Goal: Task Accomplishment & Management: Use online tool/utility

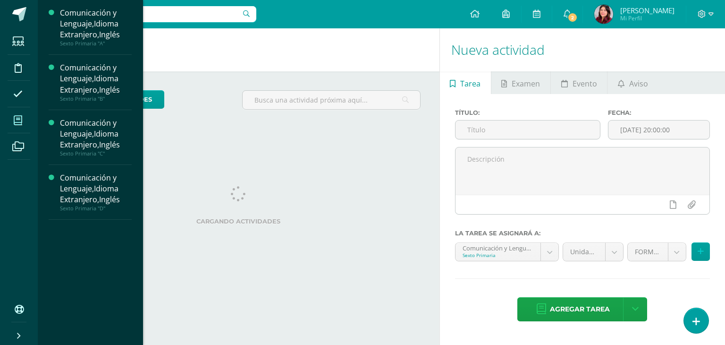
click at [18, 112] on span at bounding box center [18, 120] width 21 height 21
click at [88, 225] on span "Actividades" at bounding box center [88, 224] width 36 height 9
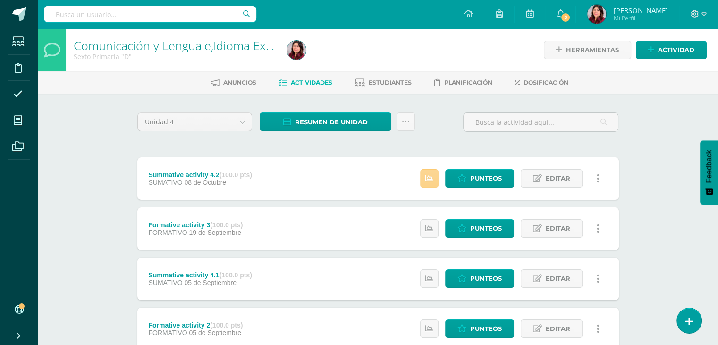
click at [432, 182] on link at bounding box center [429, 178] width 18 height 18
click at [489, 184] on span "Punteos" at bounding box center [486, 178] width 32 height 17
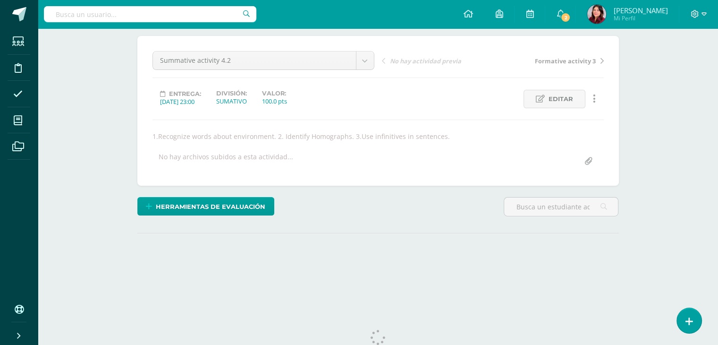
scroll to position [103, 0]
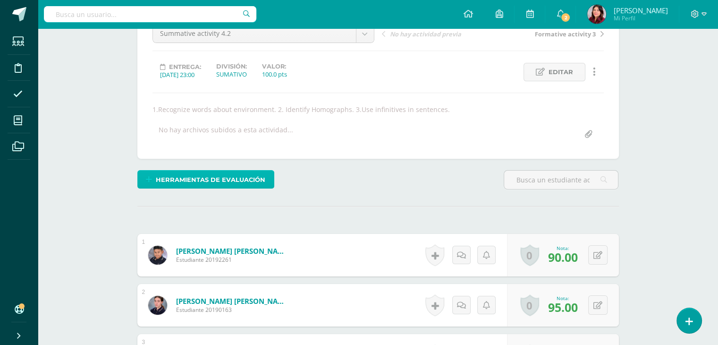
click at [209, 184] on span "Herramientas de evaluación" at bounding box center [211, 179] width 110 height 17
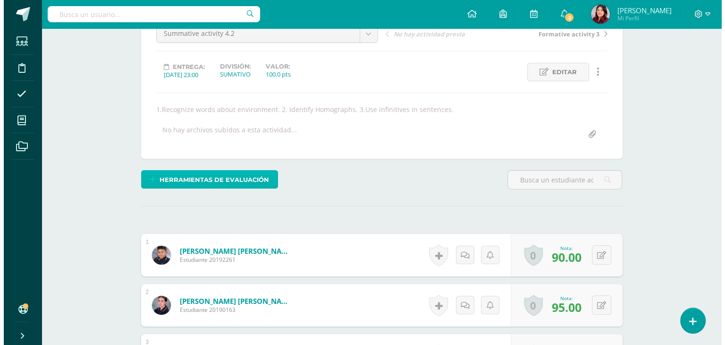
scroll to position [104, 0]
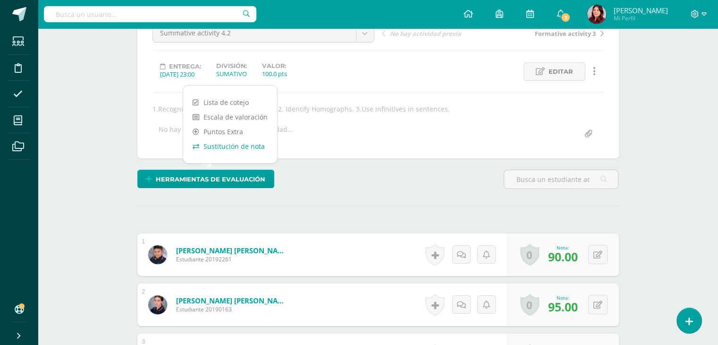
click at [220, 151] on link "Sustitución de nota" at bounding box center [230, 146] width 94 height 15
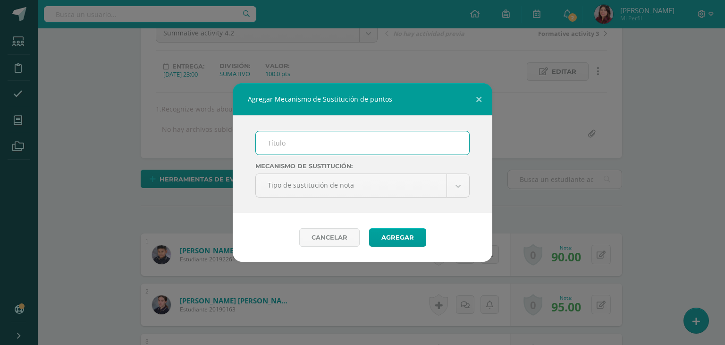
click at [287, 147] on input "text" at bounding box center [362, 142] width 213 height 23
type input "PMA 4.2"
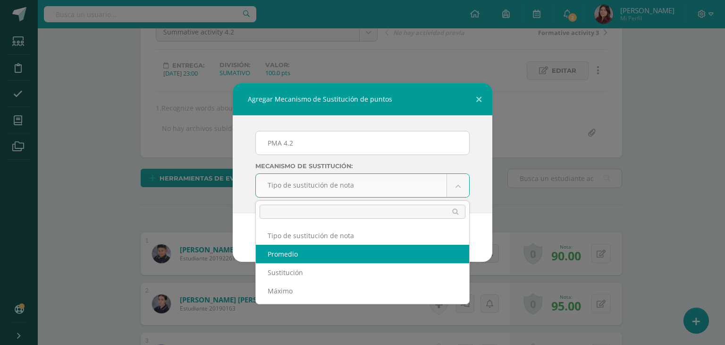
scroll to position [105, 0]
select select "average"
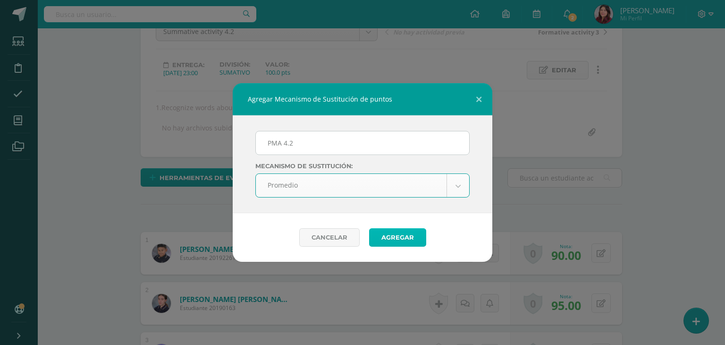
click at [406, 234] on button "Agregar" at bounding box center [397, 237] width 57 height 18
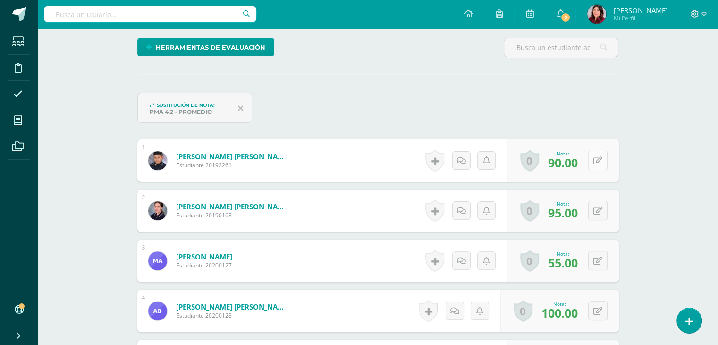
scroll to position [236, 0]
click at [603, 160] on button at bounding box center [597, 159] width 19 height 19
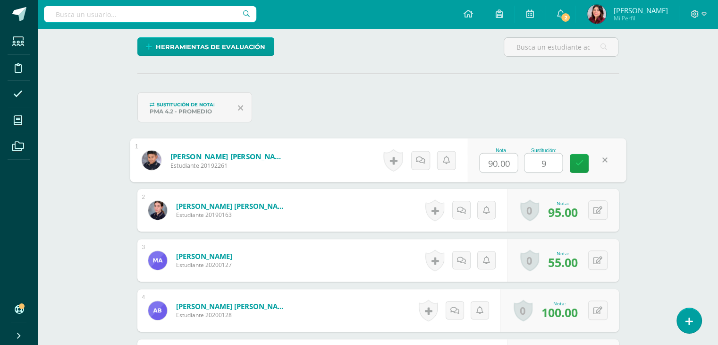
type input "95"
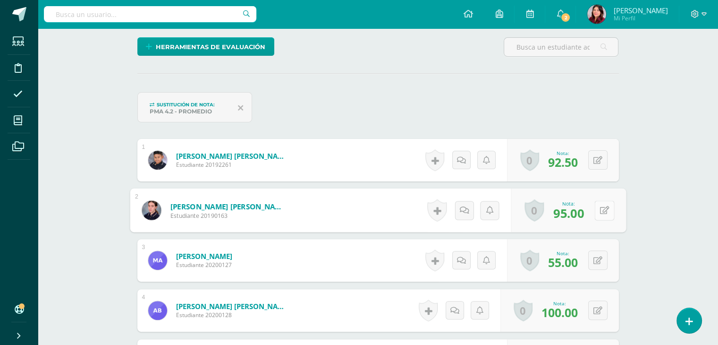
click at [596, 206] on button at bounding box center [605, 210] width 20 height 20
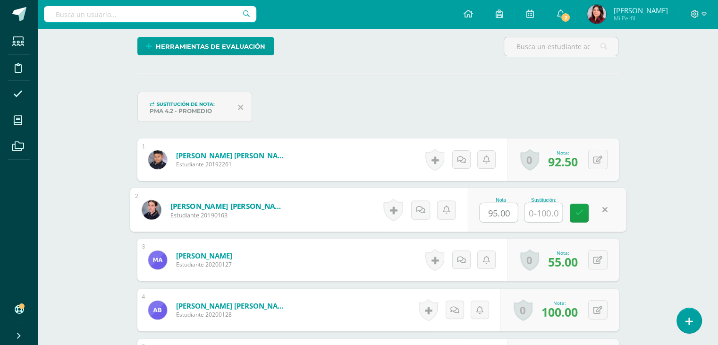
scroll to position [237, 0]
click at [542, 209] on input "text" at bounding box center [544, 212] width 38 height 19
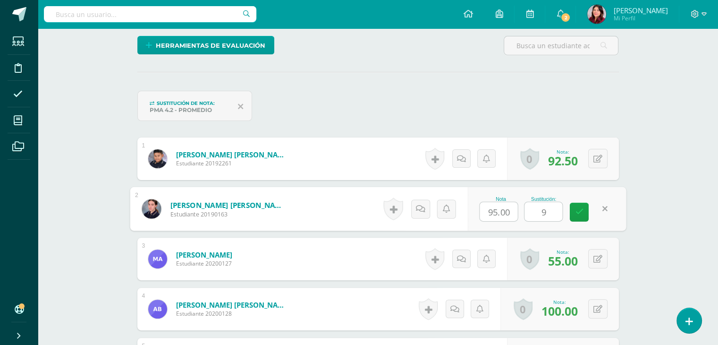
type input "95"
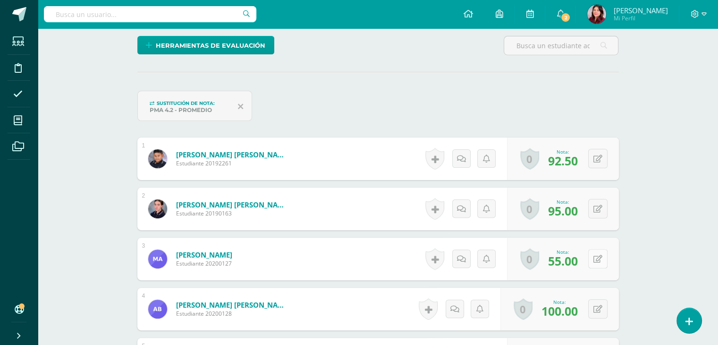
click at [598, 258] on button at bounding box center [597, 258] width 19 height 19
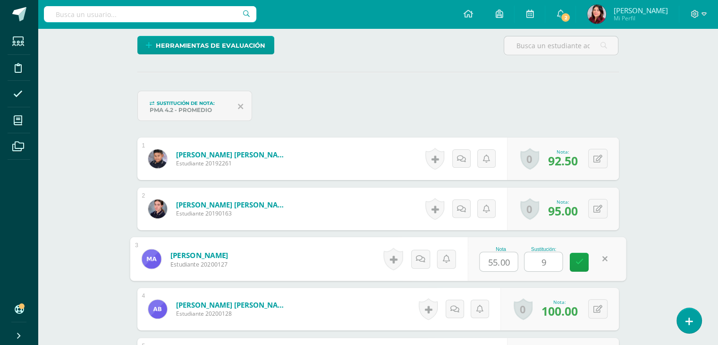
type input "90"
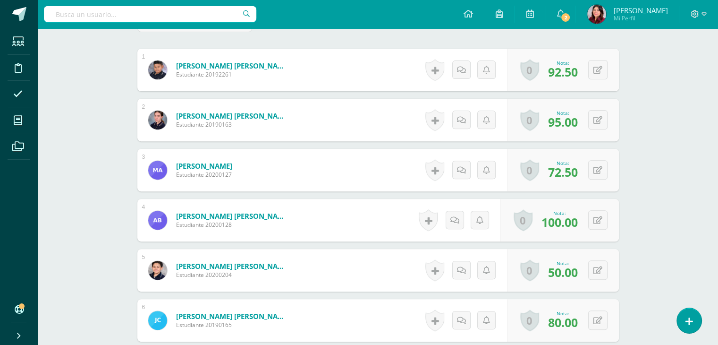
scroll to position [332, 0]
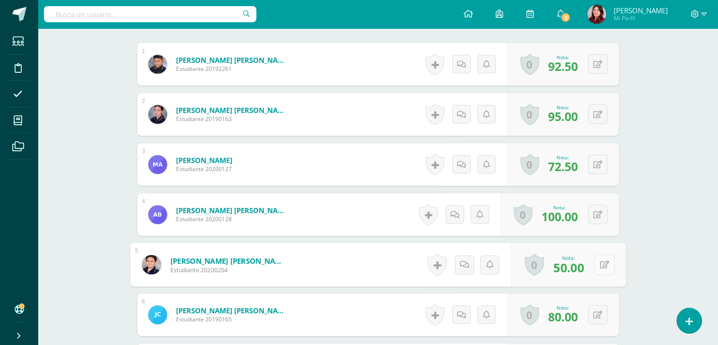
click at [593, 263] on div "0 Logros Logros obtenidos Aún no hay logros agregados Nota: 50.00" at bounding box center [568, 265] width 115 height 44
click at [607, 262] on icon at bounding box center [604, 264] width 9 height 8
type input "93"
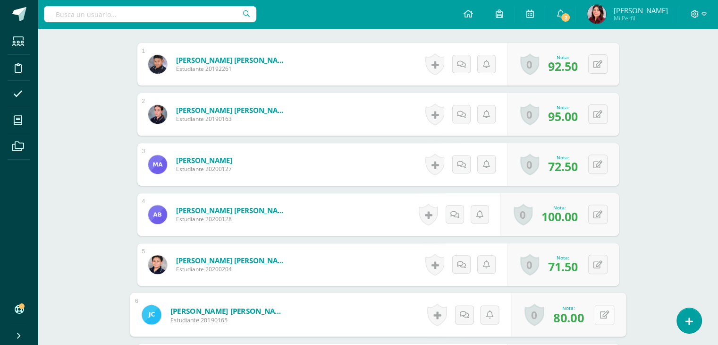
click at [600, 311] on icon at bounding box center [604, 314] width 9 height 8
type input "86"
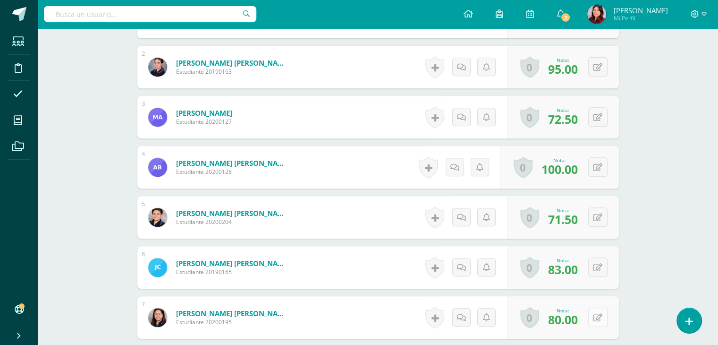
click at [599, 318] on icon at bounding box center [598, 318] width 9 height 8
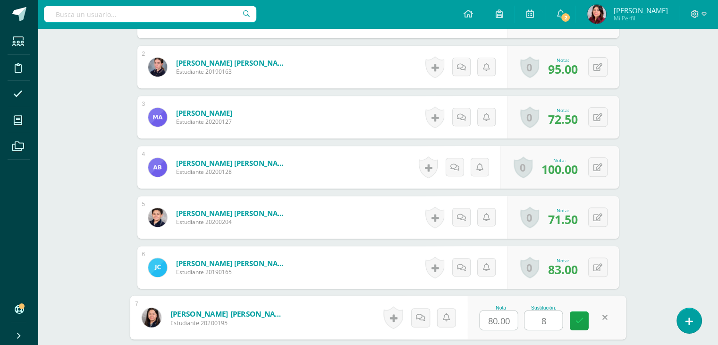
type input "89"
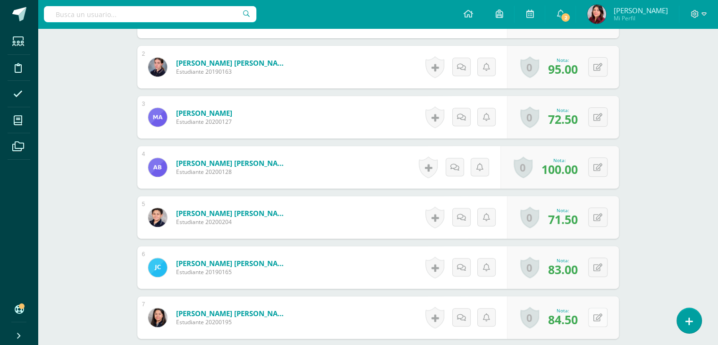
scroll to position [474, 0]
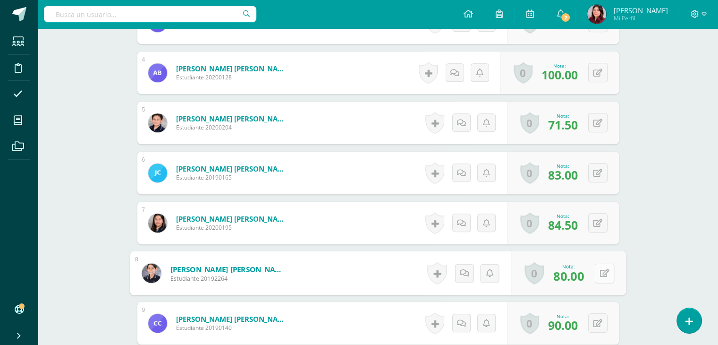
click at [596, 278] on button at bounding box center [605, 273] width 20 height 20
type input "98"
click at [602, 321] on icon at bounding box center [598, 323] width 9 height 8
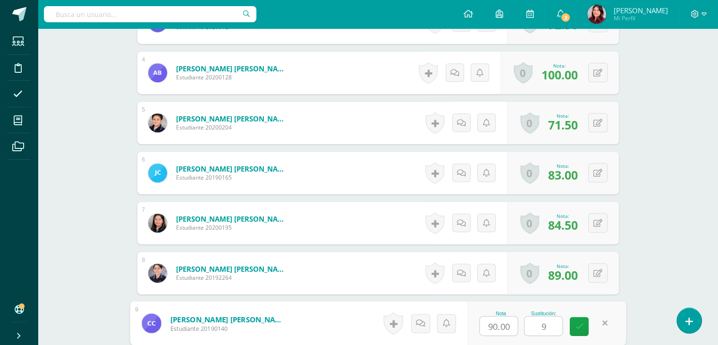
type input "95"
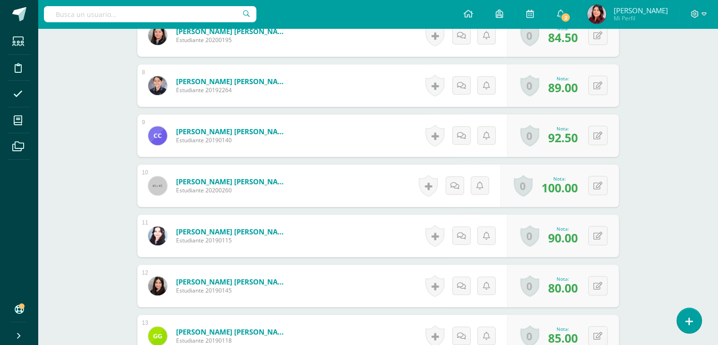
scroll to position [663, 0]
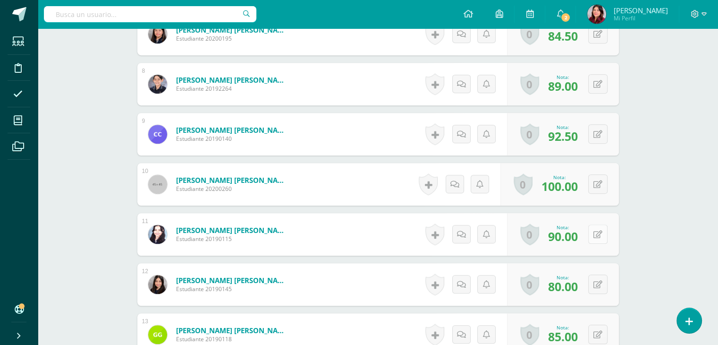
click at [595, 236] on icon at bounding box center [598, 234] width 9 height 8
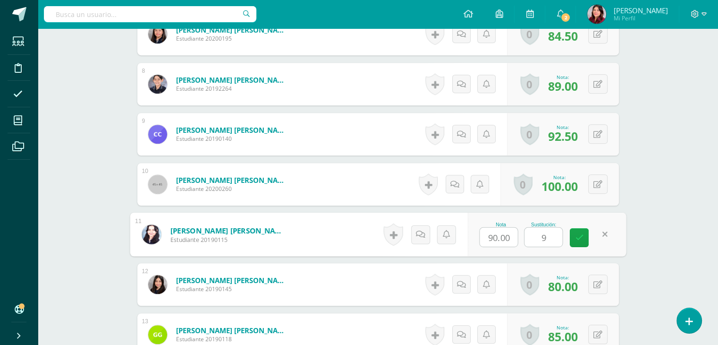
type input "98"
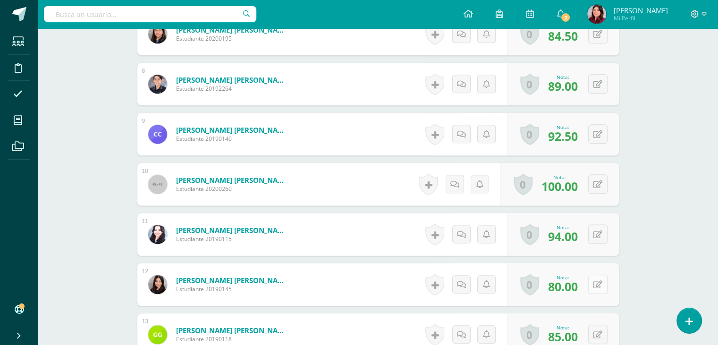
click at [600, 281] on icon at bounding box center [598, 284] width 9 height 8
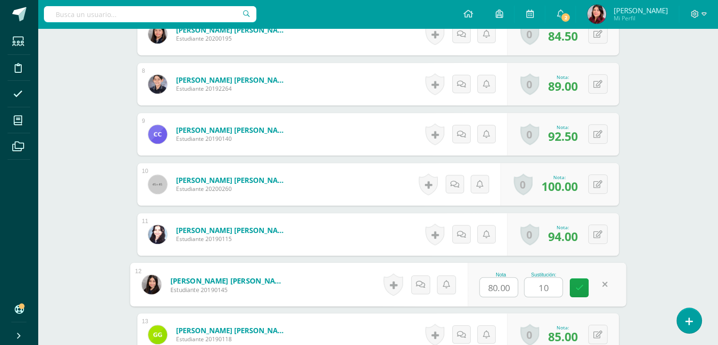
type input "100"
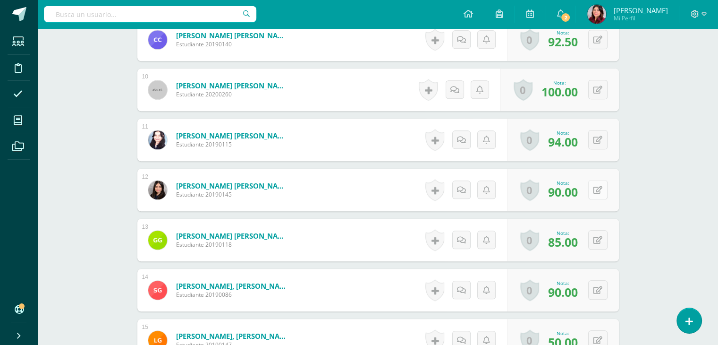
scroll to position [851, 0]
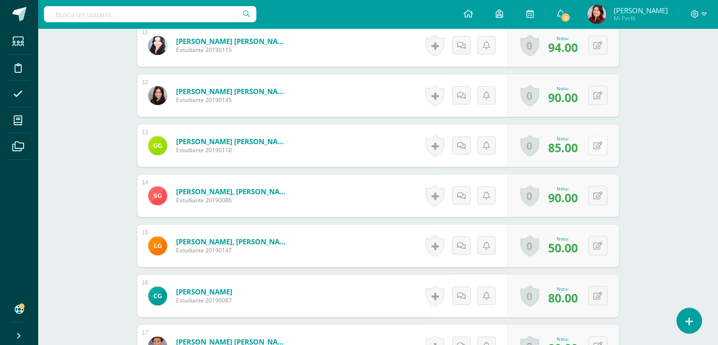
click at [598, 144] on icon at bounding box center [598, 146] width 9 height 8
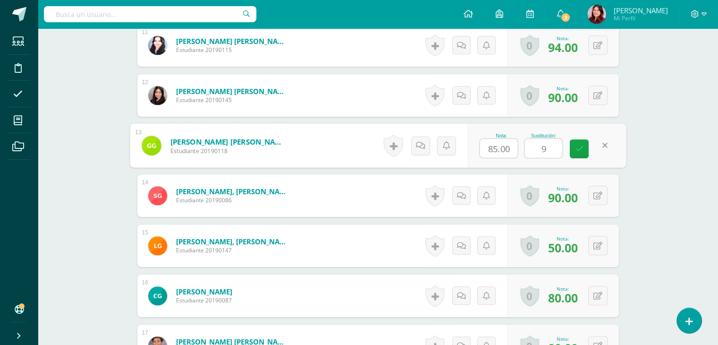
type input "98"
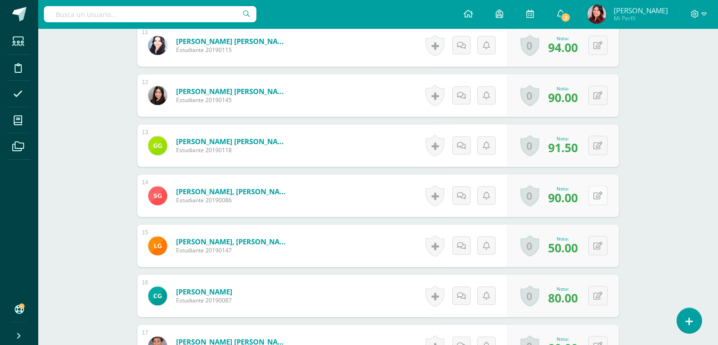
click at [602, 190] on button at bounding box center [597, 195] width 19 height 19
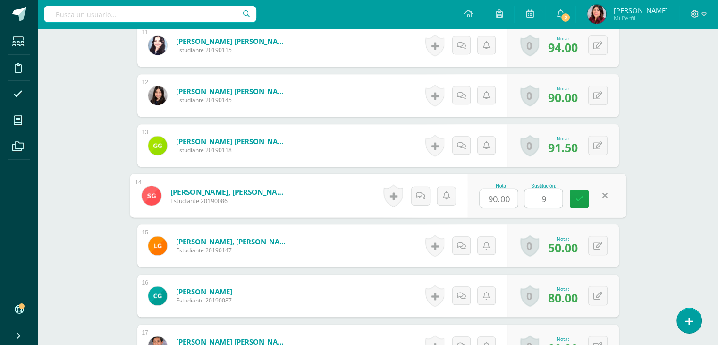
type input "93"
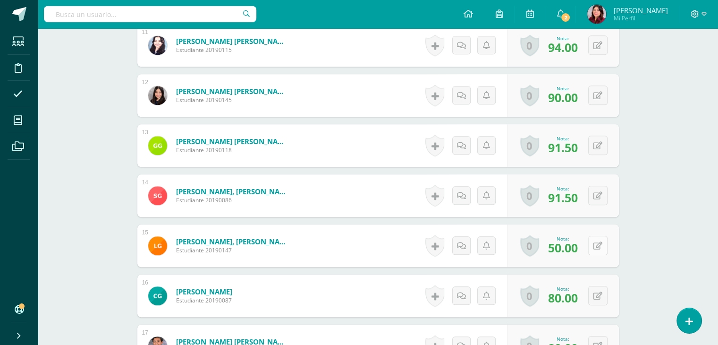
click at [595, 247] on button at bounding box center [597, 245] width 19 height 19
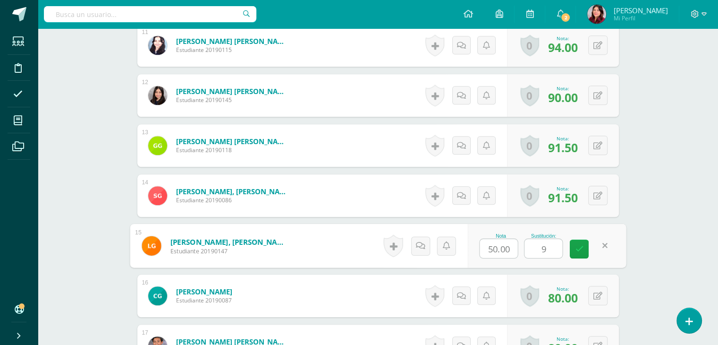
type input "98"
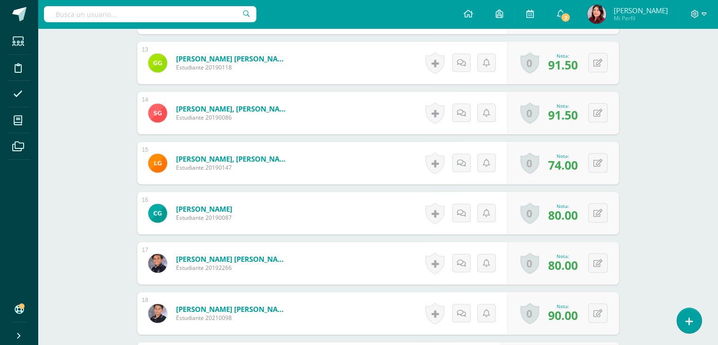
scroll to position [946, 0]
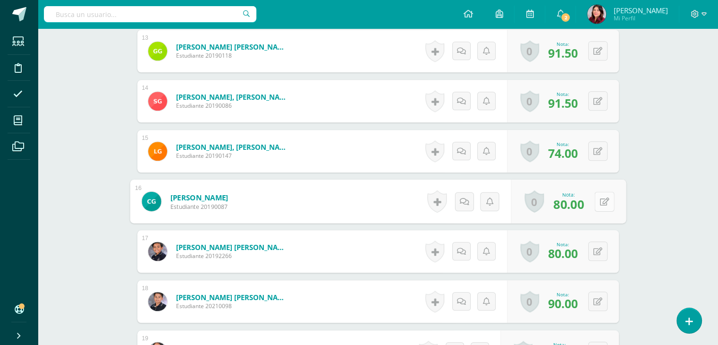
click at [597, 202] on button at bounding box center [605, 201] width 20 height 20
type input "90"
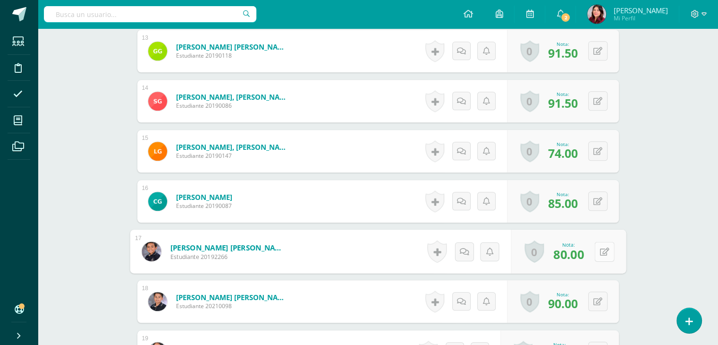
click at [607, 252] on button at bounding box center [605, 251] width 20 height 20
type input "98"
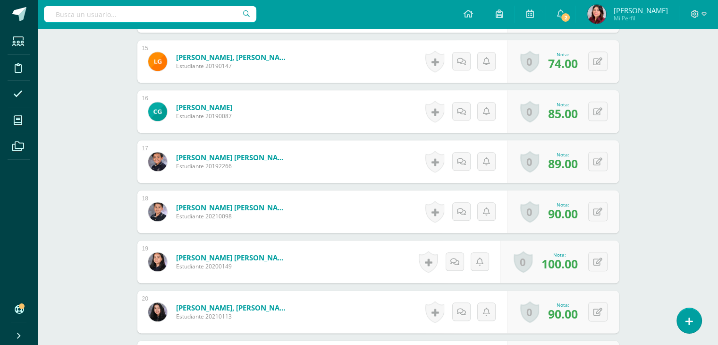
scroll to position [1040, 0]
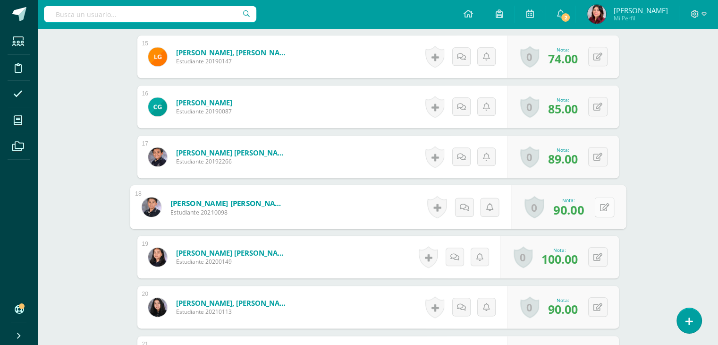
click at [597, 201] on button at bounding box center [605, 207] width 20 height 20
type input "93"
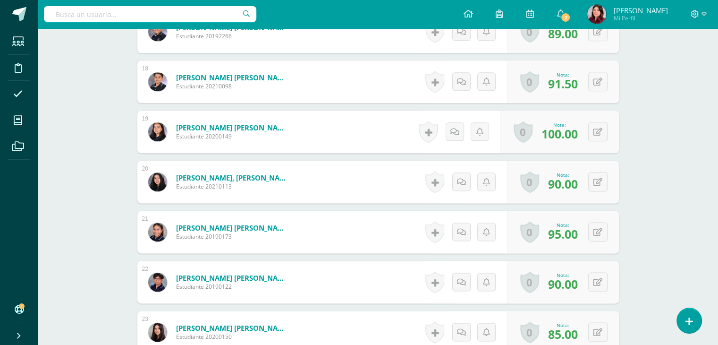
scroll to position [1182, 0]
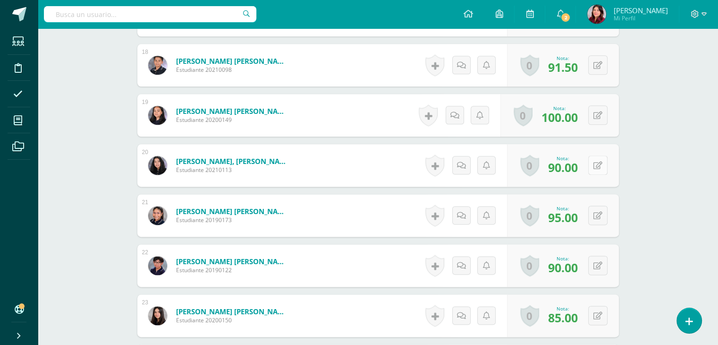
click at [595, 166] on button at bounding box center [597, 164] width 19 height 19
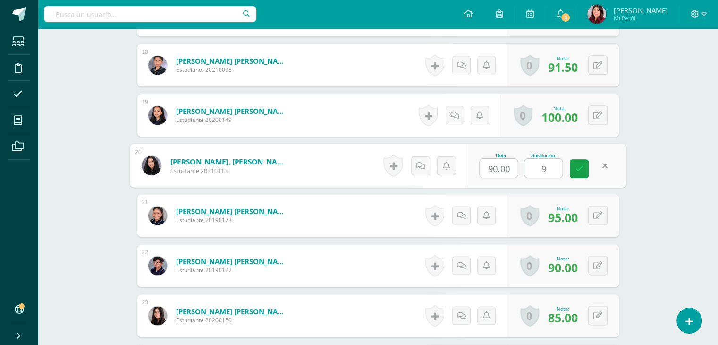
type input "98"
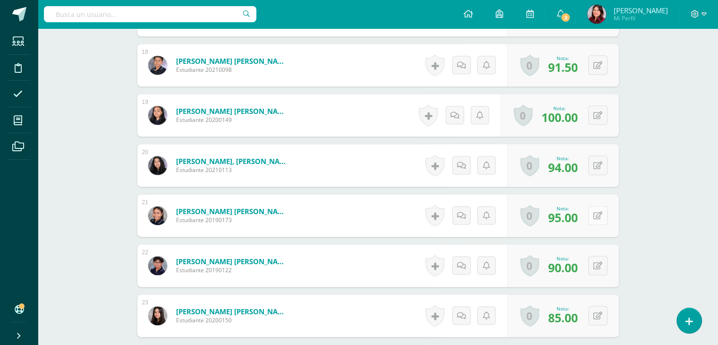
click at [602, 213] on icon at bounding box center [598, 216] width 9 height 8
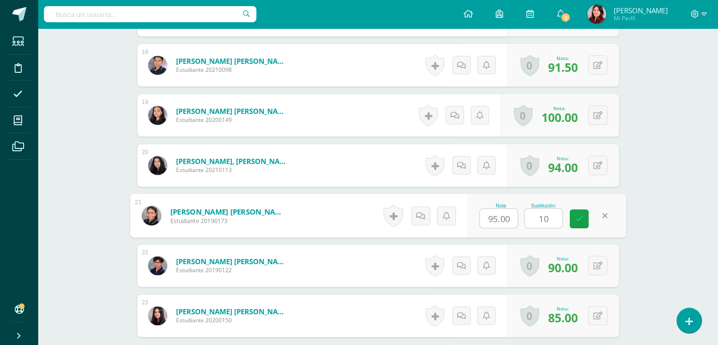
type input "100"
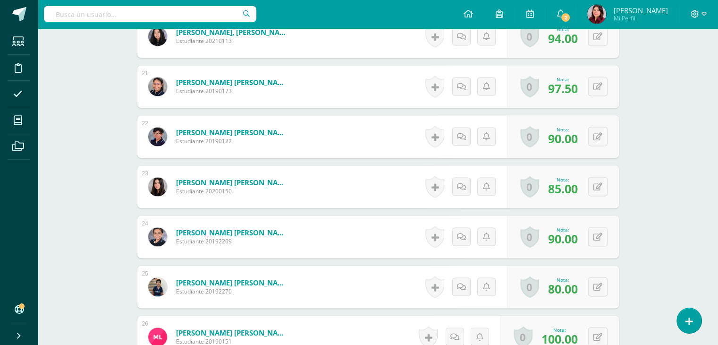
scroll to position [1324, 0]
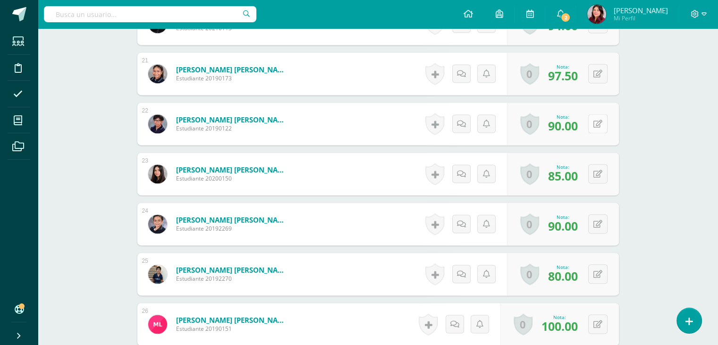
click at [595, 123] on button at bounding box center [597, 123] width 19 height 19
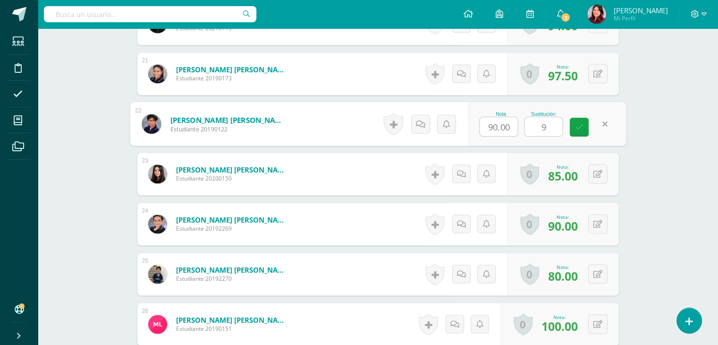
type input "98"
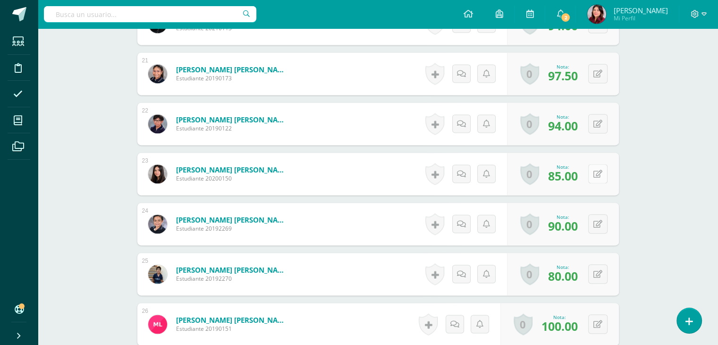
click at [599, 168] on button at bounding box center [597, 173] width 19 height 19
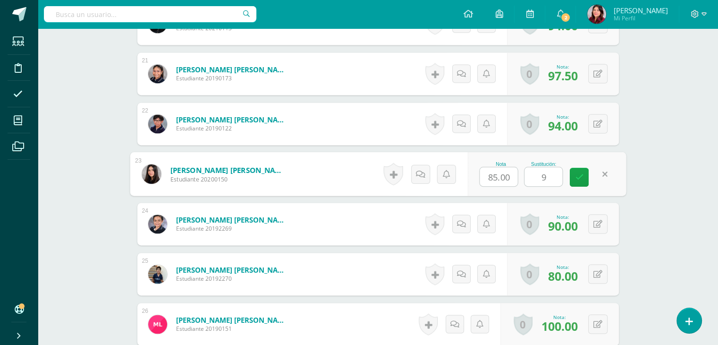
type input "98"
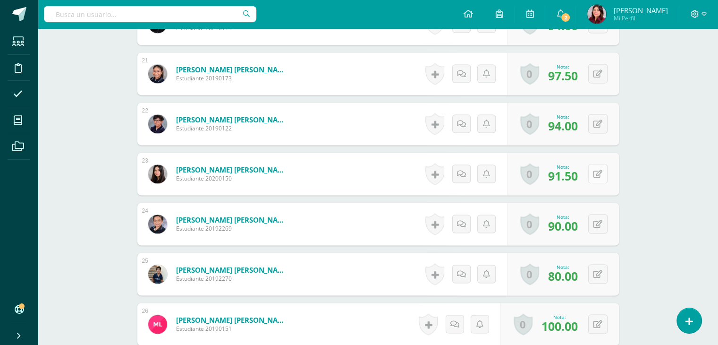
scroll to position [1371, 0]
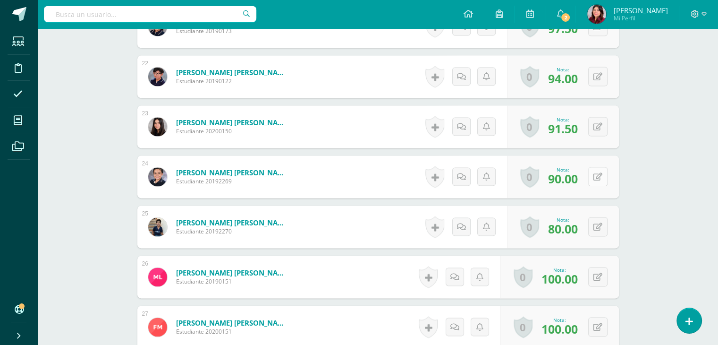
click at [599, 175] on icon at bounding box center [598, 177] width 9 height 8
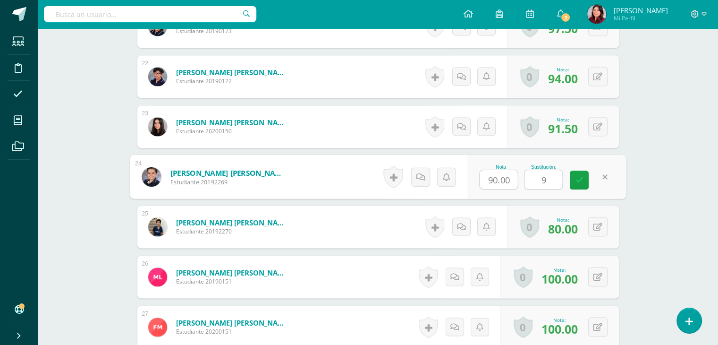
type input "93"
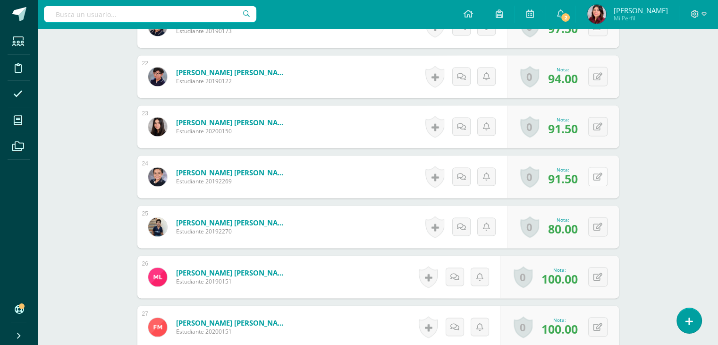
scroll to position [1418, 0]
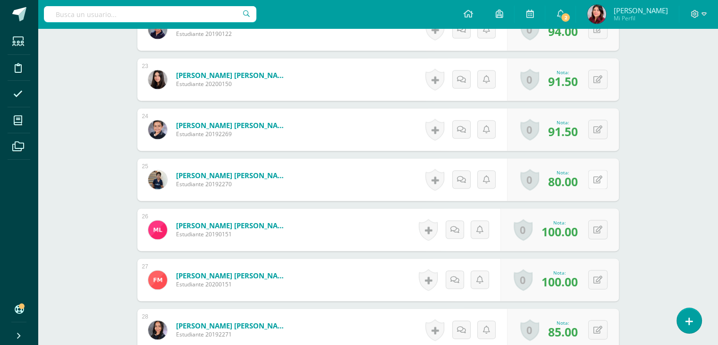
click at [597, 184] on button at bounding box center [597, 179] width 19 height 19
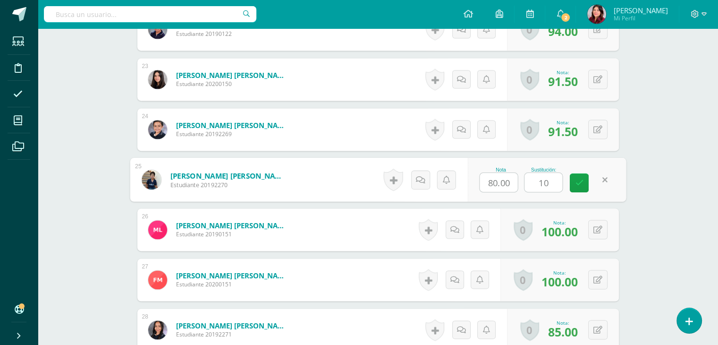
type input "100"
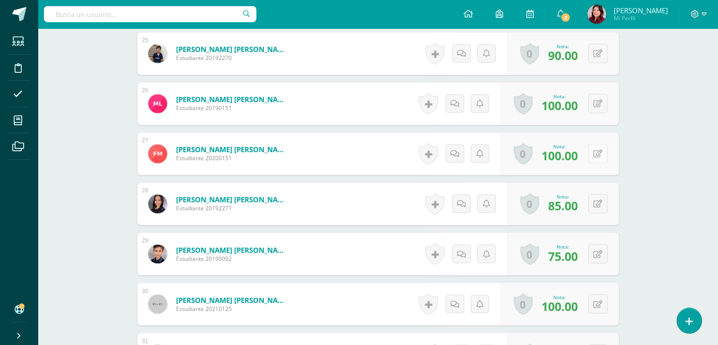
scroll to position [1560, 0]
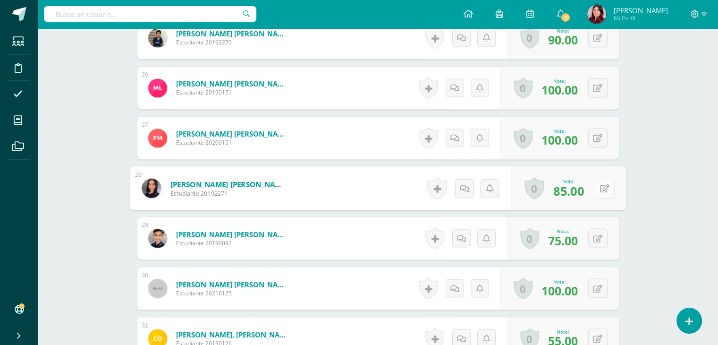
click at [601, 184] on icon at bounding box center [604, 188] width 9 height 8
type input "98"
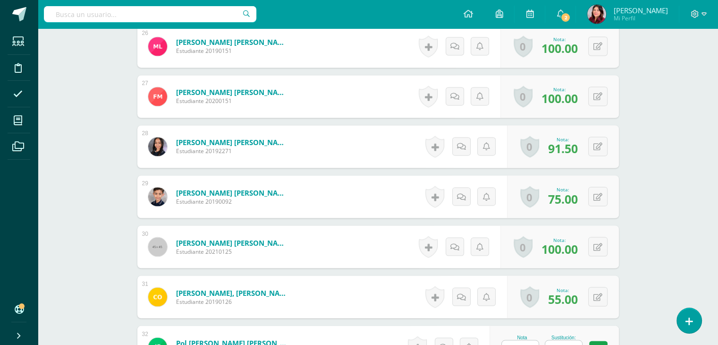
scroll to position [1607, 0]
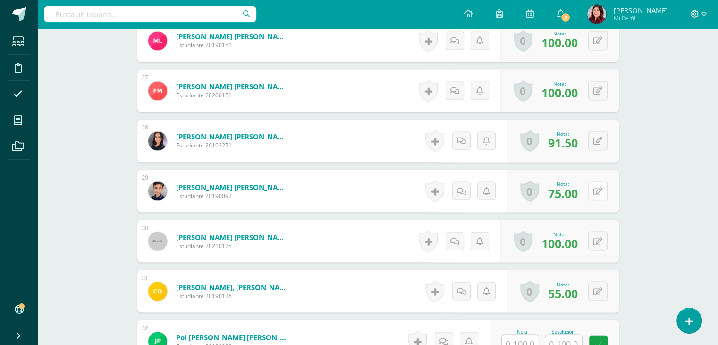
click at [601, 195] on button at bounding box center [597, 190] width 19 height 19
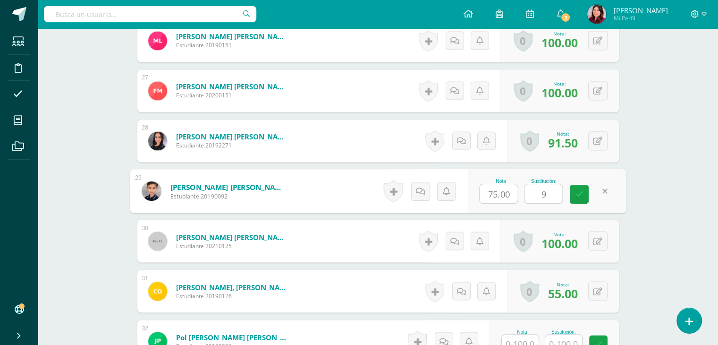
type input "98"
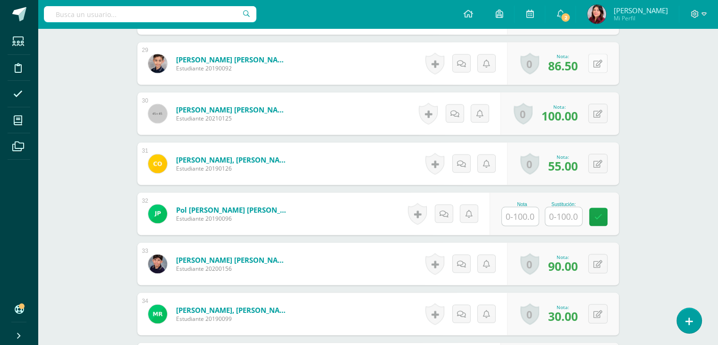
scroll to position [1749, 0]
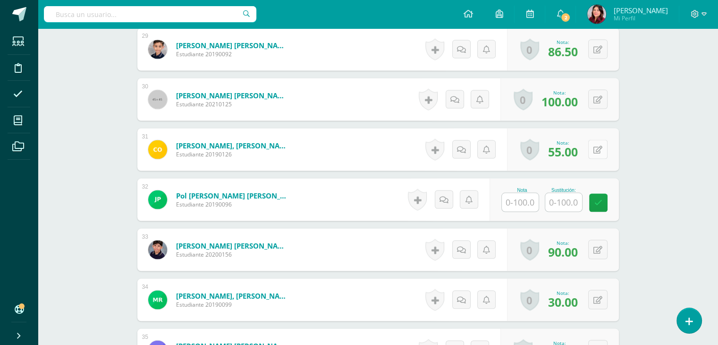
click at [604, 155] on button at bounding box center [597, 148] width 19 height 19
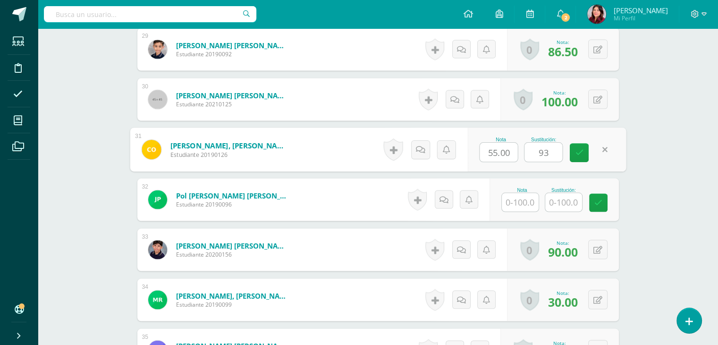
type input "93"
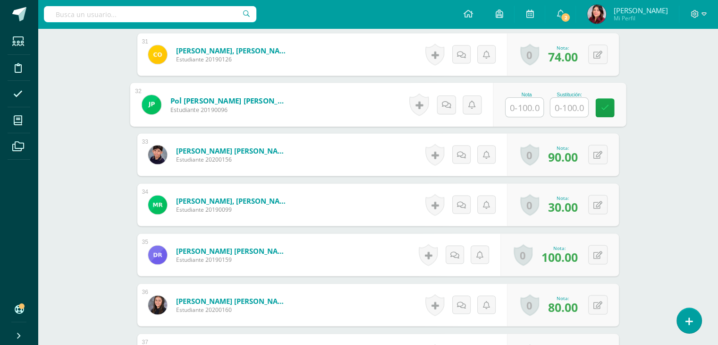
scroll to position [1890, 0]
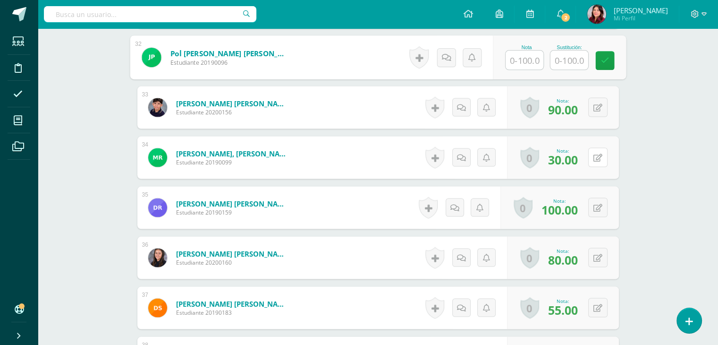
click at [597, 162] on button at bounding box center [597, 157] width 19 height 19
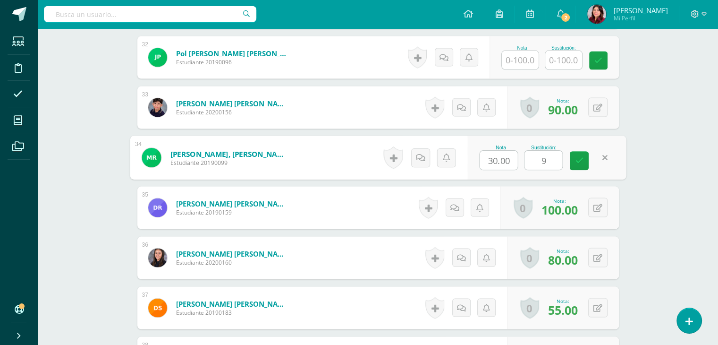
type input "98"
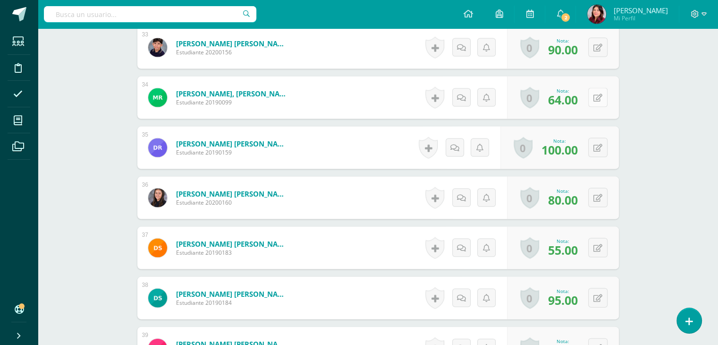
scroll to position [1985, 0]
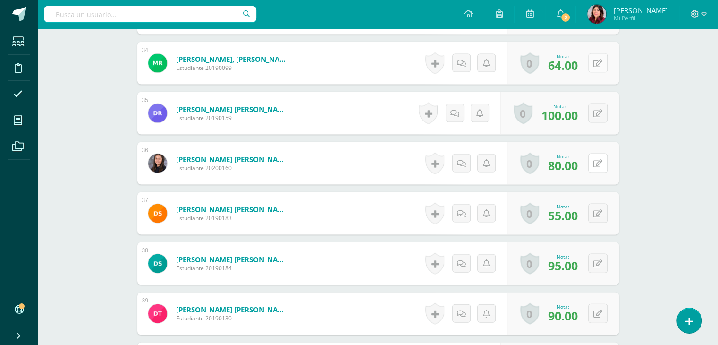
click at [601, 160] on icon at bounding box center [598, 164] width 9 height 8
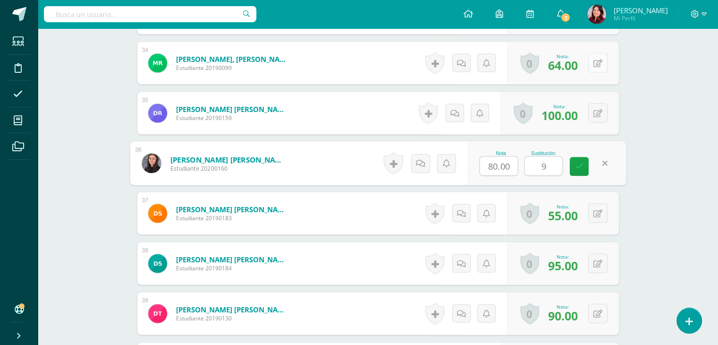
type input "95"
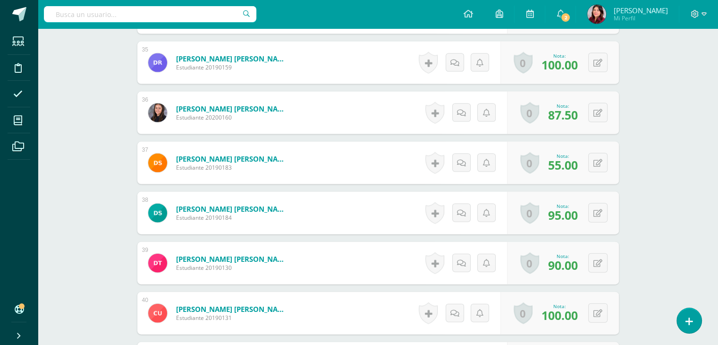
scroll to position [2079, 0]
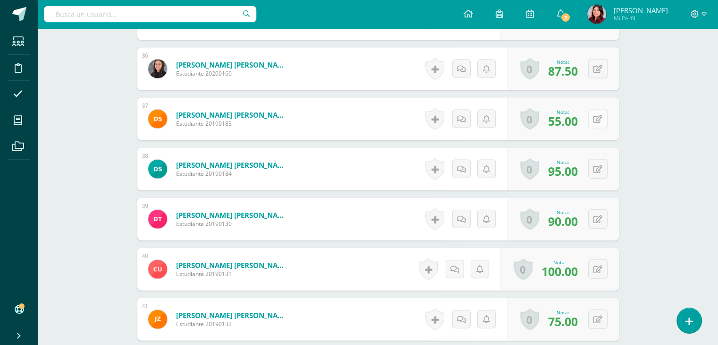
click at [606, 120] on button at bounding box center [597, 118] width 19 height 19
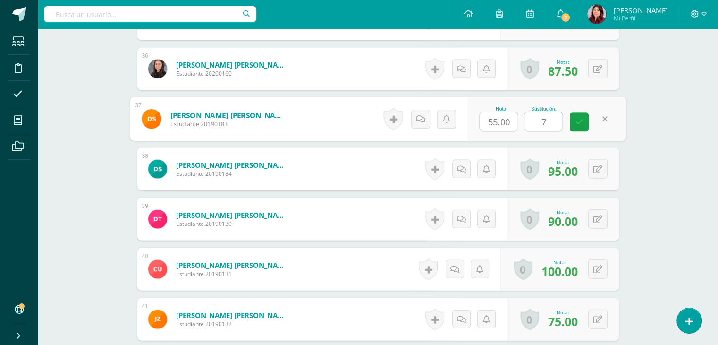
type input "76"
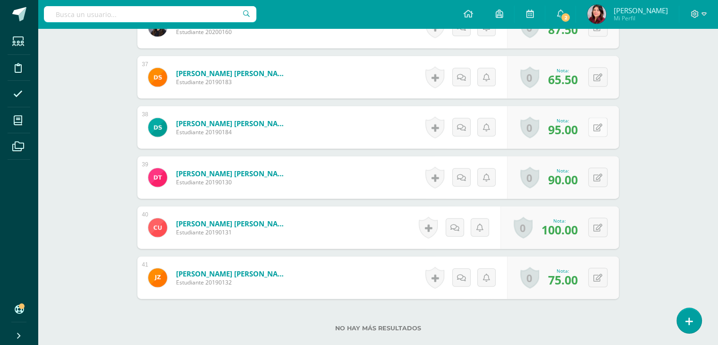
scroll to position [2126, 0]
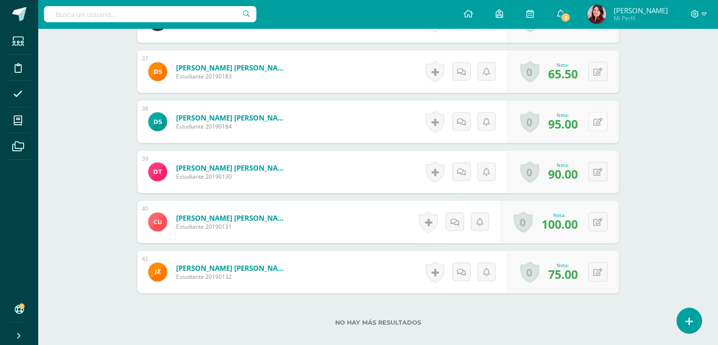
click at [601, 122] on icon at bounding box center [598, 122] width 9 height 8
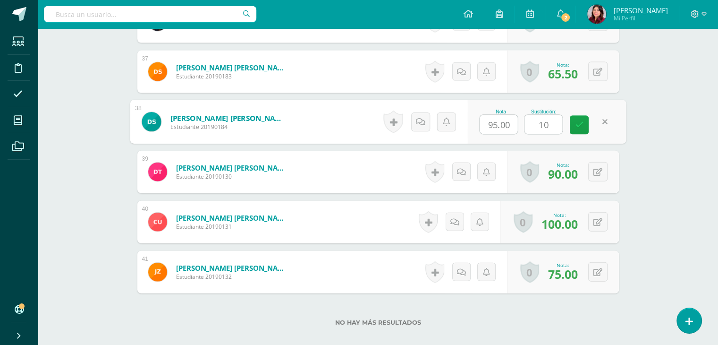
type input "100"
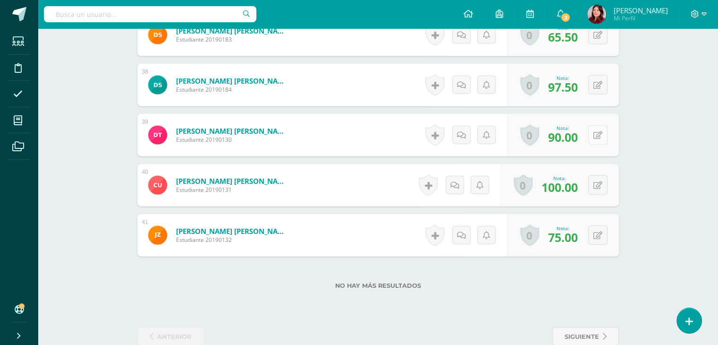
scroll to position [2174, 0]
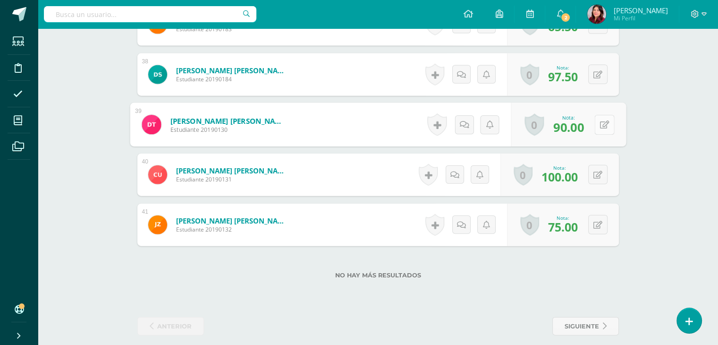
click at [597, 125] on button at bounding box center [605, 125] width 20 height 20
type input "98"
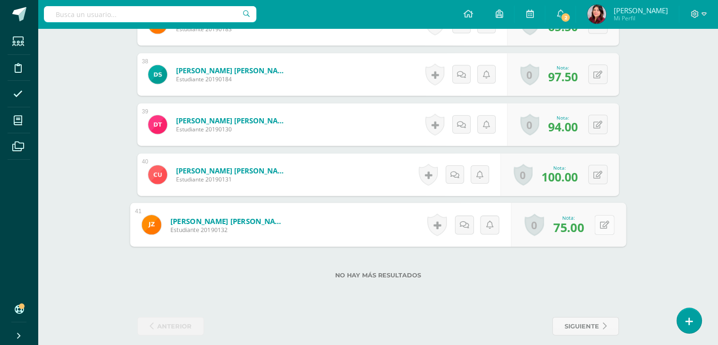
click at [595, 217] on button at bounding box center [605, 225] width 20 height 20
type input "88"
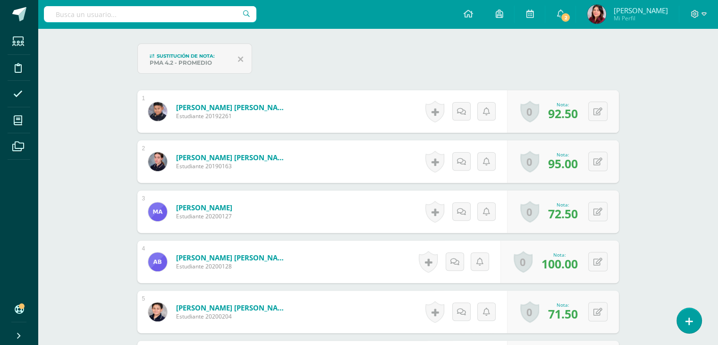
scroll to position [49, 0]
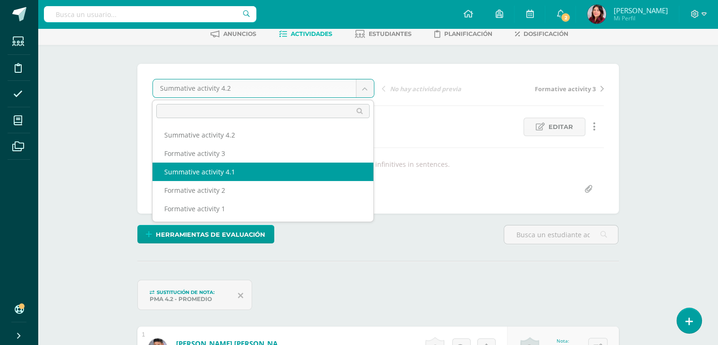
select select "/dashboard/teacher/grade-activity/225863/"
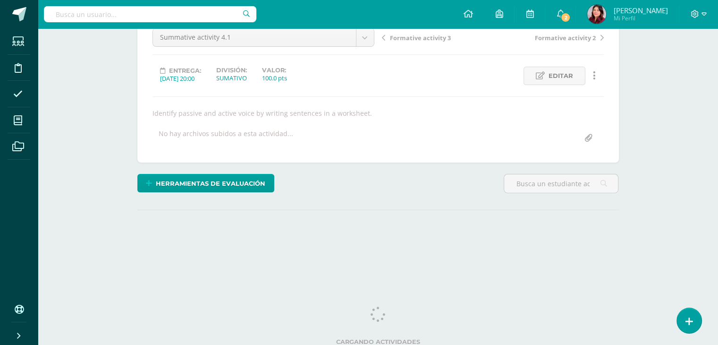
scroll to position [103, 0]
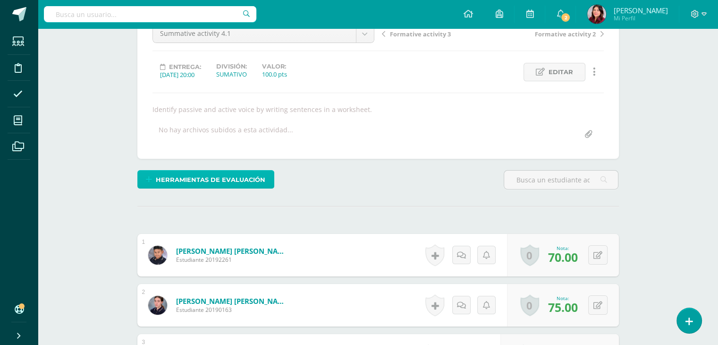
click at [241, 187] on span "Herramientas de evaluación" at bounding box center [211, 179] width 110 height 17
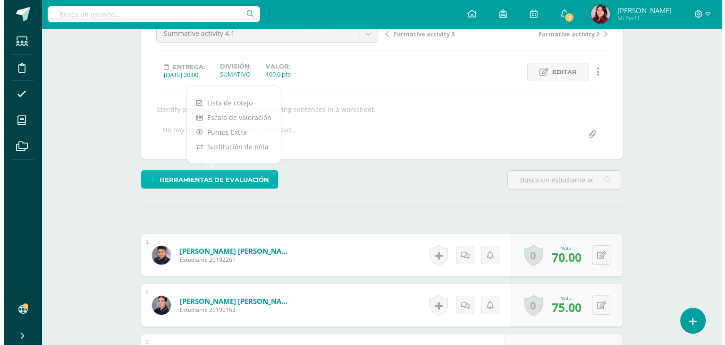
scroll to position [104, 0]
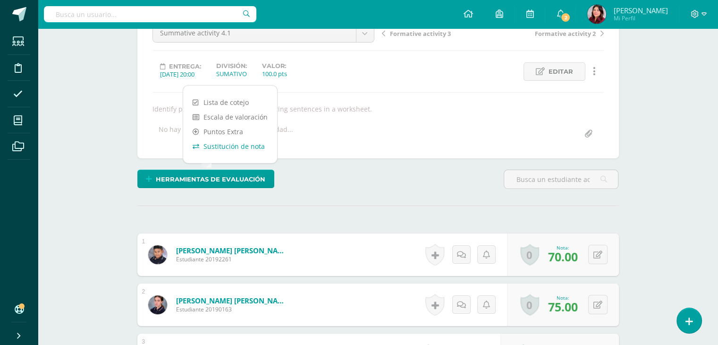
click at [223, 145] on link "Sustitución de nota" at bounding box center [230, 146] width 94 height 15
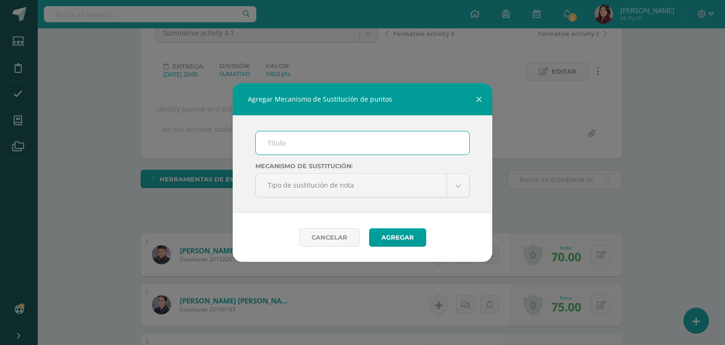
click at [277, 144] on input "text" at bounding box center [362, 142] width 213 height 23
type input "PMA 4.1"
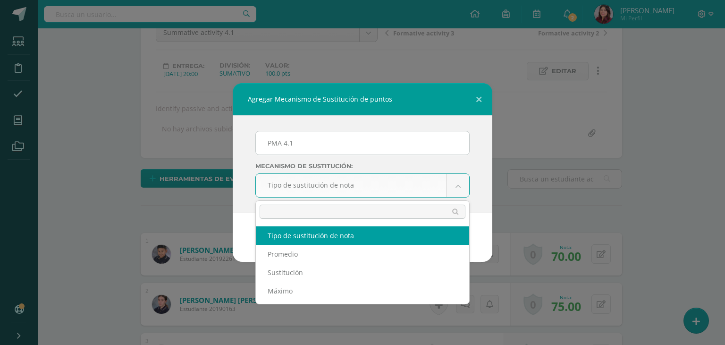
scroll to position [105, 0]
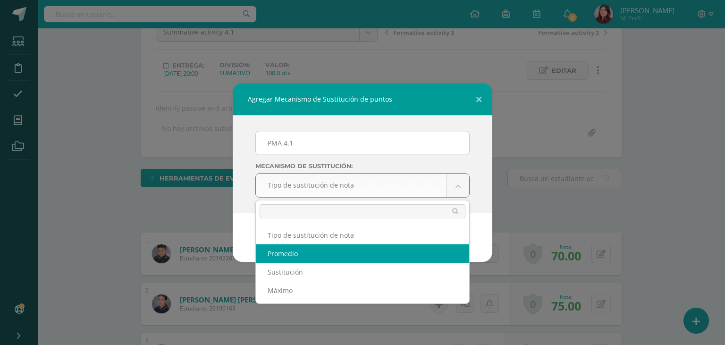
select select "average"
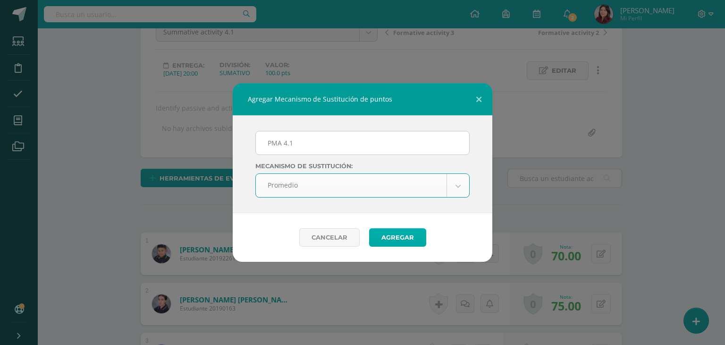
scroll to position [105, 0]
click at [383, 237] on button "Agregar" at bounding box center [397, 237] width 57 height 18
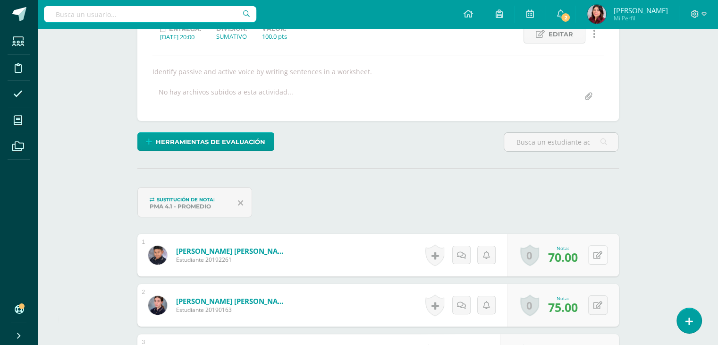
click at [596, 257] on button at bounding box center [597, 254] width 19 height 19
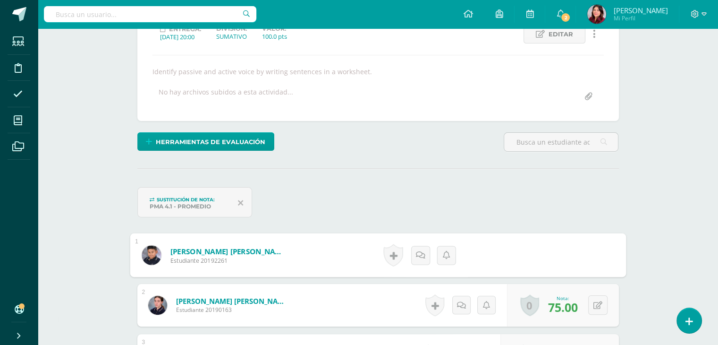
scroll to position [142, 0]
type input "70"
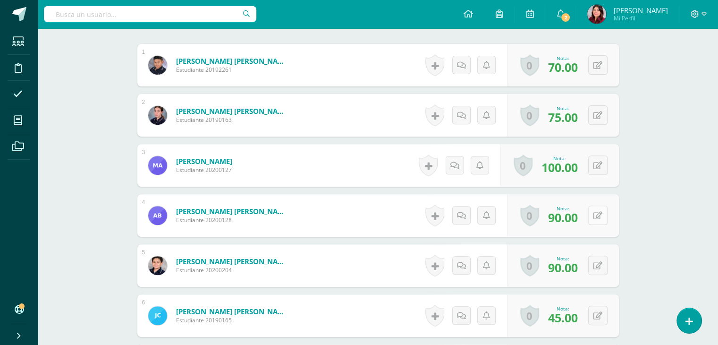
scroll to position [425, 0]
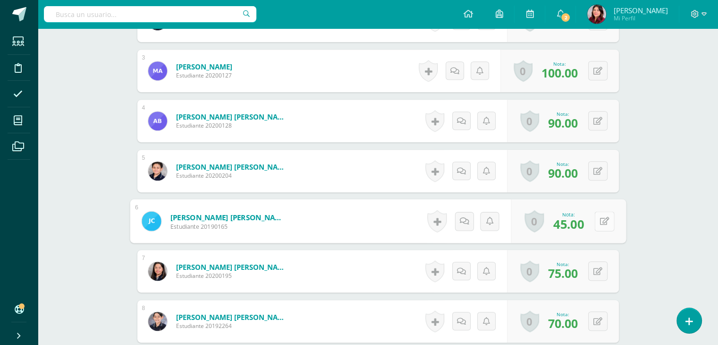
click at [595, 226] on button at bounding box center [605, 221] width 20 height 20
type input "60"
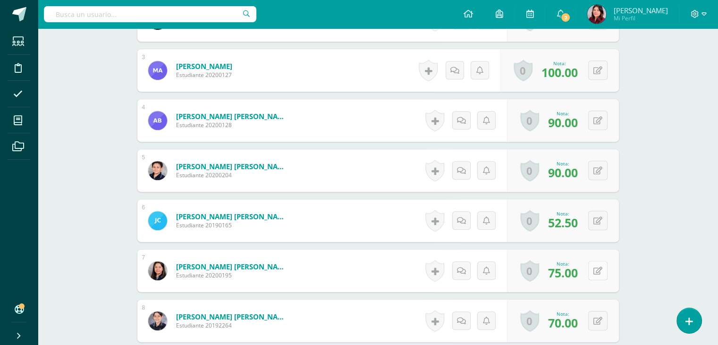
click at [597, 274] on button at bounding box center [597, 270] width 19 height 19
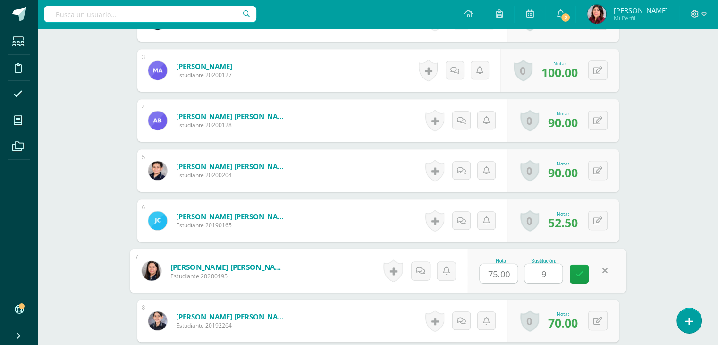
type input "90"
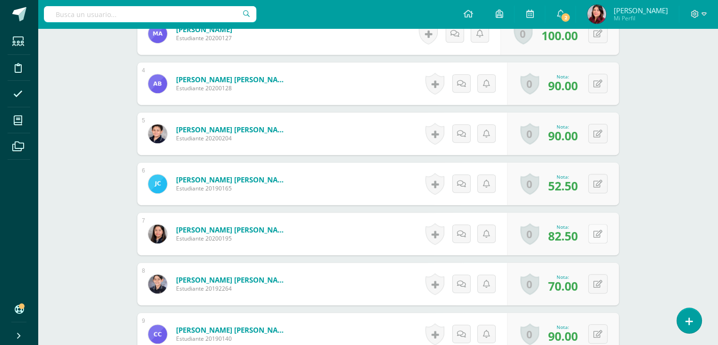
scroll to position [473, 0]
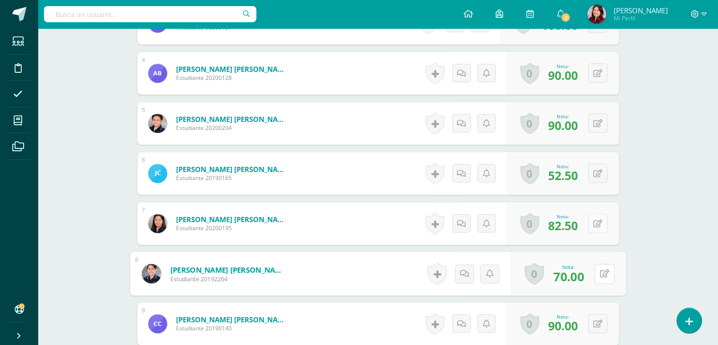
click at [597, 274] on button at bounding box center [605, 273] width 20 height 20
type input "80"
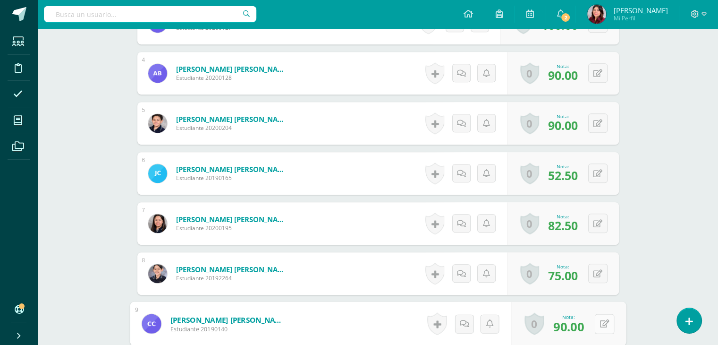
click at [595, 323] on button at bounding box center [605, 324] width 20 height 20
type input "100"
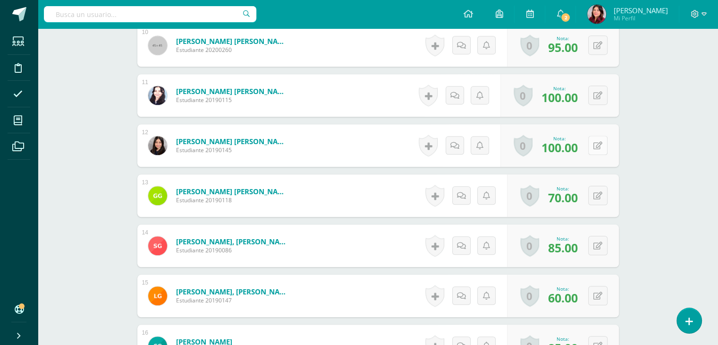
scroll to position [851, 0]
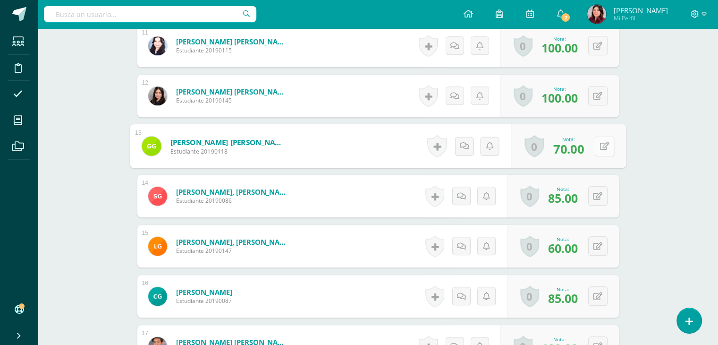
click at [603, 148] on button at bounding box center [605, 146] width 20 height 20
type input "70"
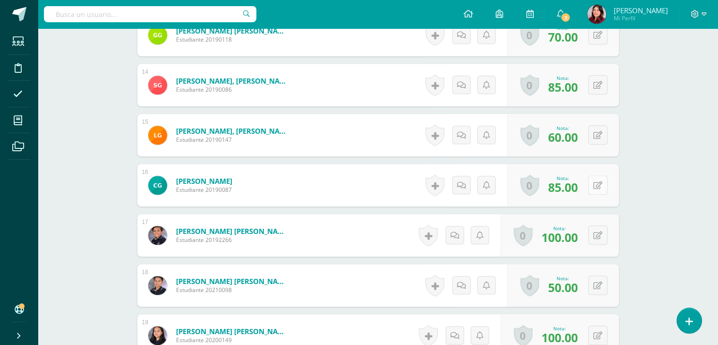
scroll to position [993, 0]
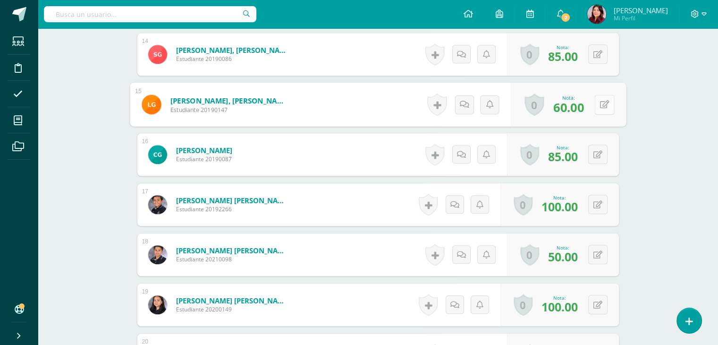
click at [595, 98] on button at bounding box center [605, 104] width 20 height 20
type input "100"
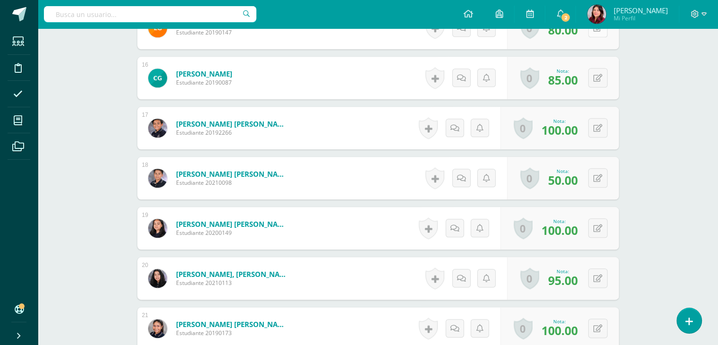
scroll to position [1134, 0]
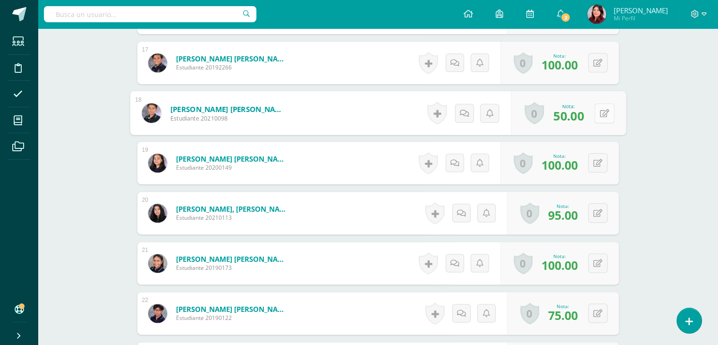
click at [600, 109] on icon at bounding box center [604, 113] width 9 height 8
type input "70"
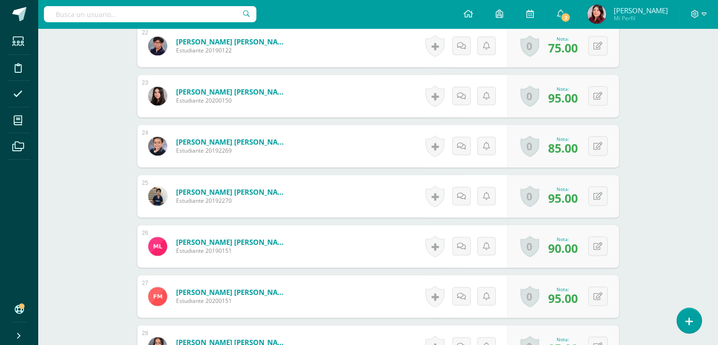
scroll to position [1418, 0]
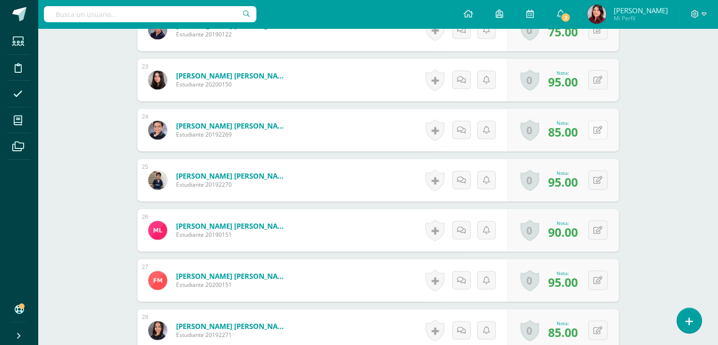
click at [602, 125] on button at bounding box center [597, 129] width 19 height 19
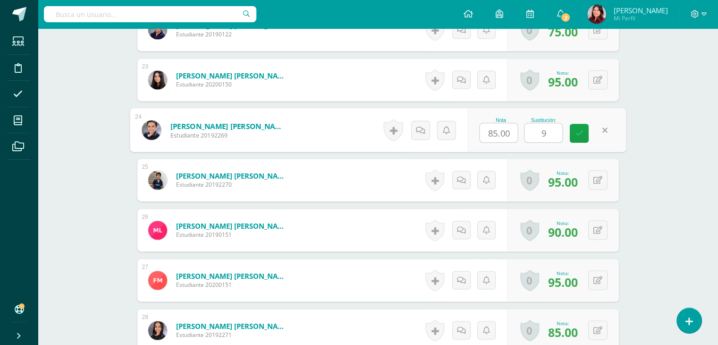
type input "90"
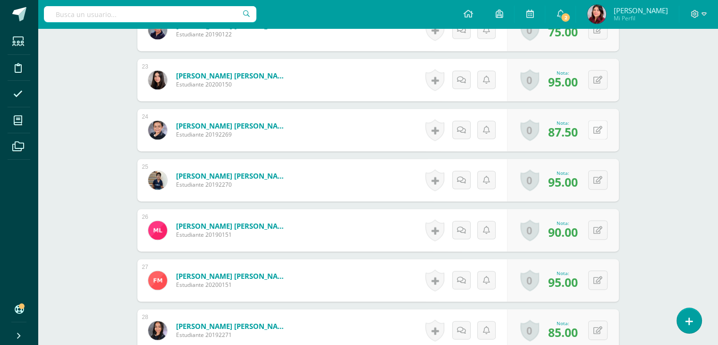
scroll to position [1512, 0]
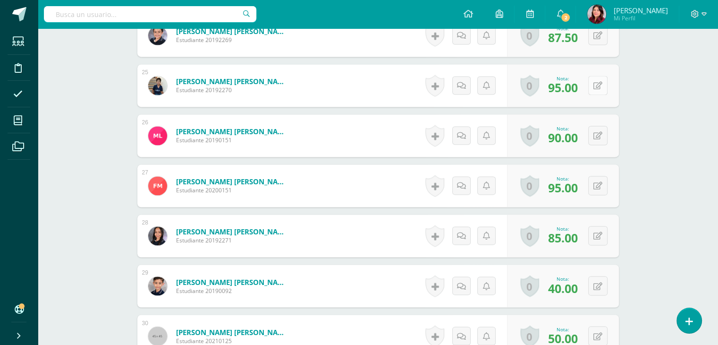
click at [601, 86] on icon at bounding box center [598, 86] width 9 height 8
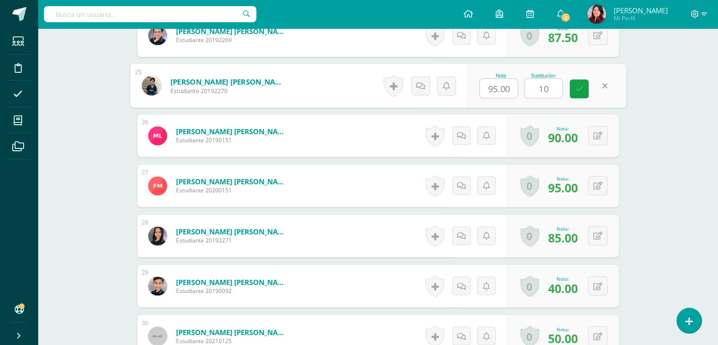
type input "100"
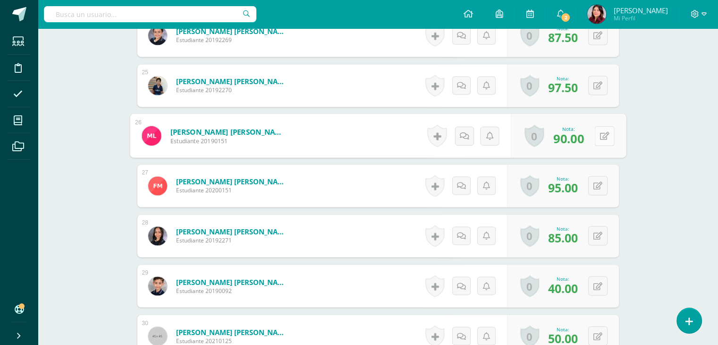
click at [601, 137] on icon at bounding box center [604, 135] width 9 height 8
type input "100"
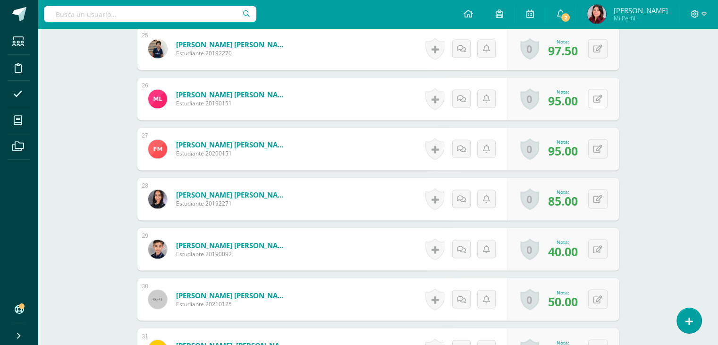
scroll to position [1559, 0]
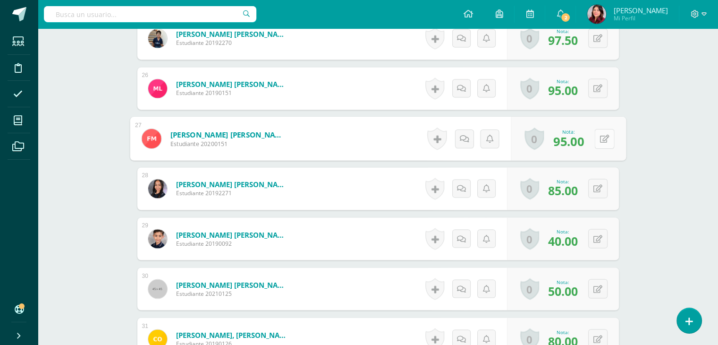
click at [601, 138] on icon at bounding box center [604, 138] width 9 height 8
click at [550, 142] on input "text" at bounding box center [544, 141] width 38 height 19
type input "100"
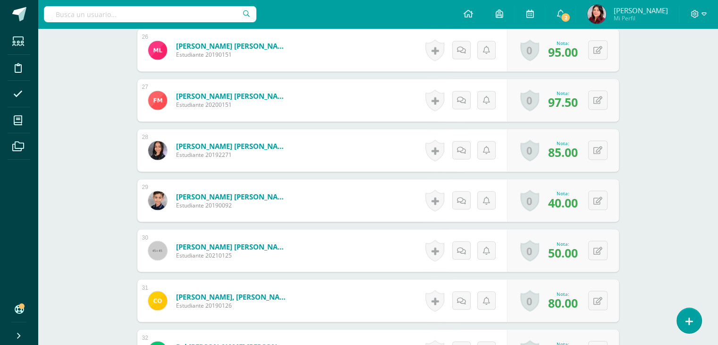
scroll to position [1654, 0]
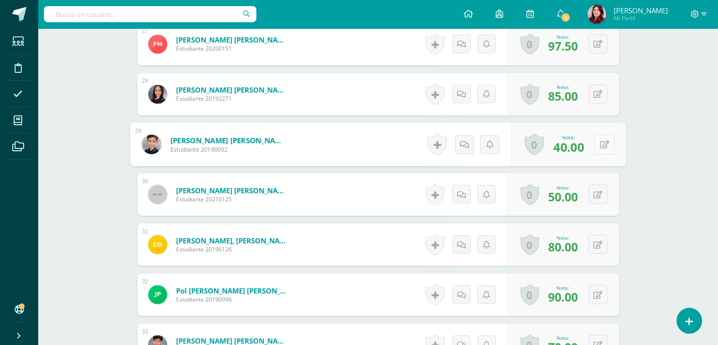
click at [600, 140] on icon at bounding box center [604, 144] width 9 height 8
type input "70"
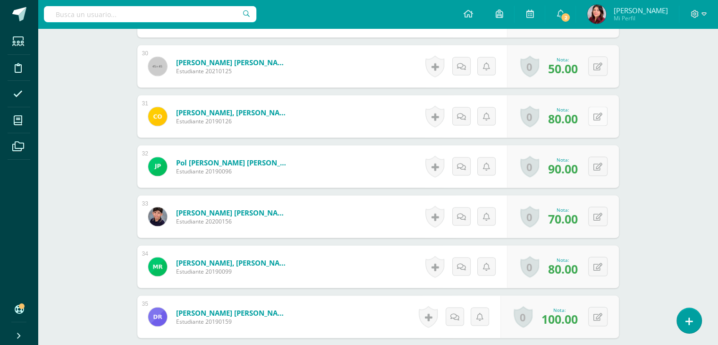
scroll to position [1843, 0]
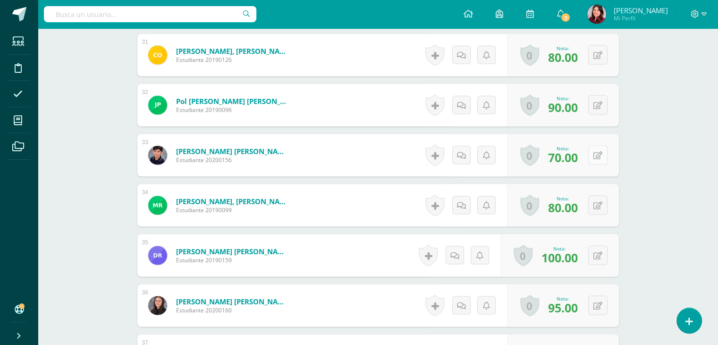
click at [599, 153] on icon at bounding box center [598, 156] width 9 height 8
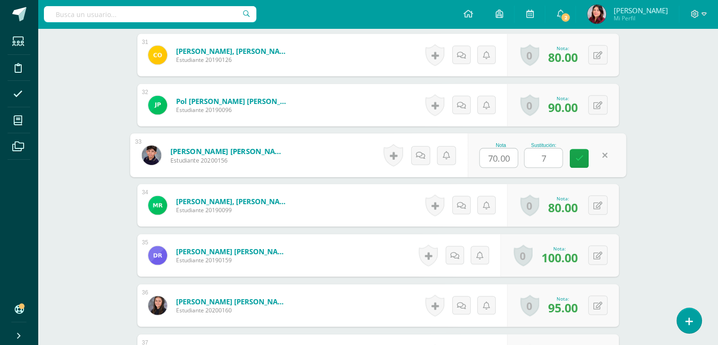
type input "70"
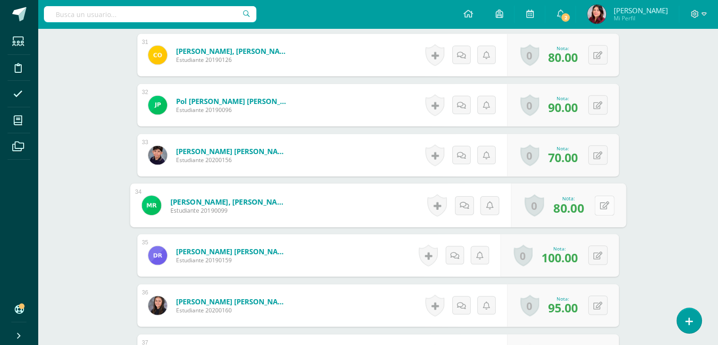
click at [602, 202] on button at bounding box center [605, 205] width 20 height 20
type input "80"
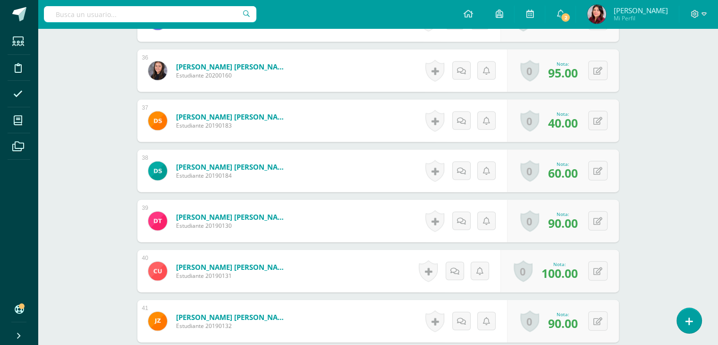
scroll to position [2079, 0]
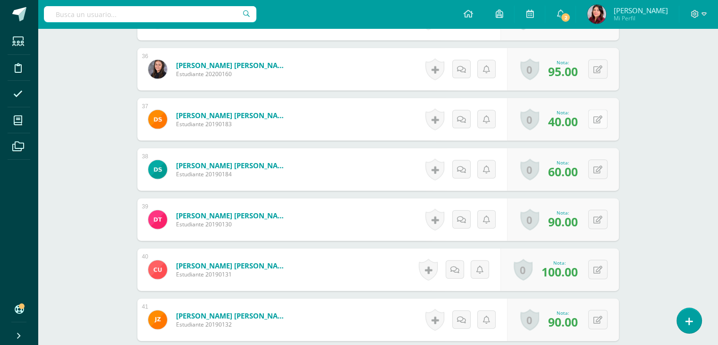
click at [597, 121] on button at bounding box center [597, 119] width 19 height 19
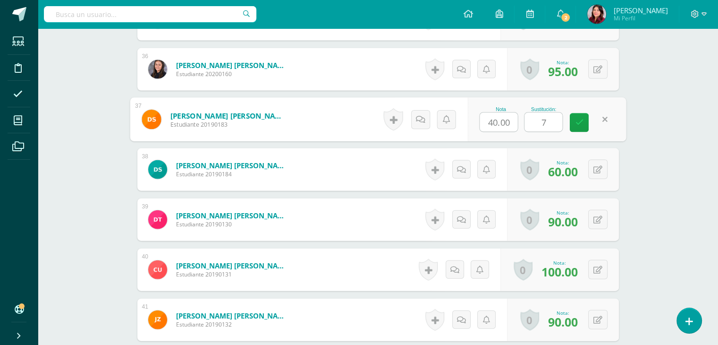
type input "70"
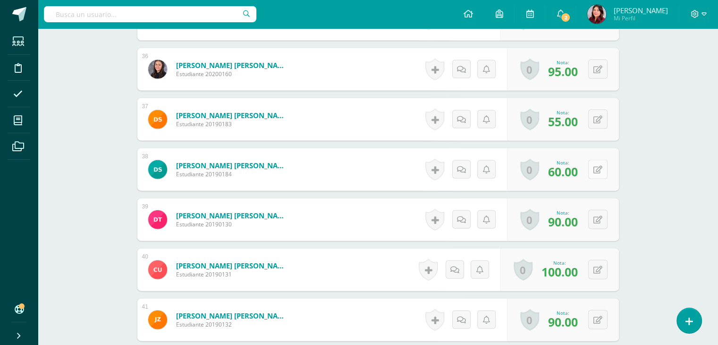
click at [596, 170] on button at bounding box center [597, 169] width 19 height 19
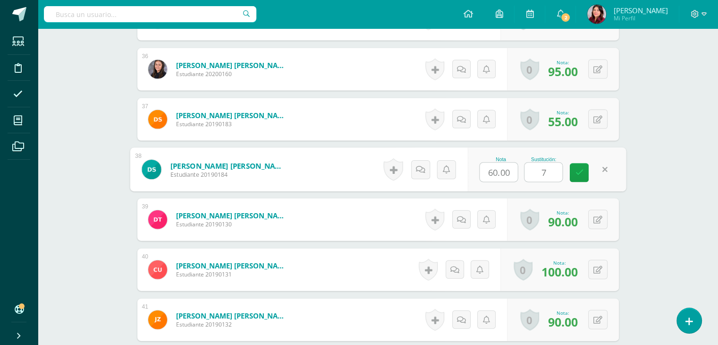
type input "70"
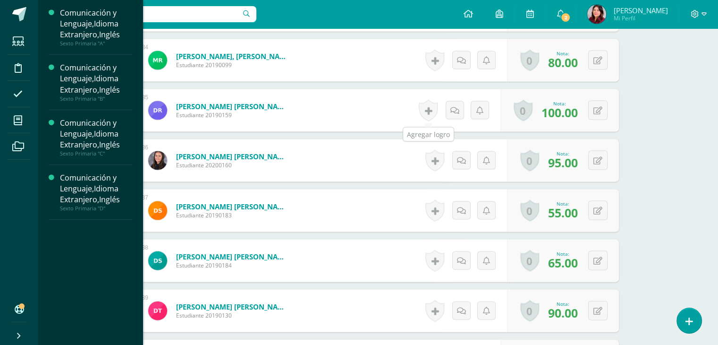
scroll to position [1947, 0]
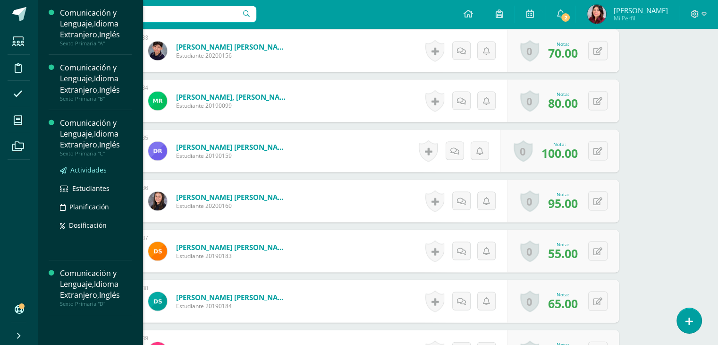
click at [98, 170] on span "Actividades" at bounding box center [88, 169] width 36 height 9
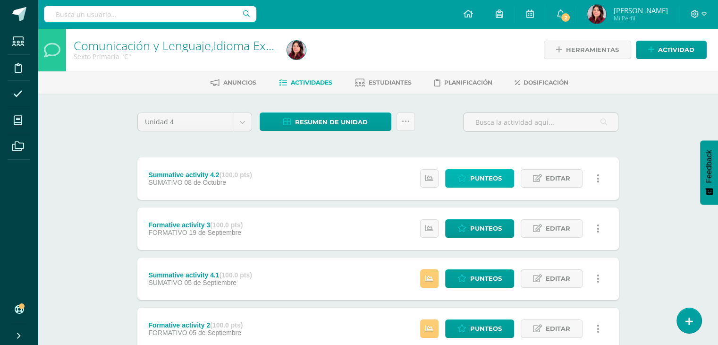
click at [494, 172] on span "Punteos" at bounding box center [486, 178] width 32 height 17
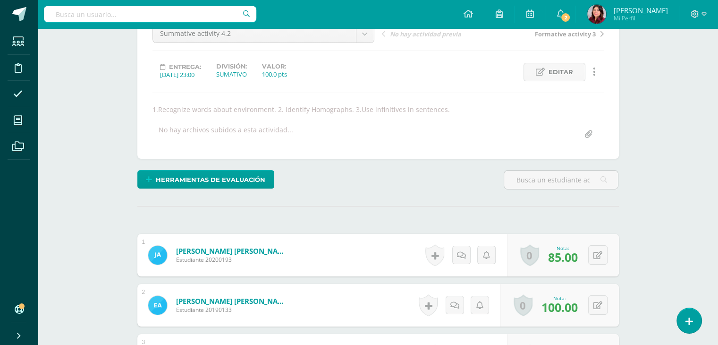
scroll to position [104, 0]
click at [195, 185] on span "Herramientas de evaluación" at bounding box center [211, 178] width 110 height 17
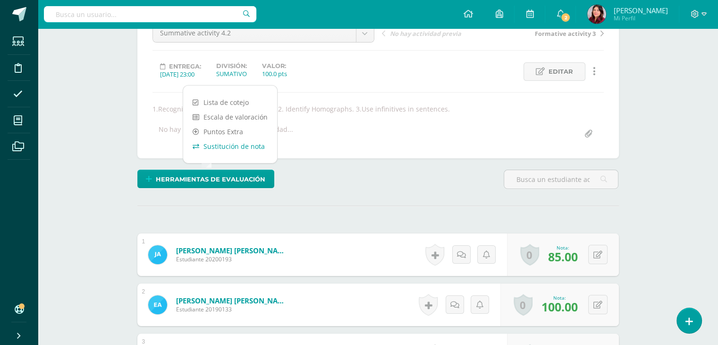
click at [221, 150] on link "Sustitución de nota" at bounding box center [230, 146] width 94 height 15
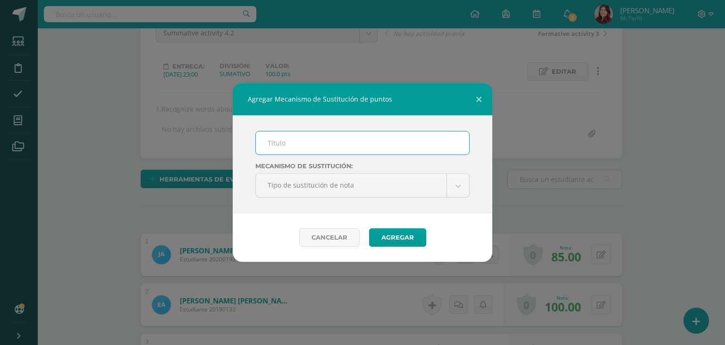
click at [268, 144] on input "text" at bounding box center [362, 142] width 213 height 23
type input "PMA 4.2"
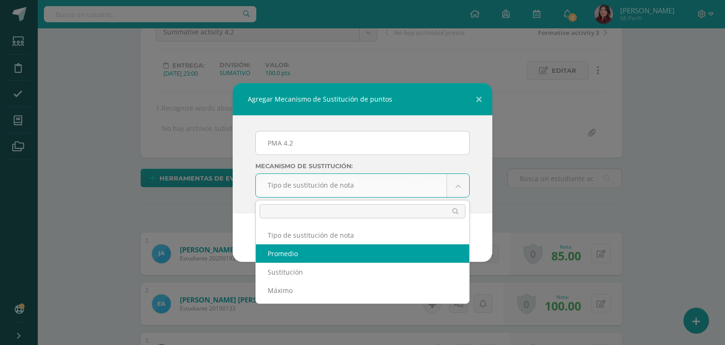
select select "average"
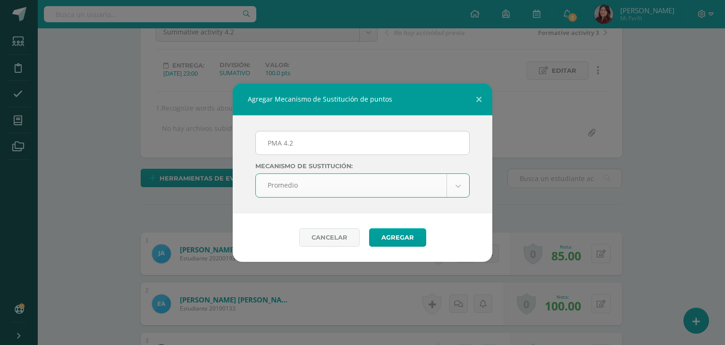
scroll to position [105, 0]
click at [402, 236] on button "Agregar" at bounding box center [397, 237] width 57 height 18
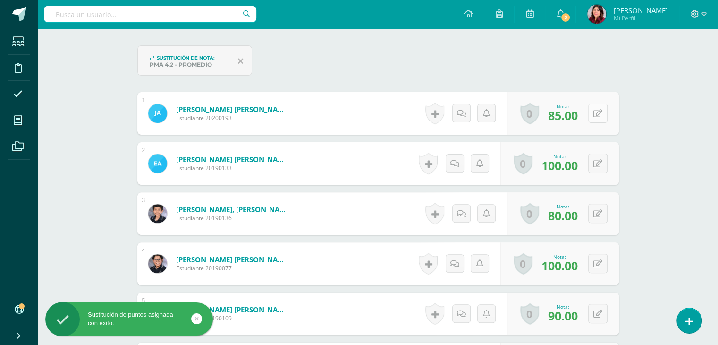
click at [601, 115] on icon at bounding box center [598, 114] width 9 height 8
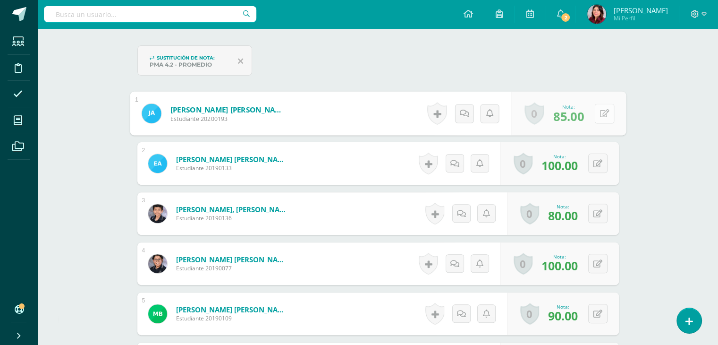
scroll to position [283, 0]
type input "88"
click at [599, 210] on icon at bounding box center [598, 213] width 9 height 8
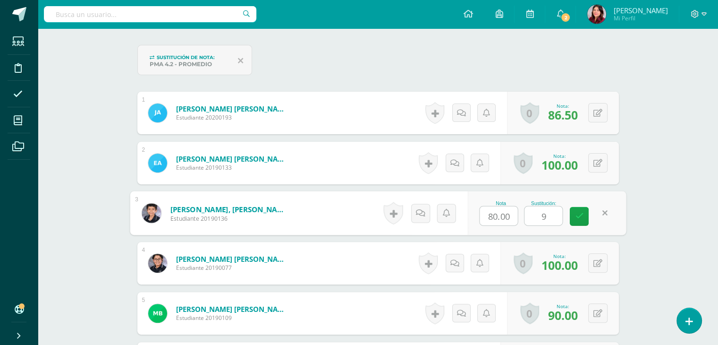
type input "98"
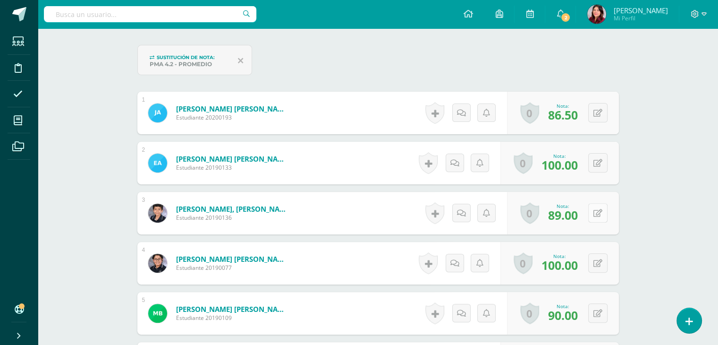
scroll to position [284, 0]
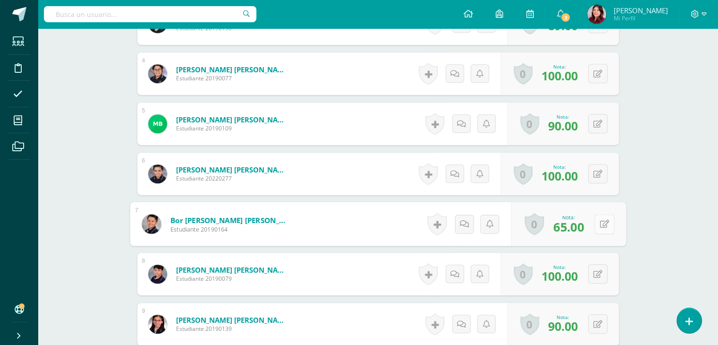
click at [600, 220] on icon at bounding box center [604, 224] width 9 height 8
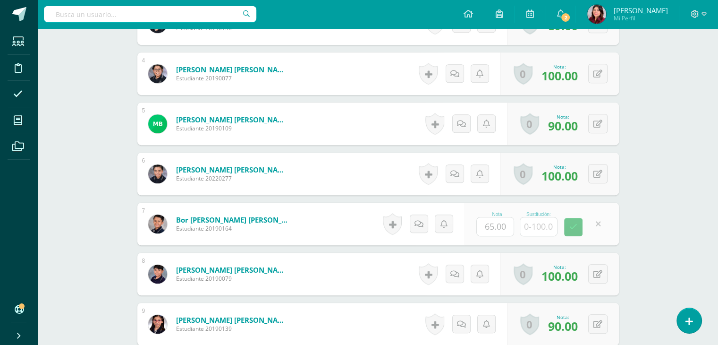
scroll to position [473, 0]
type input "83"
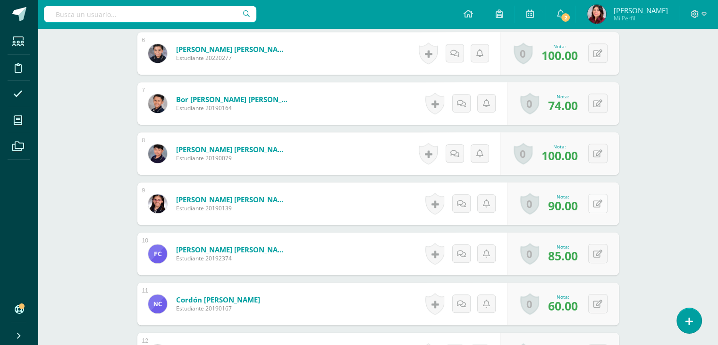
scroll to position [615, 0]
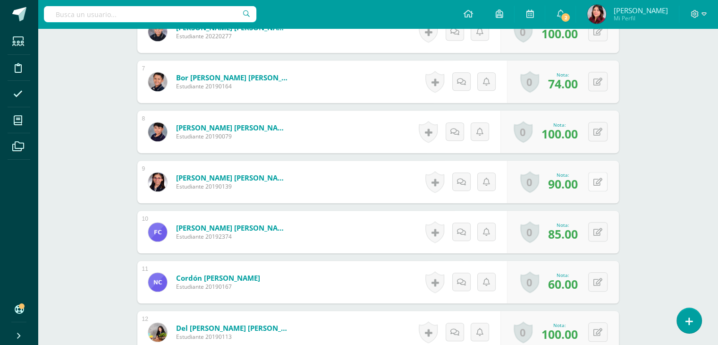
click at [599, 187] on button at bounding box center [597, 181] width 19 height 19
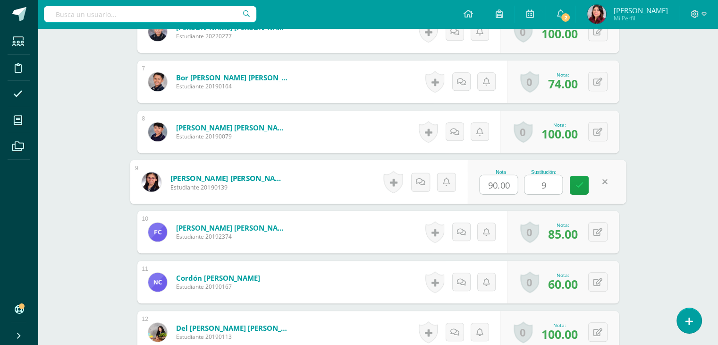
type input "93"
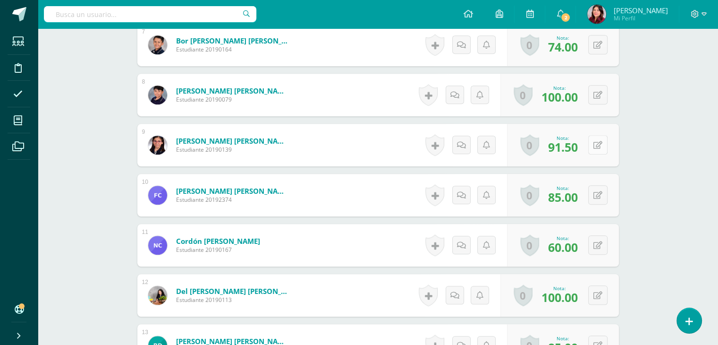
scroll to position [662, 0]
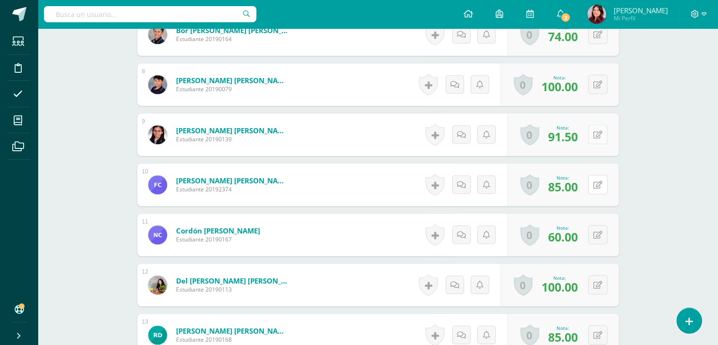
click at [598, 187] on icon at bounding box center [598, 185] width 9 height 8
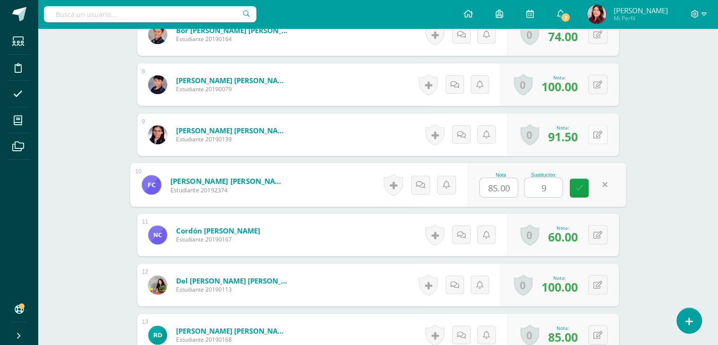
type input "90"
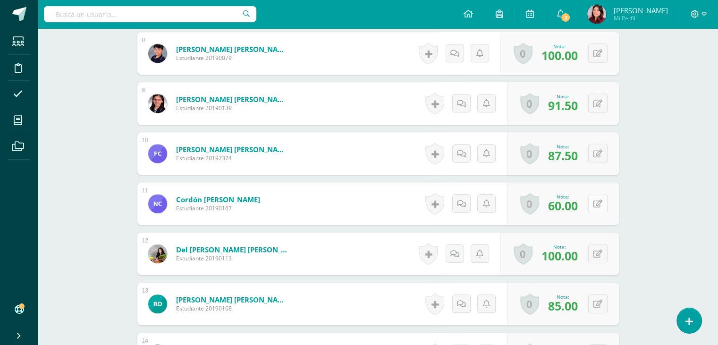
scroll to position [709, 0]
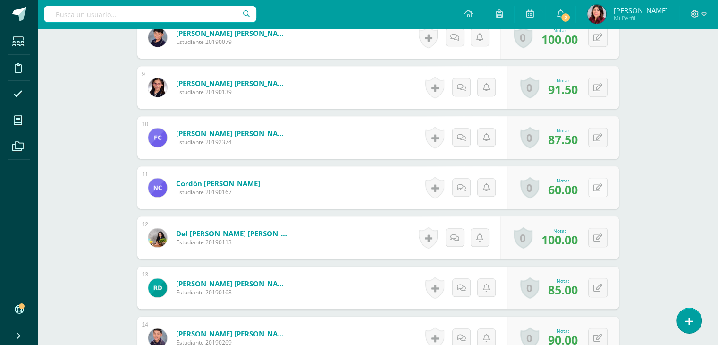
click at [597, 191] on button at bounding box center [597, 187] width 19 height 19
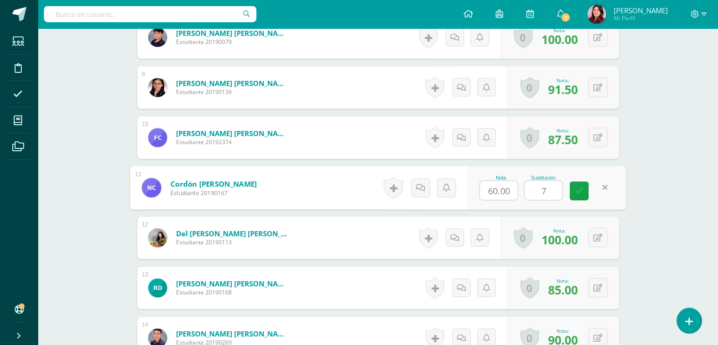
type input "74"
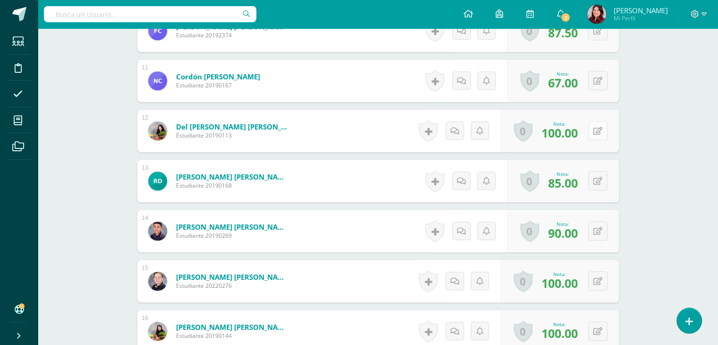
scroll to position [851, 0]
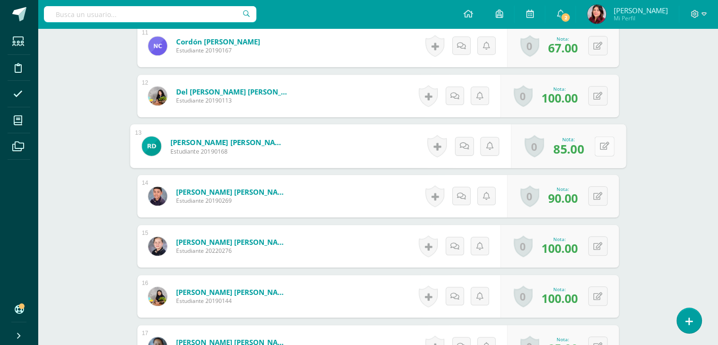
click at [600, 145] on icon at bounding box center [604, 146] width 9 height 8
type input "90"
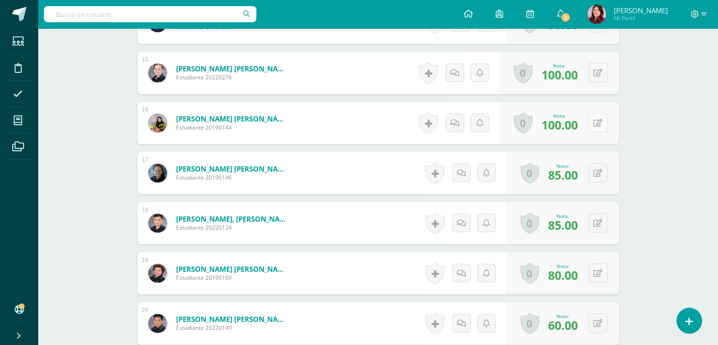
scroll to position [1087, 0]
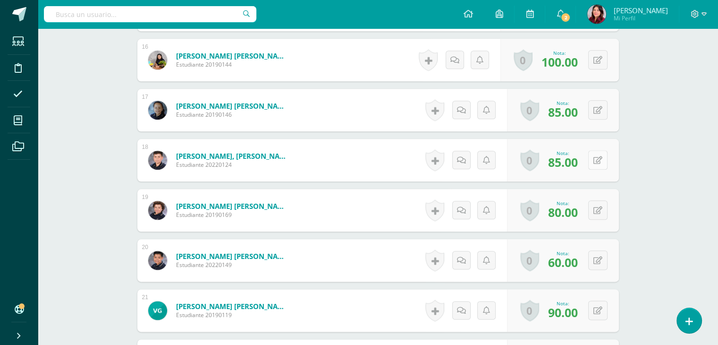
click at [603, 160] on button at bounding box center [597, 159] width 19 height 19
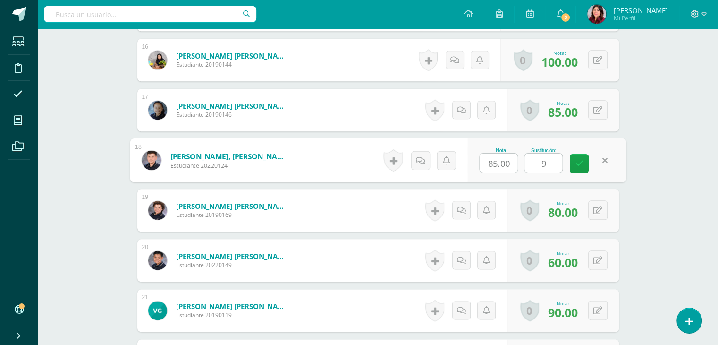
type input "93"
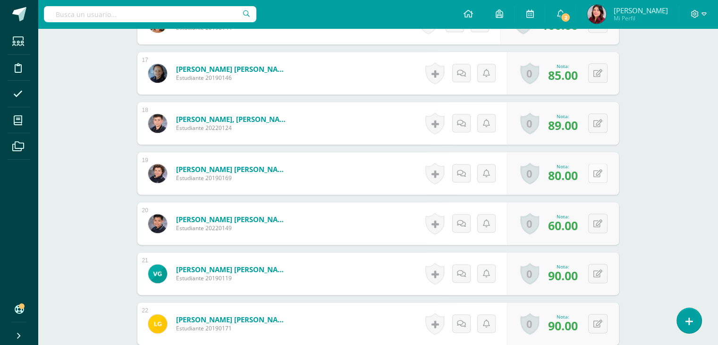
scroll to position [1134, 0]
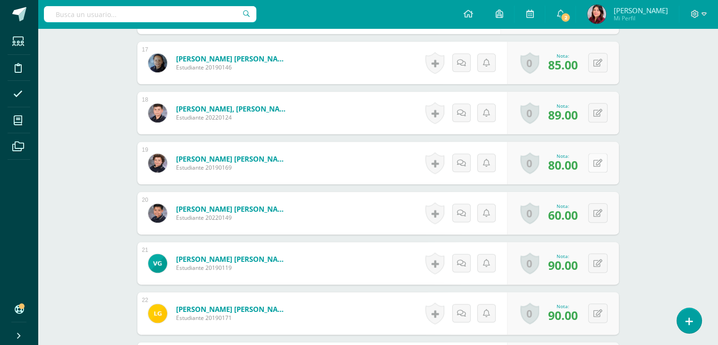
click at [593, 164] on div "0 Logros Logros obtenidos Aún no hay logros agregados Nota: 80.00" at bounding box center [563, 163] width 112 height 42
click at [603, 164] on icon at bounding box center [604, 163] width 9 height 8
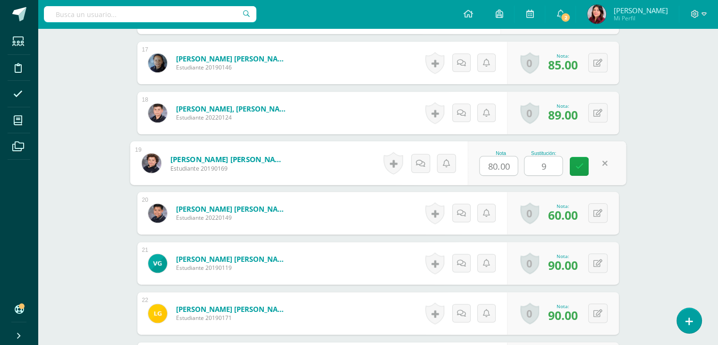
type input "93"
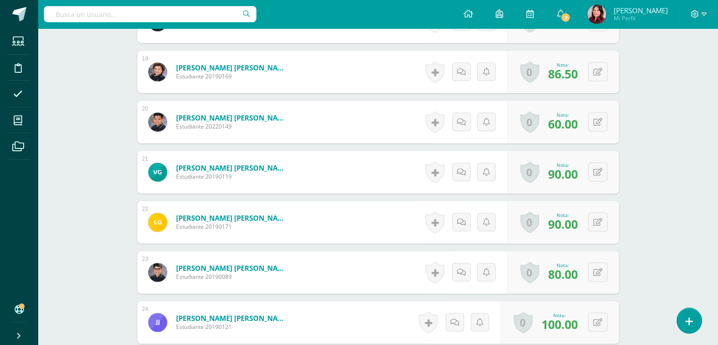
scroll to position [1229, 0]
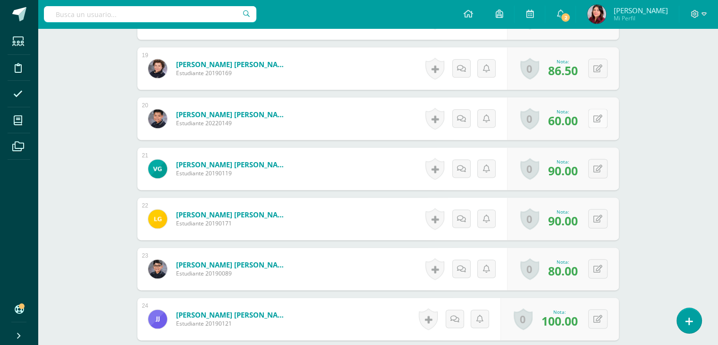
click at [598, 119] on button at bounding box center [597, 118] width 19 height 19
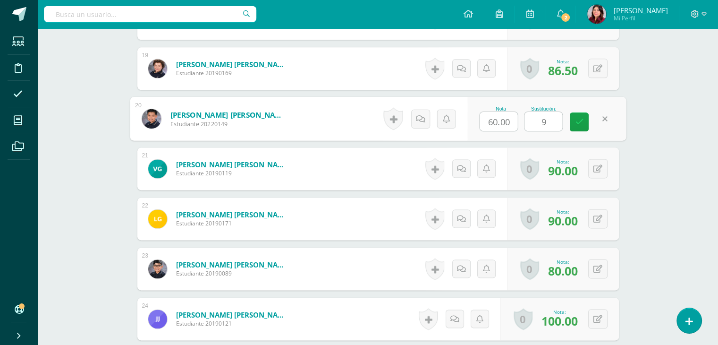
type input "90"
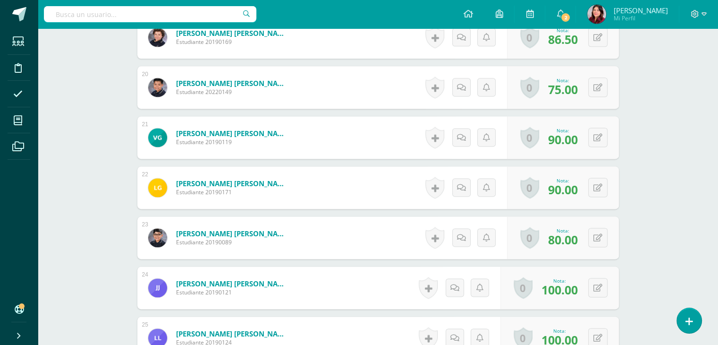
scroll to position [1276, 0]
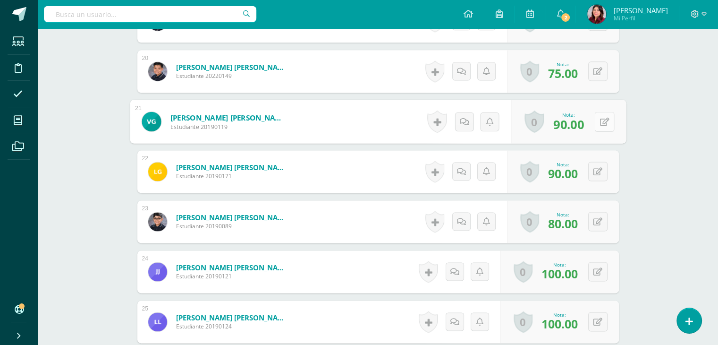
click at [600, 122] on icon at bounding box center [604, 121] width 9 height 8
type input "98"
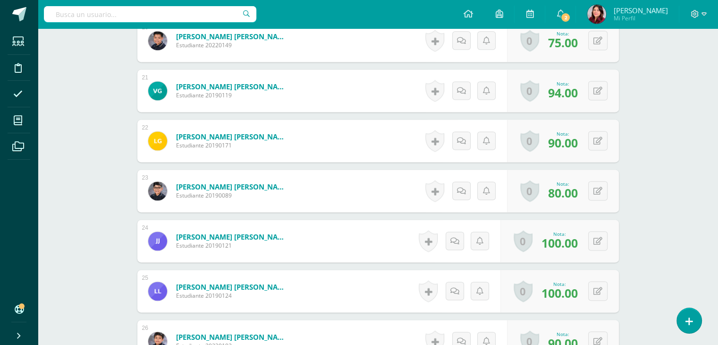
scroll to position [1323, 0]
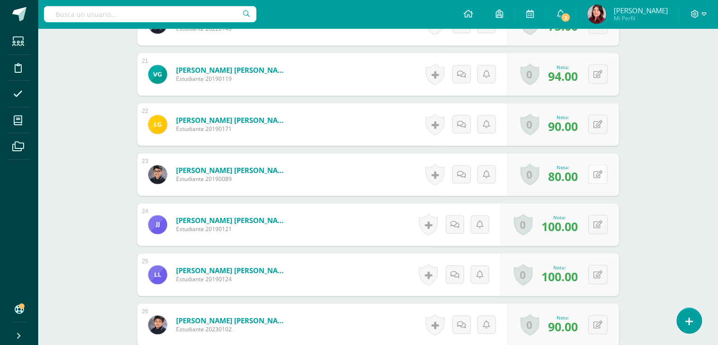
click at [598, 170] on button at bounding box center [597, 173] width 19 height 19
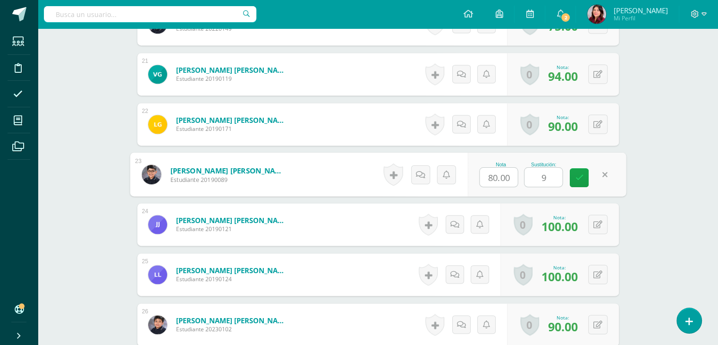
type input "95"
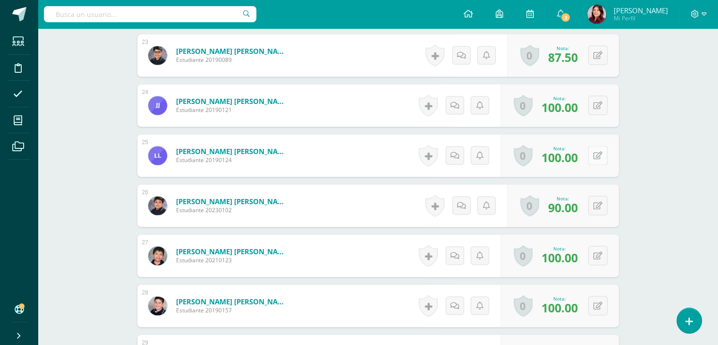
scroll to position [1465, 0]
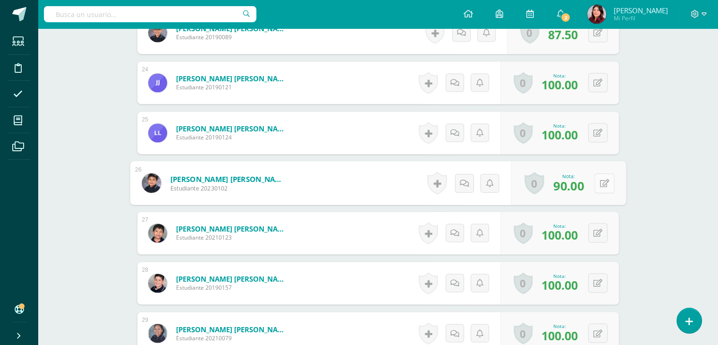
click at [599, 177] on button at bounding box center [605, 183] width 20 height 20
type input "93"
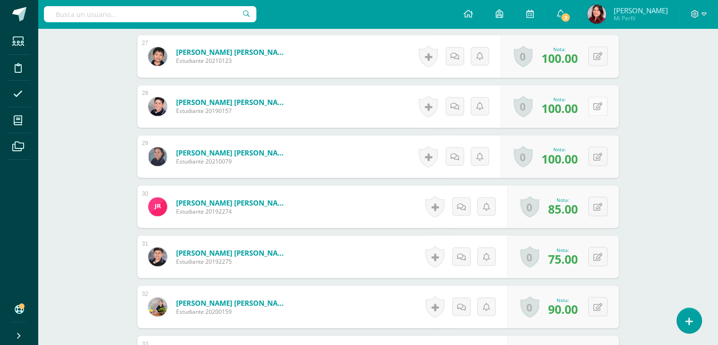
scroll to position [1701, 0]
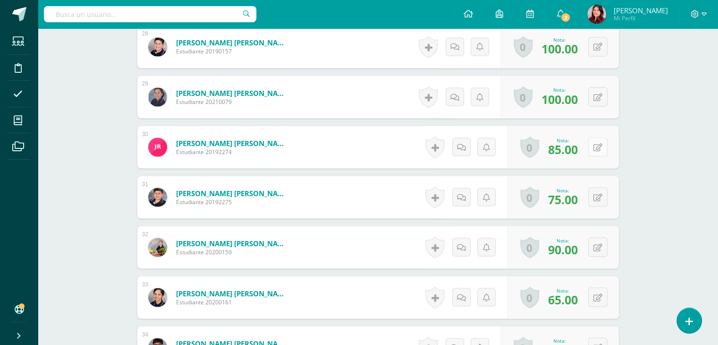
click at [606, 144] on button at bounding box center [597, 146] width 19 height 19
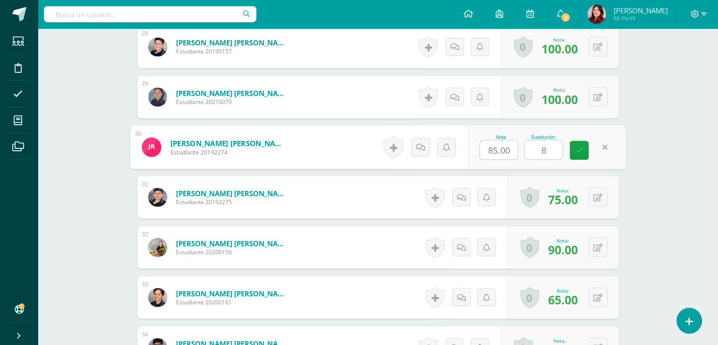
type input "85"
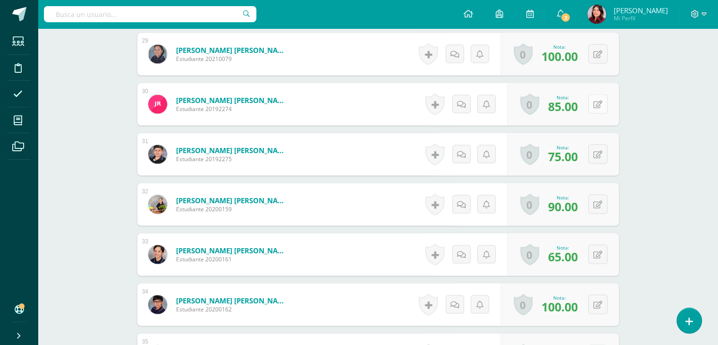
scroll to position [1795, 0]
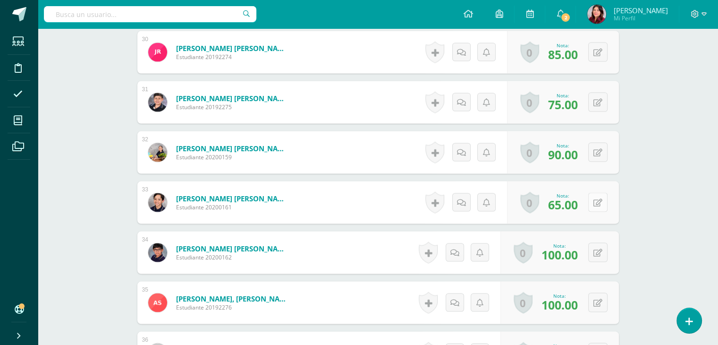
drag, startPoint x: 608, startPoint y: 197, endPoint x: 603, endPoint y: 201, distance: 6.4
click at [608, 197] on div "0 Logros Logros obtenidos Aún no hay logros agregados Nota: 65.00" at bounding box center [563, 202] width 112 height 42
click at [600, 203] on icon at bounding box center [604, 202] width 9 height 8
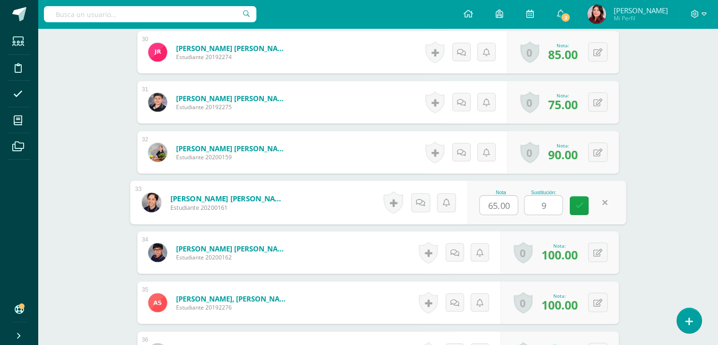
type input "93"
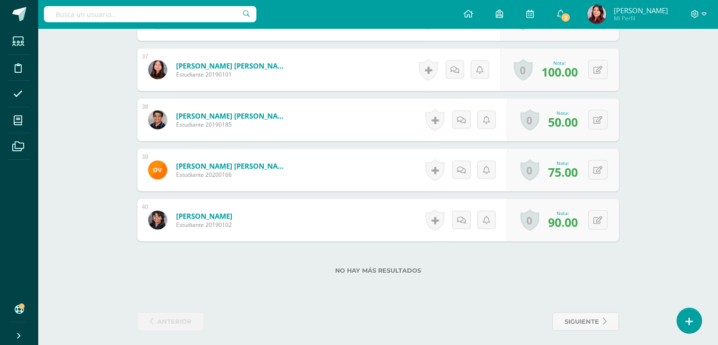
scroll to position [2132, 0]
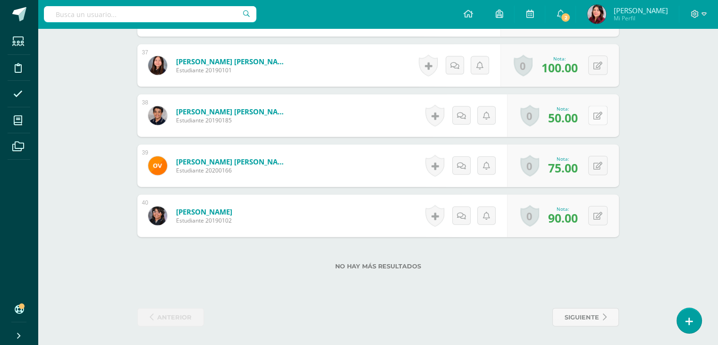
click at [597, 118] on button at bounding box center [597, 115] width 19 height 19
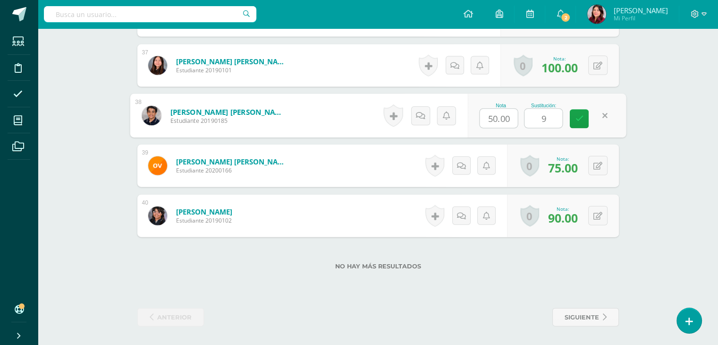
type input "95"
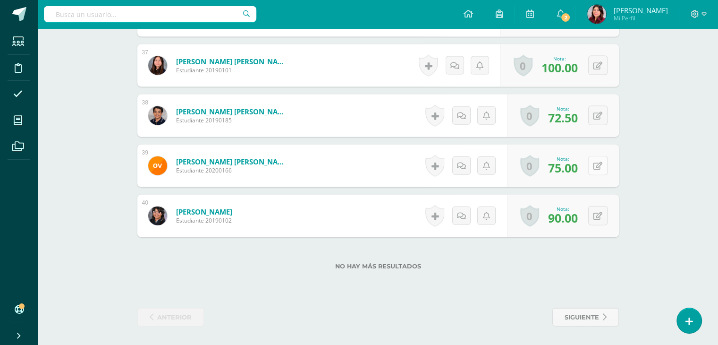
click at [601, 168] on icon at bounding box center [598, 166] width 9 height 8
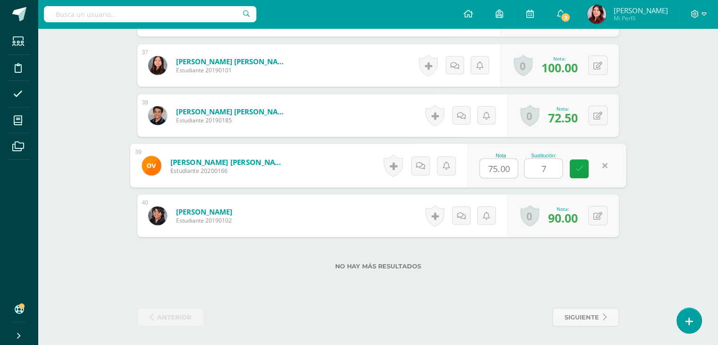
type input "79"
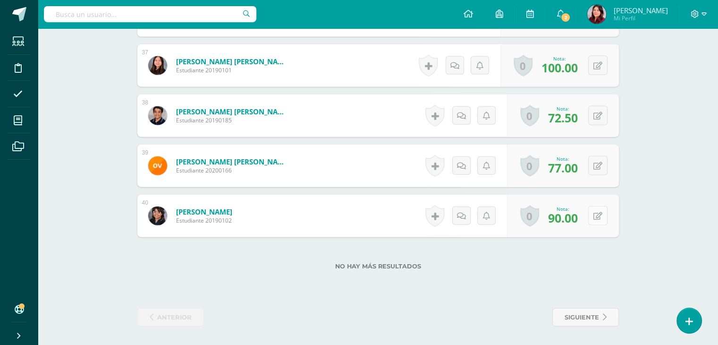
click at [597, 208] on button at bounding box center [597, 215] width 19 height 19
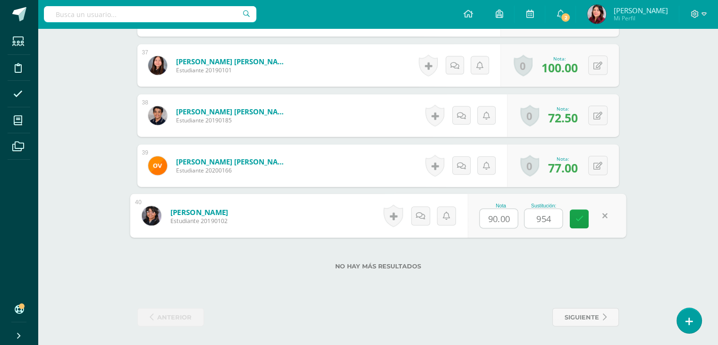
type input "954"
type input "0"
click at [500, 219] on input "0" at bounding box center [499, 218] width 38 height 19
type input "90"
click at [555, 216] on input "954" at bounding box center [544, 218] width 38 height 19
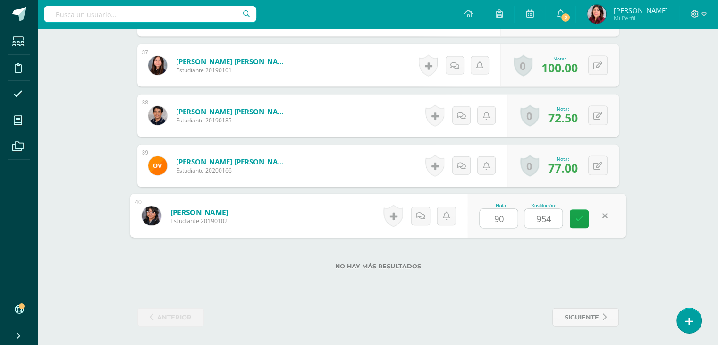
type input "95"
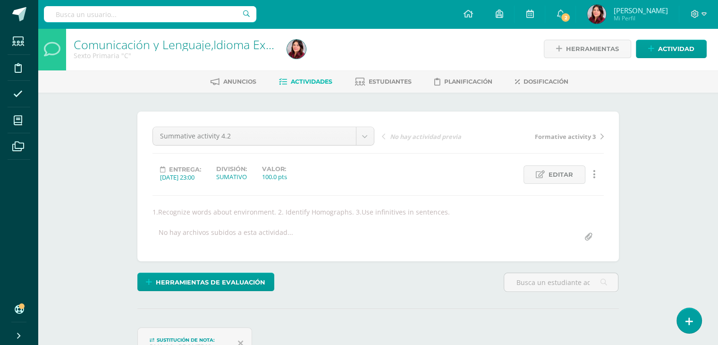
scroll to position [0, 0]
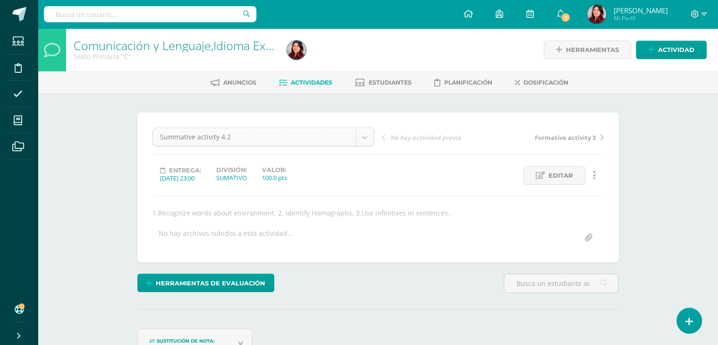
click at [318, 82] on span "Actividades" at bounding box center [312, 82] width 42 height 7
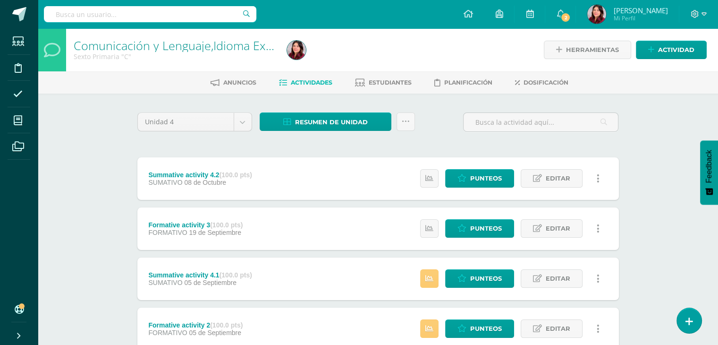
scroll to position [118, 0]
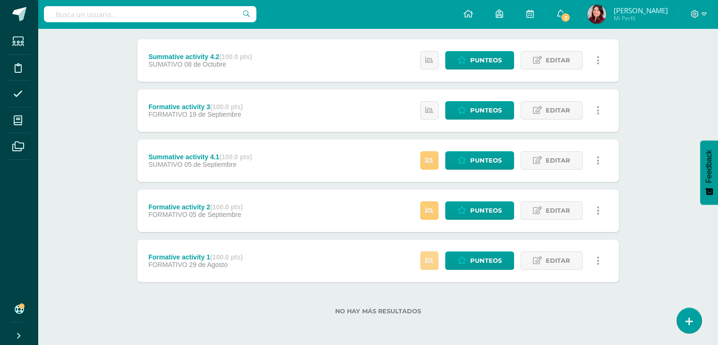
click at [430, 258] on icon at bounding box center [429, 260] width 8 height 8
drag, startPoint x: 319, startPoint y: 209, endPoint x: 386, endPoint y: 206, distance: 67.1
click at [319, 209] on div "Formative activity 2 (100.0 pts) FORMATIVO [DATE][GEOGRAPHIC_DATA] Estatus de A…" at bounding box center [378, 210] width 482 height 42
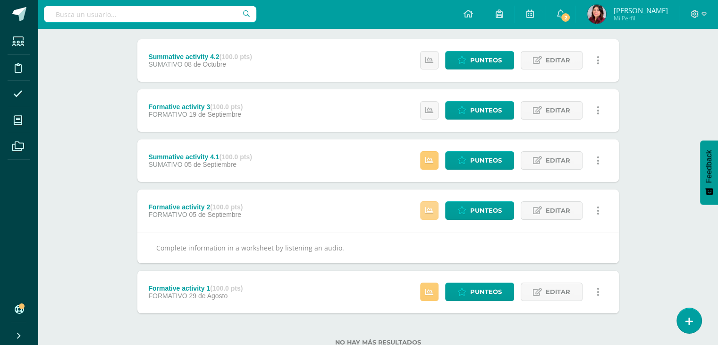
click at [427, 209] on icon at bounding box center [429, 210] width 8 height 8
click at [432, 295] on link at bounding box center [429, 291] width 18 height 18
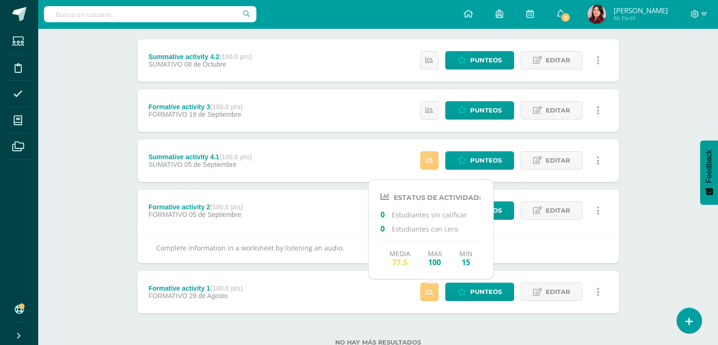
click at [314, 216] on div "Formative activity 2 (100.0 pts) FORMATIVO [DATE][GEOGRAPHIC_DATA] Punteos Edit…" at bounding box center [378, 210] width 482 height 42
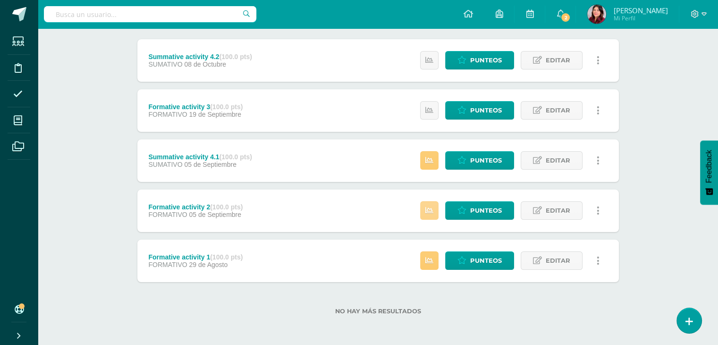
click at [422, 215] on link at bounding box center [429, 210] width 18 height 18
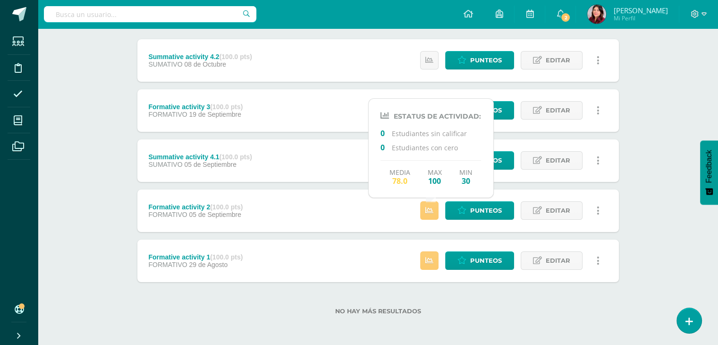
click at [328, 161] on div "Summative activity 4.1 (100.0 pts) SUMATIVO [DATE][GEOGRAPHIC_DATA] Estatus de …" at bounding box center [378, 160] width 482 height 42
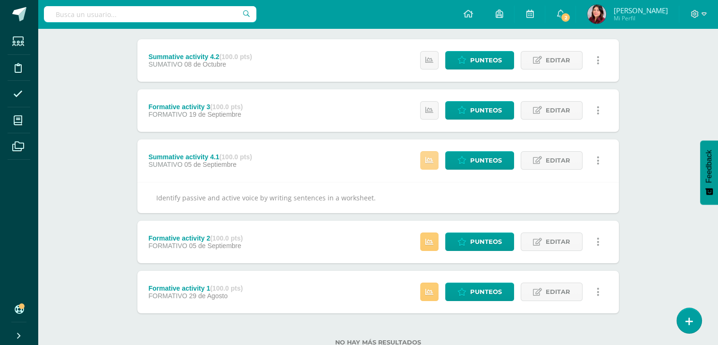
click at [430, 160] on icon at bounding box center [429, 160] width 8 height 8
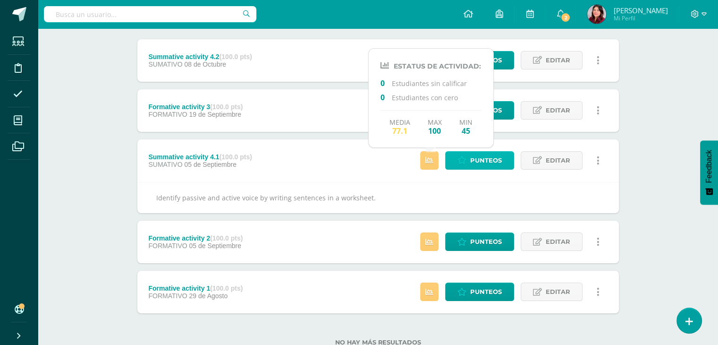
click at [469, 157] on link "Punteos" at bounding box center [479, 160] width 69 height 18
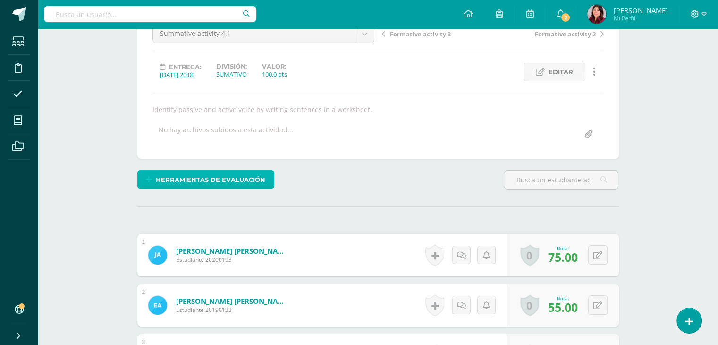
click at [232, 181] on span "Herramientas de evaluación" at bounding box center [211, 179] width 110 height 17
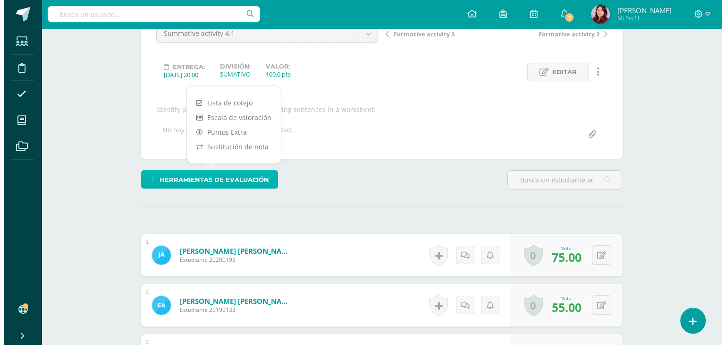
scroll to position [104, 0]
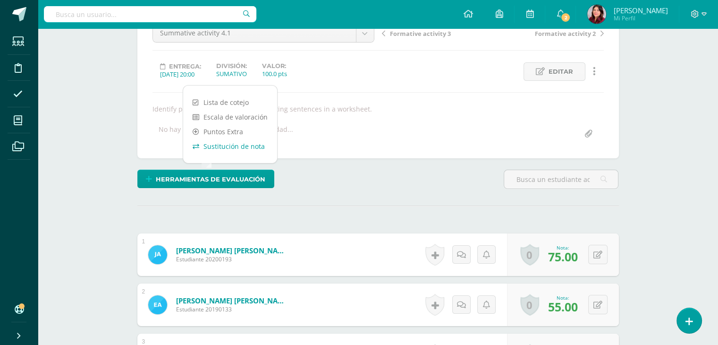
click at [226, 143] on link "Sustitución de nota" at bounding box center [230, 146] width 94 height 15
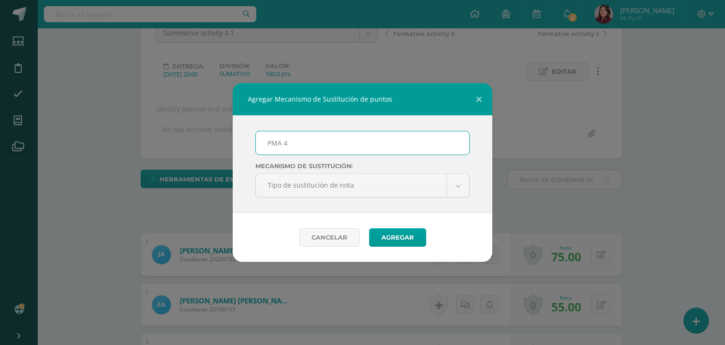
type input "PMA 4.1"
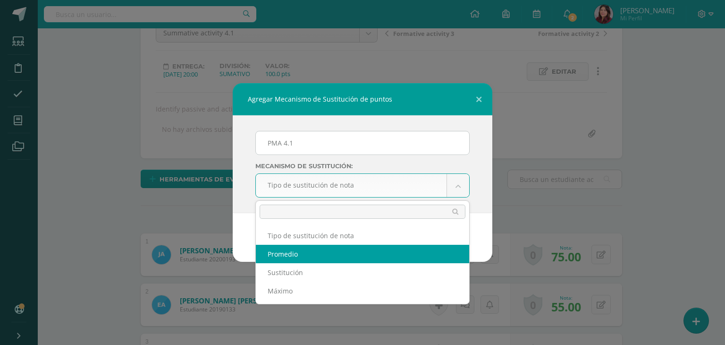
select select "average"
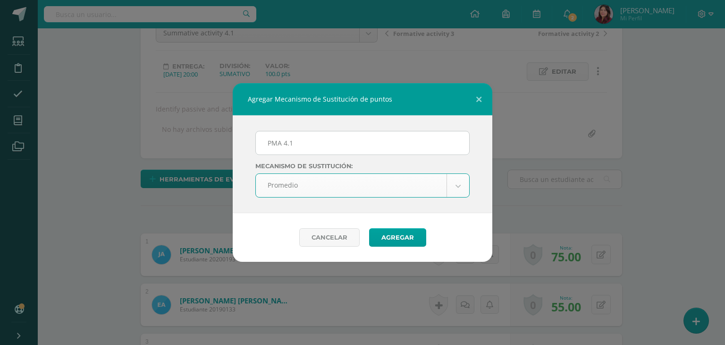
scroll to position [104, 0]
click at [376, 235] on button "Agregar" at bounding box center [397, 237] width 57 height 18
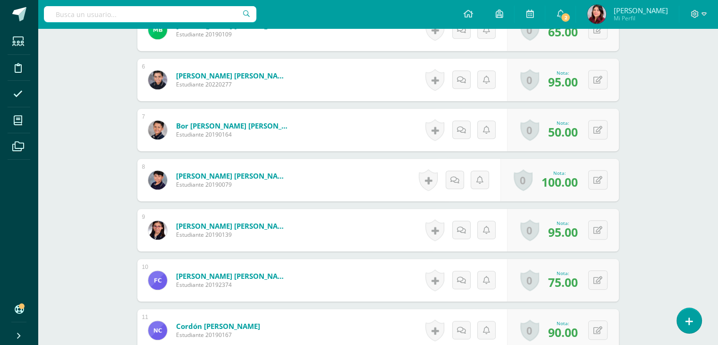
scroll to position [567, 0]
click at [600, 128] on icon at bounding box center [598, 130] width 9 height 8
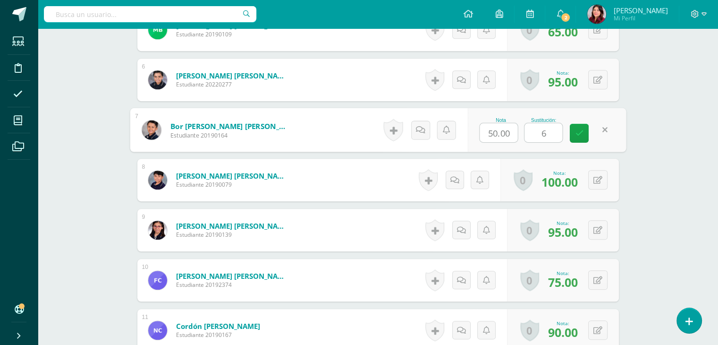
type input "60"
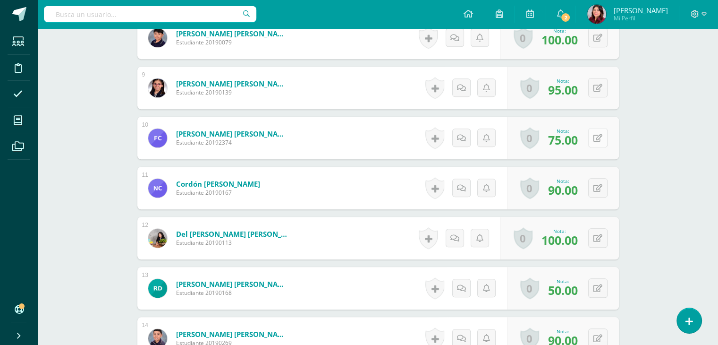
scroll to position [709, 0]
click at [597, 87] on button at bounding box center [605, 87] width 20 height 20
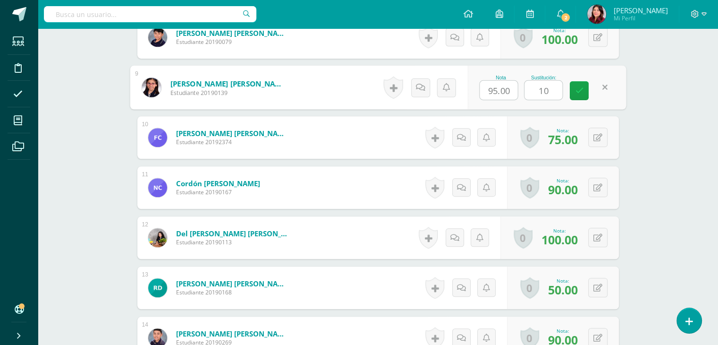
type input "100"
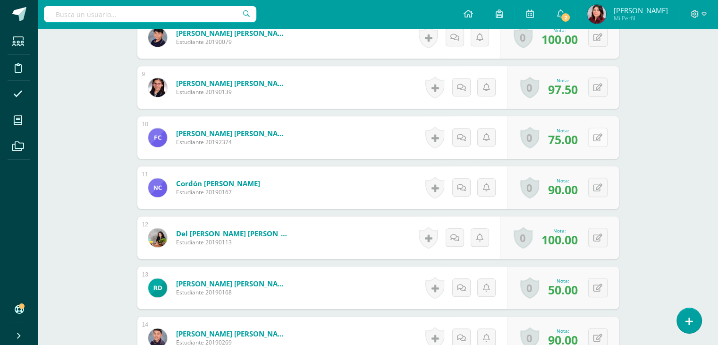
click at [597, 134] on icon at bounding box center [598, 138] width 9 height 8
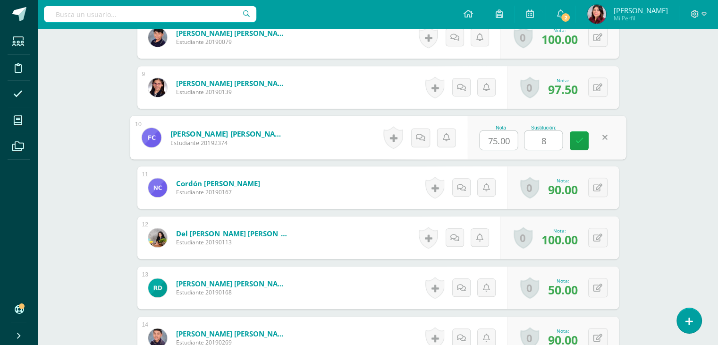
type input "80"
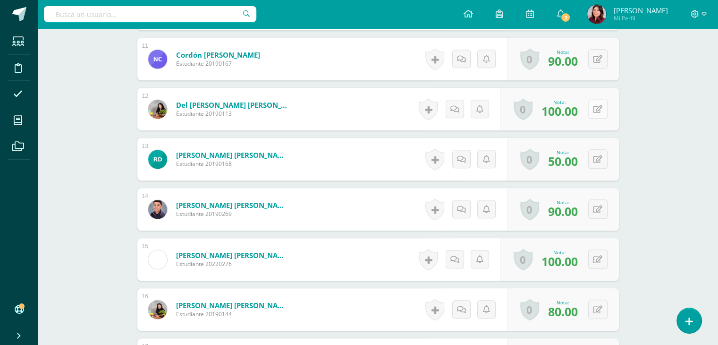
scroll to position [898, 0]
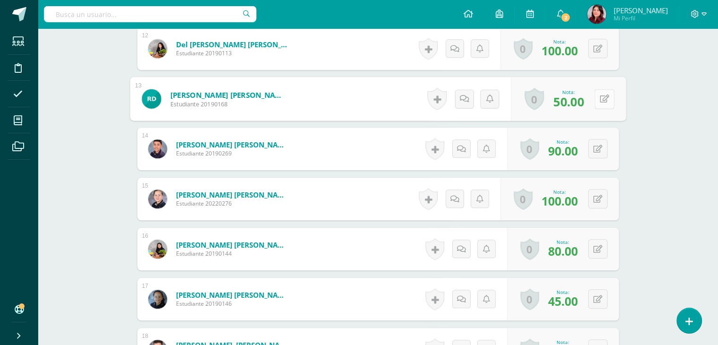
click at [595, 100] on button at bounding box center [605, 99] width 20 height 20
type input "80"
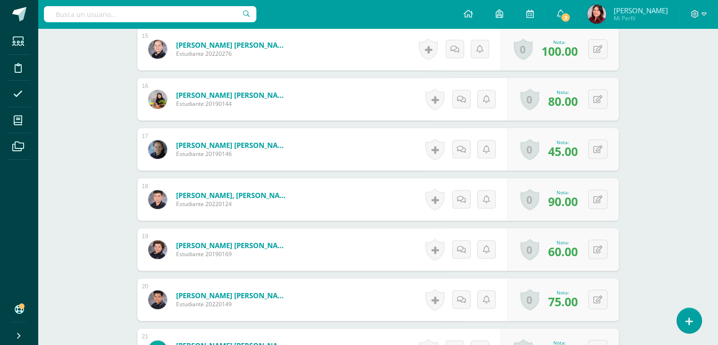
scroll to position [1134, 0]
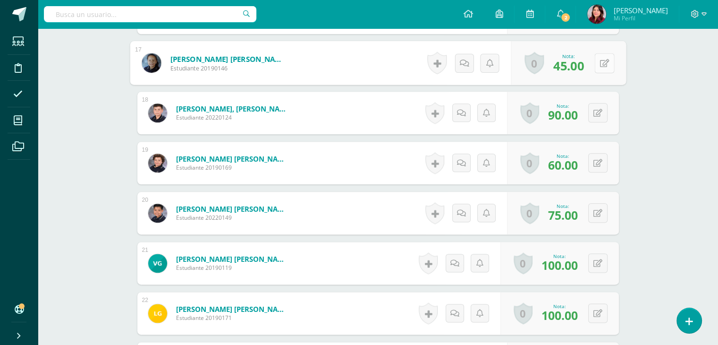
click at [600, 59] on icon at bounding box center [604, 63] width 9 height 8
type input "60"
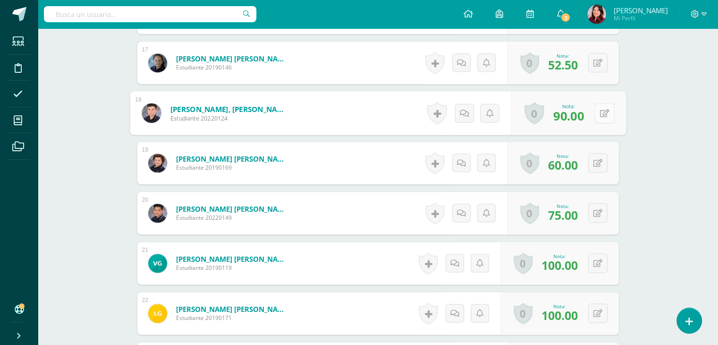
click at [600, 106] on button at bounding box center [605, 113] width 20 height 20
type input "90"
click at [592, 160] on div "0 [GEOGRAPHIC_DATA] Logros obtenidos Aún no hay logros agregados Nota: 60.00" at bounding box center [563, 163] width 112 height 42
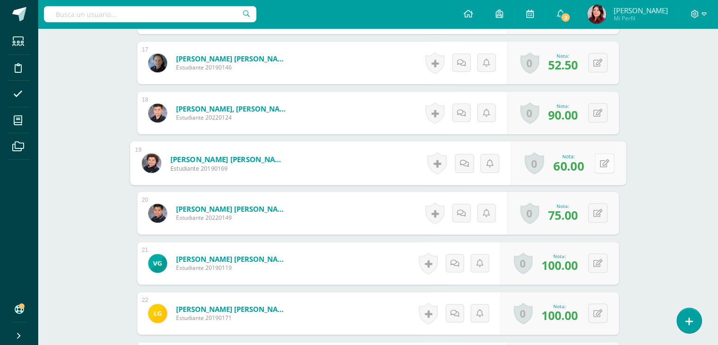
click at [599, 155] on button at bounding box center [605, 163] width 20 height 20
type input "60"
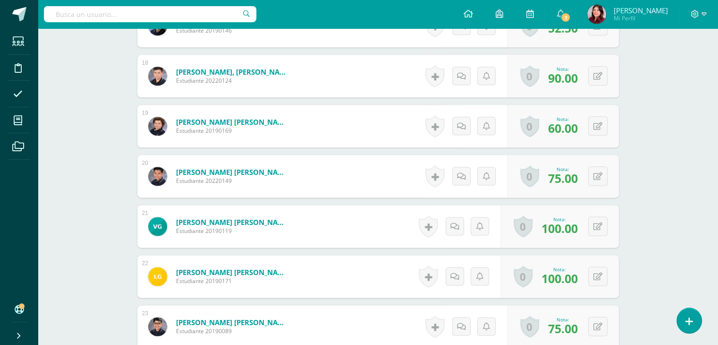
scroll to position [1181, 0]
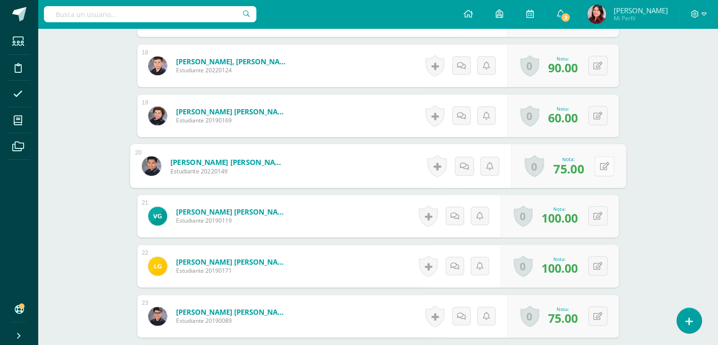
click at [596, 161] on button at bounding box center [605, 166] width 20 height 20
type input "100"
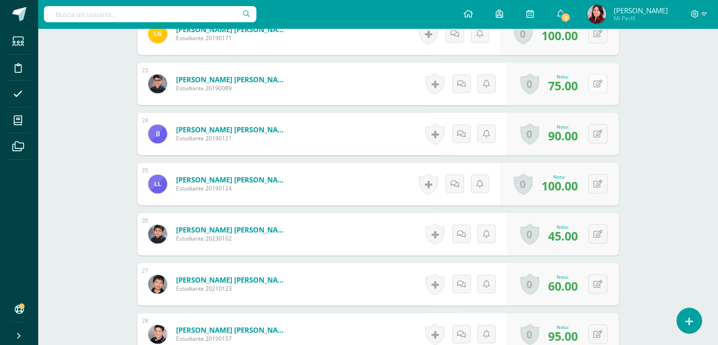
scroll to position [1465, 0]
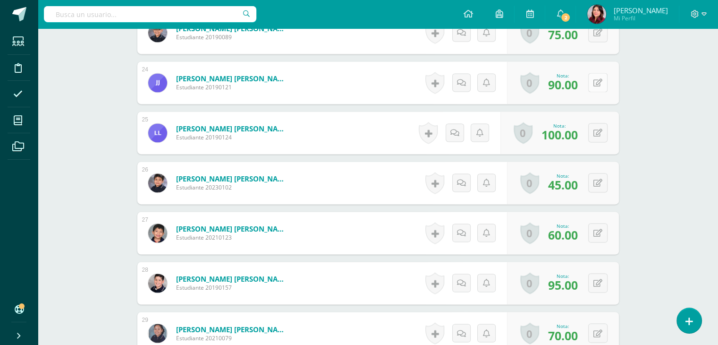
click at [603, 83] on button at bounding box center [597, 82] width 19 height 19
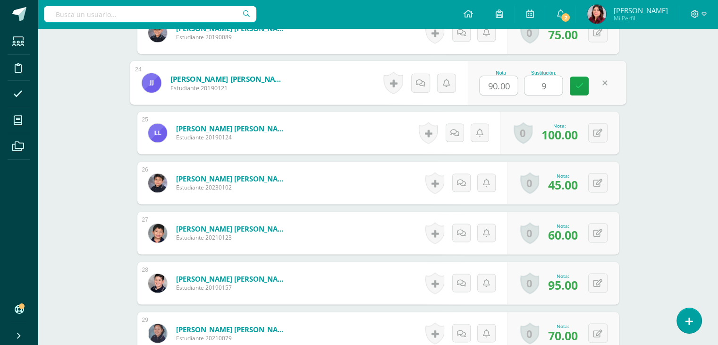
type input "90"
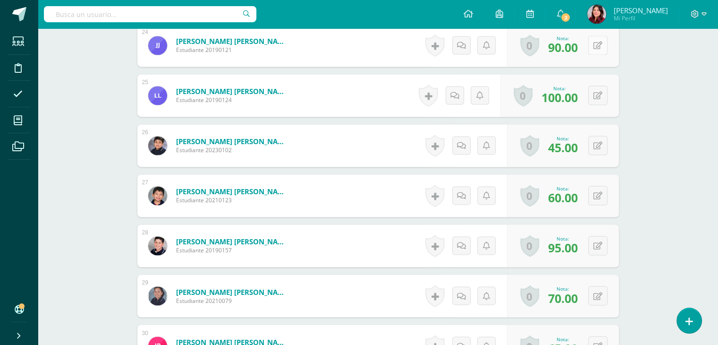
scroll to position [1559, 0]
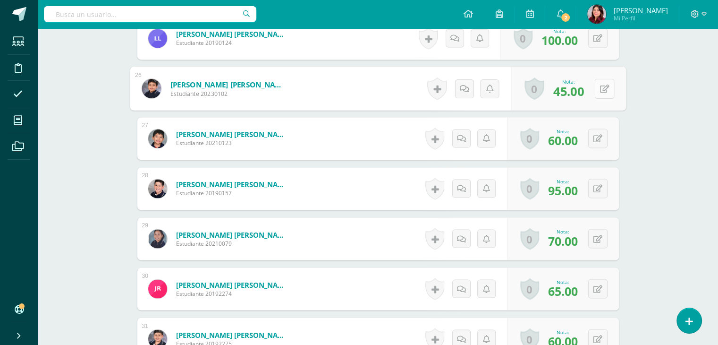
click at [603, 81] on button at bounding box center [605, 88] width 20 height 20
type input "50"
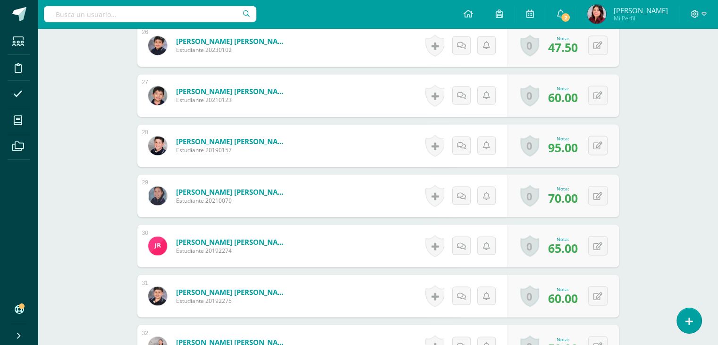
scroll to position [1654, 0]
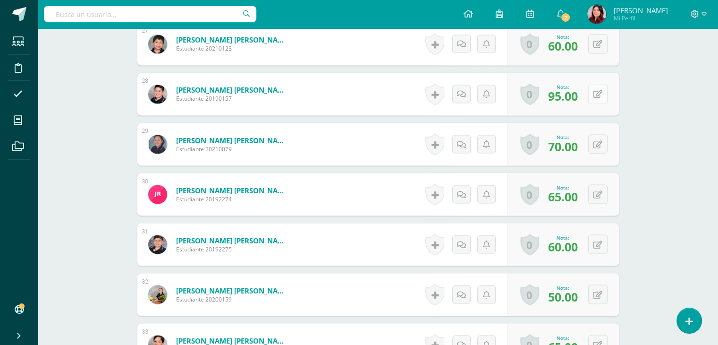
click at [599, 95] on icon at bounding box center [598, 94] width 9 height 8
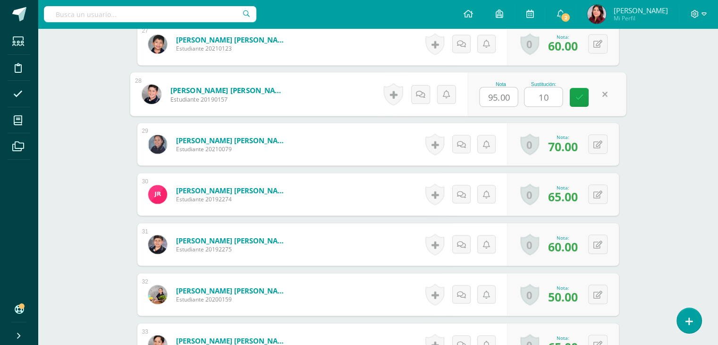
type input "100"
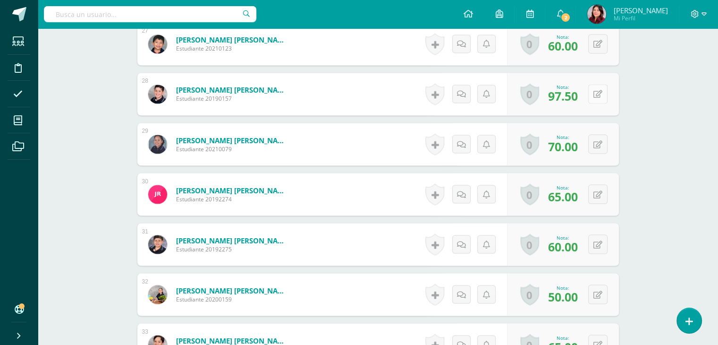
scroll to position [1701, 0]
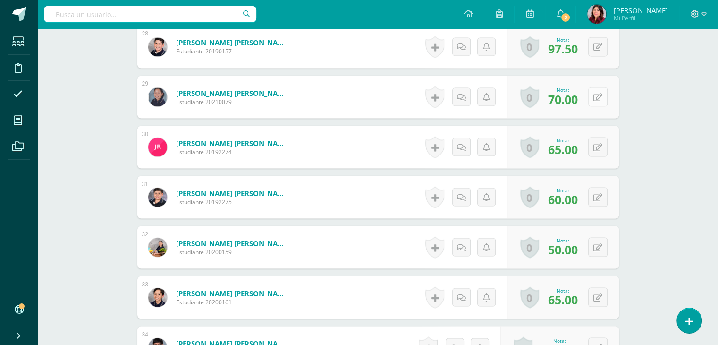
click at [598, 99] on button at bounding box center [597, 96] width 19 height 19
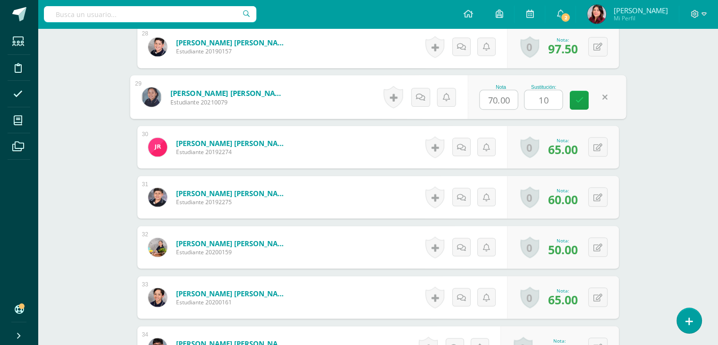
type input "100"
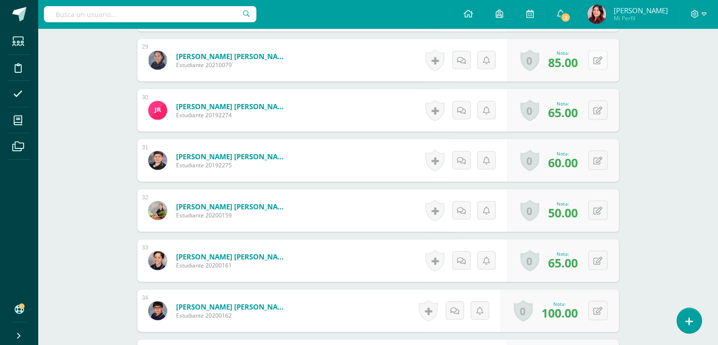
scroll to position [1748, 0]
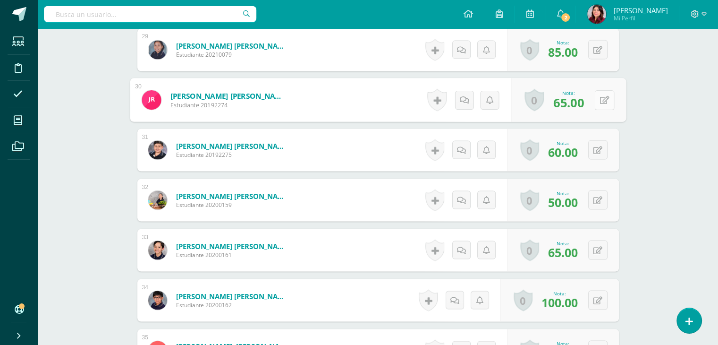
click at [597, 104] on button at bounding box center [605, 100] width 20 height 20
type input "100"
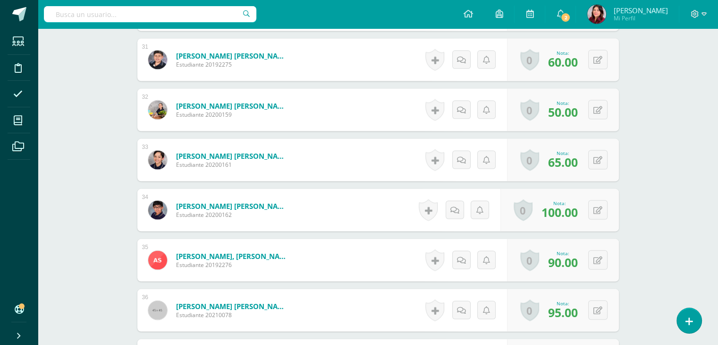
scroll to position [1843, 0]
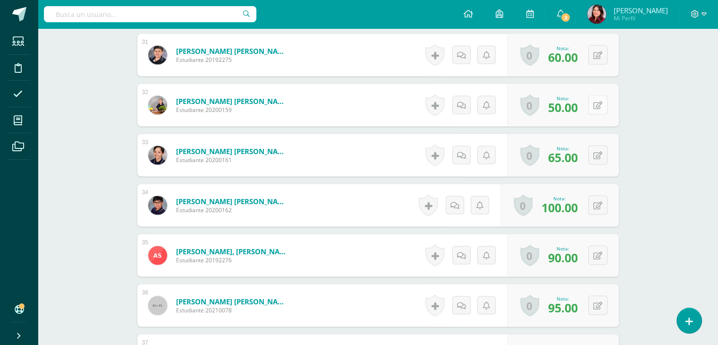
click at [599, 103] on button at bounding box center [597, 104] width 19 height 19
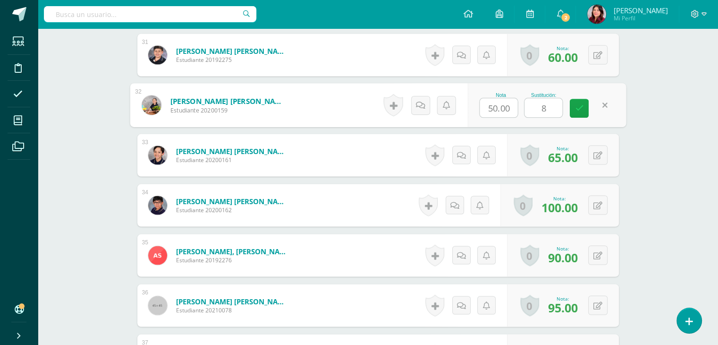
type input "80"
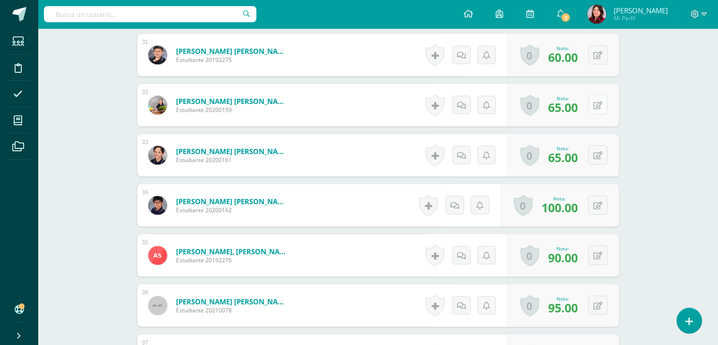
scroll to position [1890, 0]
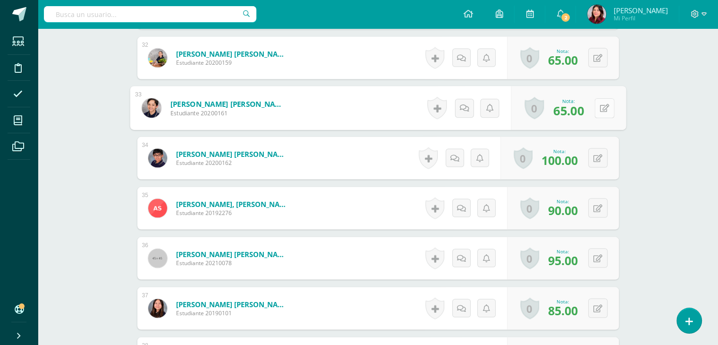
click at [599, 100] on button at bounding box center [605, 108] width 20 height 20
type input "80"
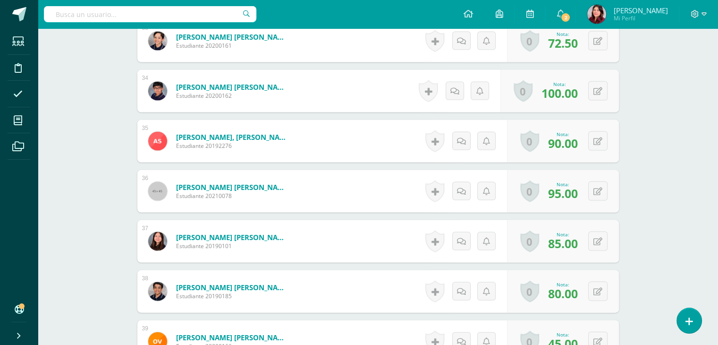
scroll to position [2079, 0]
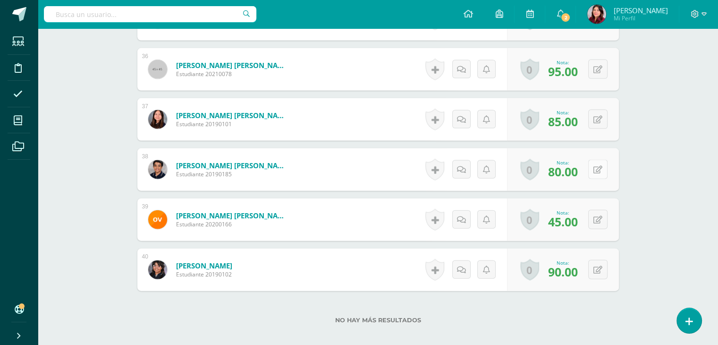
click at [594, 168] on button at bounding box center [597, 169] width 19 height 19
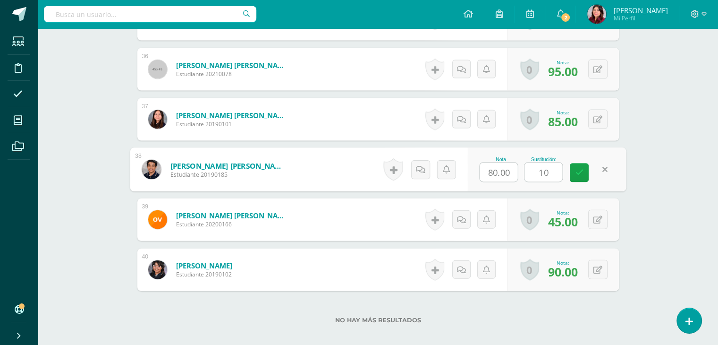
type input "100"
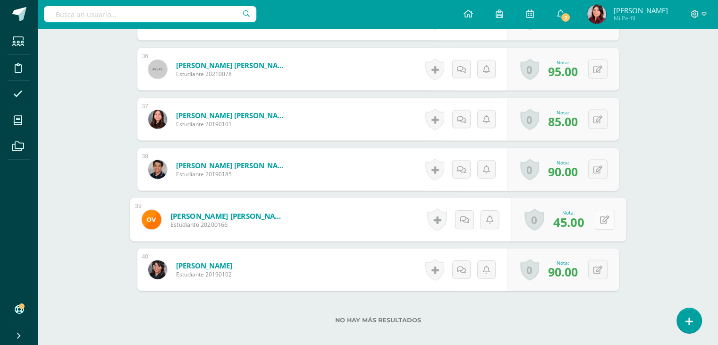
click at [589, 219] on div "0 Logros Logros obtenidos Aún no hay logros agregados Nota: 45.00" at bounding box center [568, 220] width 115 height 44
click at [600, 220] on icon at bounding box center [604, 219] width 9 height 8
type input "70"
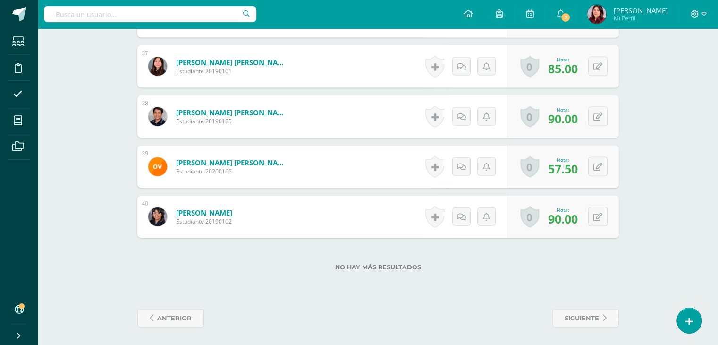
scroll to position [2132, 0]
click at [599, 215] on icon at bounding box center [598, 216] width 9 height 8
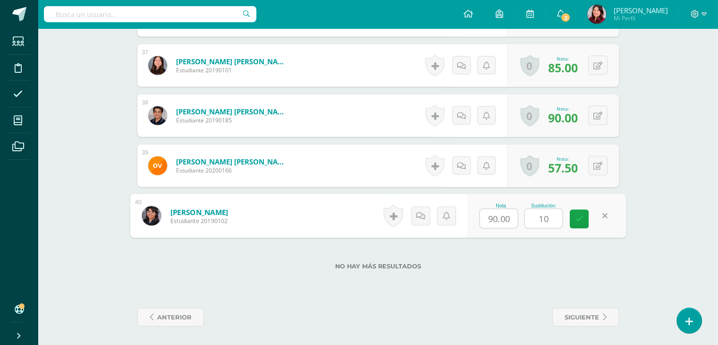
type input "100"
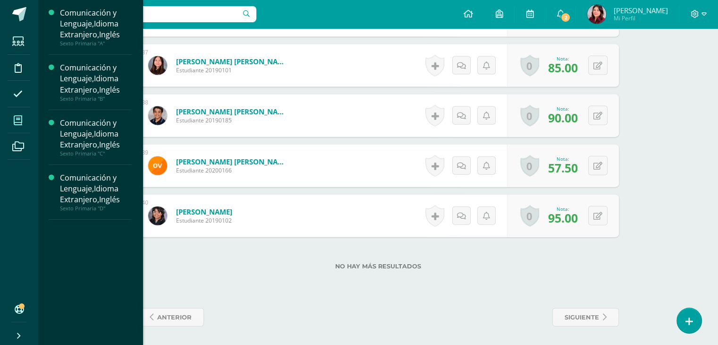
click at [17, 121] on icon at bounding box center [18, 120] width 8 height 9
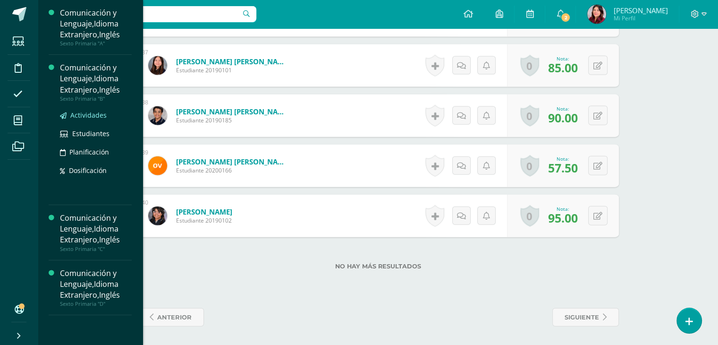
click at [79, 114] on span "Actividades" at bounding box center [88, 114] width 36 height 9
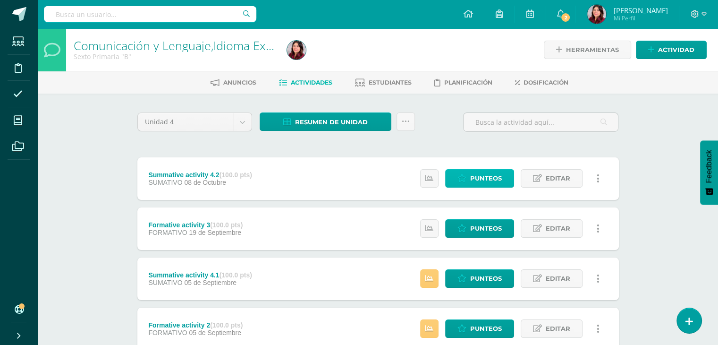
click at [470, 182] on link "Punteos" at bounding box center [479, 178] width 69 height 18
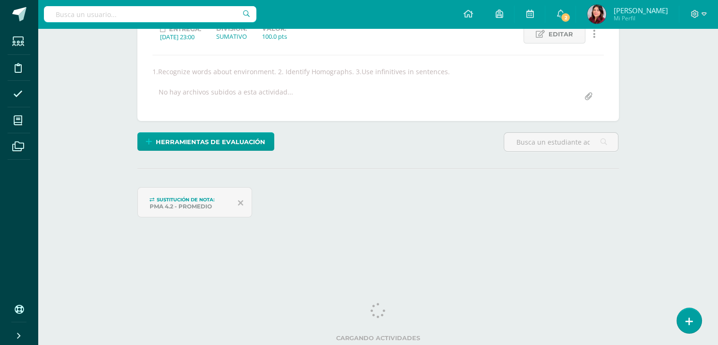
scroll to position [47, 0]
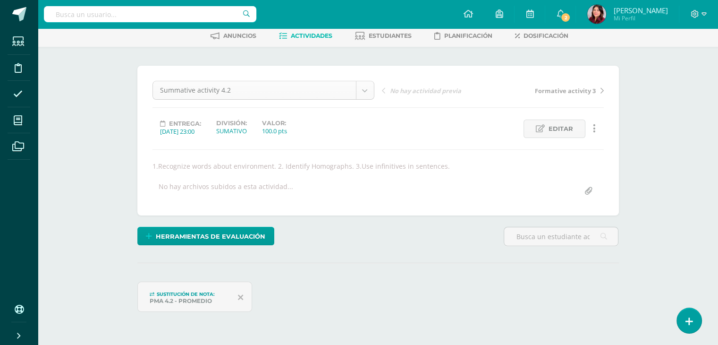
click at [365, 85] on body "Estudiantes Disciplina Asistencia Mis cursos Archivos Soporte Ayuda Reportar un…" at bounding box center [359, 163] width 718 height 421
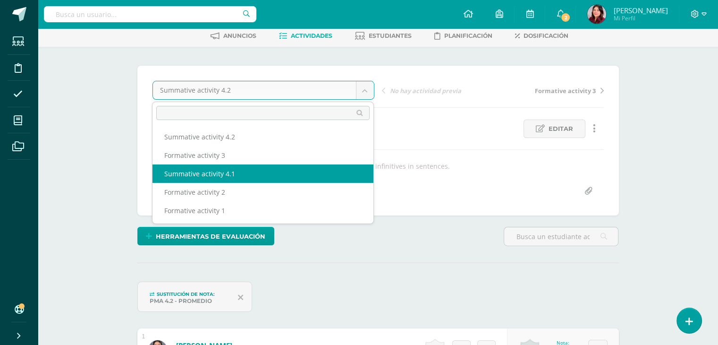
select select "/dashboard/teacher/grade-activity/225860/"
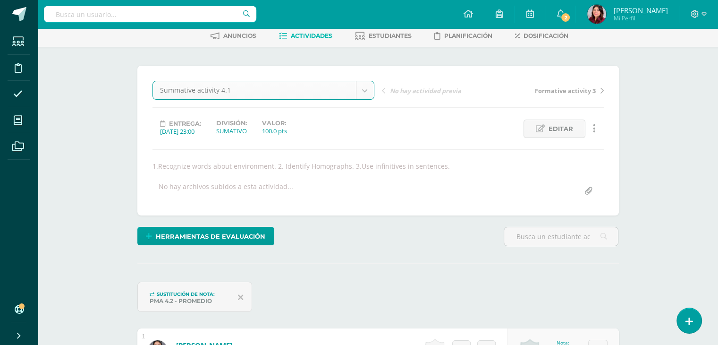
scroll to position [47, 0]
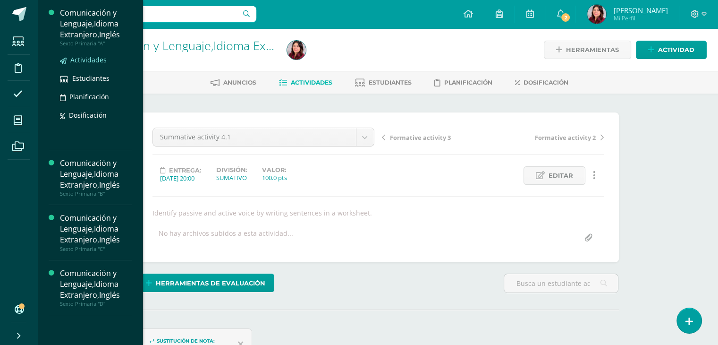
click at [92, 62] on span "Actividades" at bounding box center [88, 59] width 36 height 9
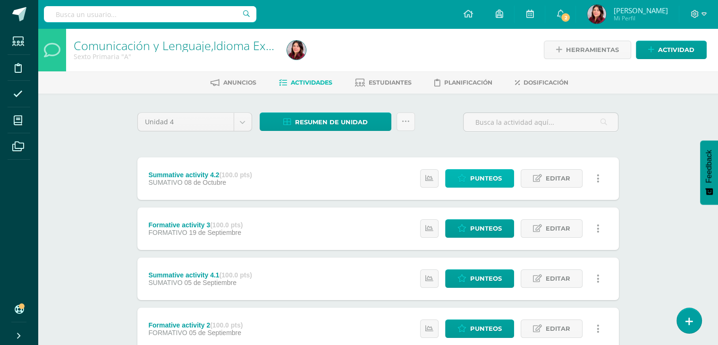
click at [458, 175] on link "Punteos" at bounding box center [479, 178] width 69 height 18
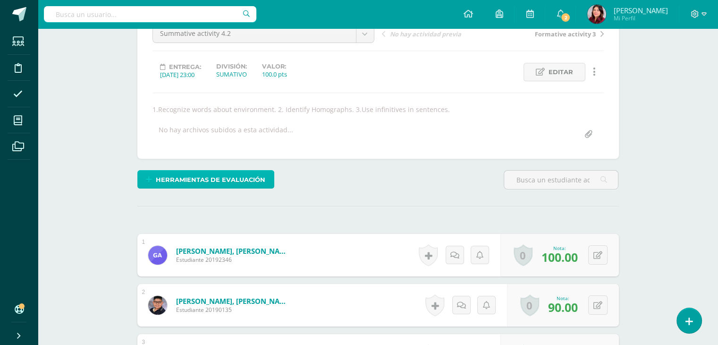
click at [220, 174] on span "Herramientas de evaluación" at bounding box center [211, 179] width 110 height 17
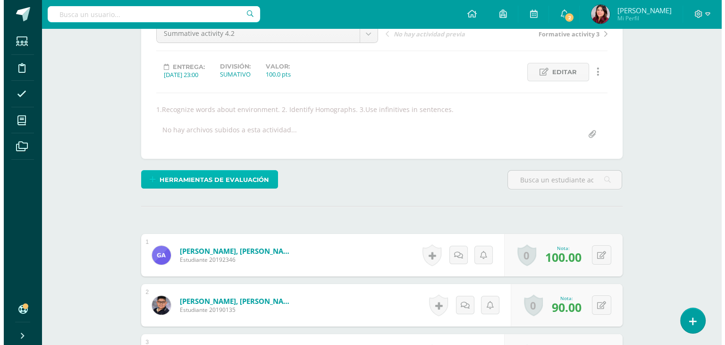
scroll to position [104, 0]
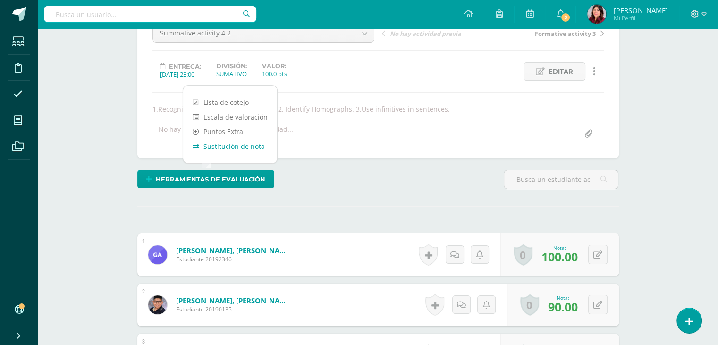
click at [223, 148] on link "Sustitución de nota" at bounding box center [230, 146] width 94 height 15
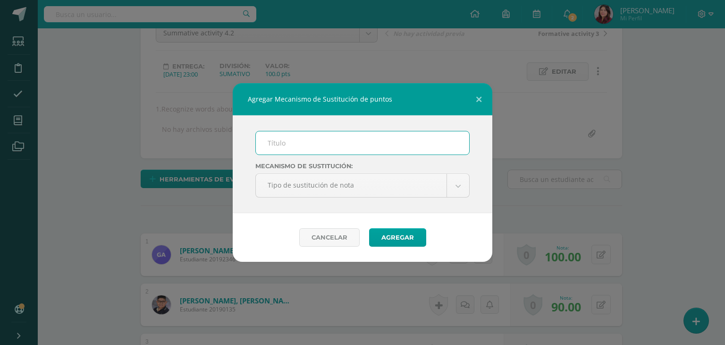
click at [294, 146] on input "text" at bounding box center [362, 142] width 213 height 23
type input "PMA 4.2"
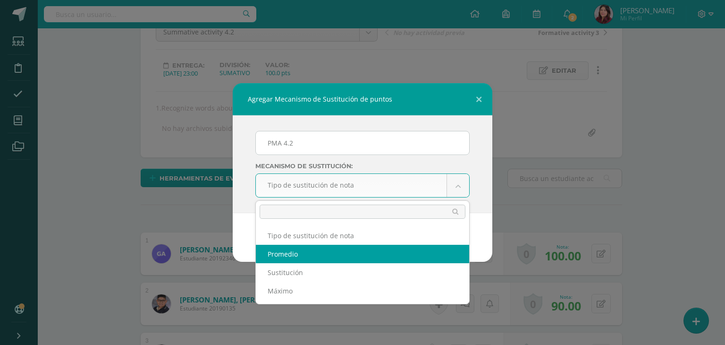
scroll to position [105, 0]
select select "average"
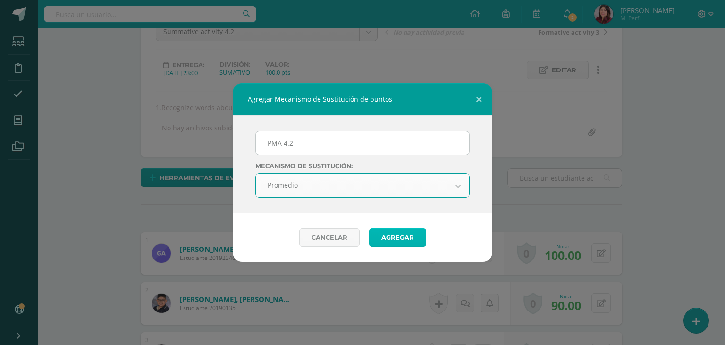
click at [407, 238] on button "Agregar" at bounding box center [397, 237] width 57 height 18
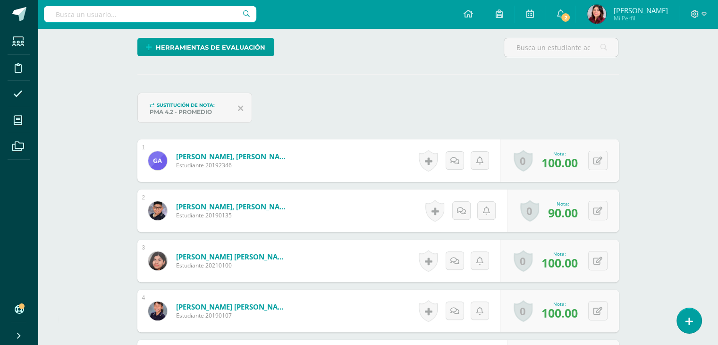
scroll to position [236, 0]
click at [603, 209] on button at bounding box center [597, 209] width 19 height 19
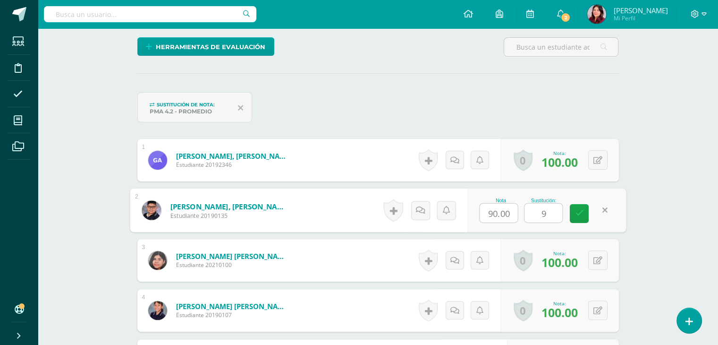
type input "95"
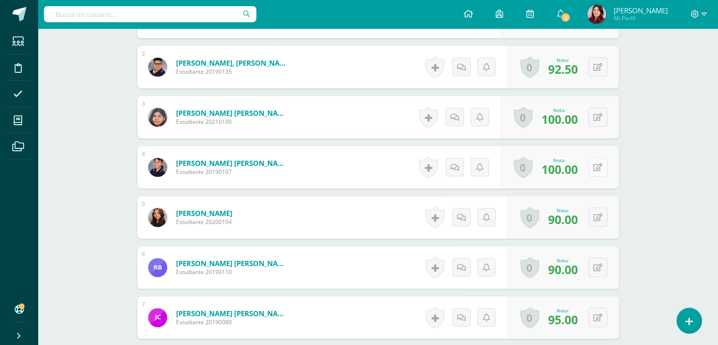
scroll to position [426, 0]
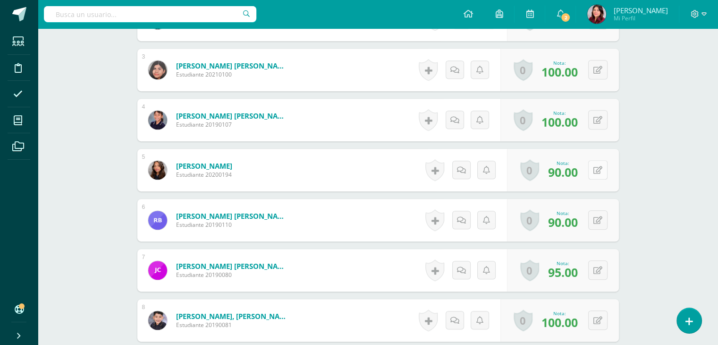
click at [603, 175] on button at bounding box center [597, 169] width 19 height 19
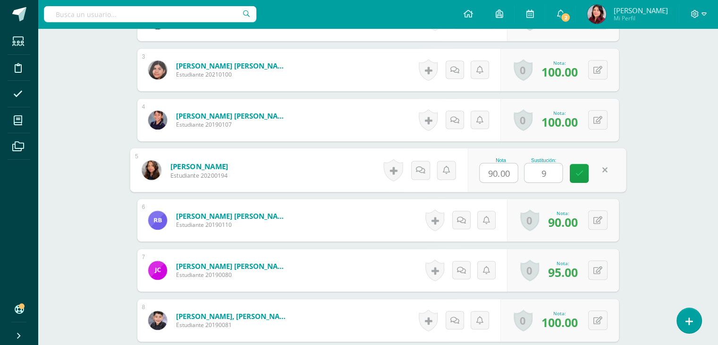
type input "95"
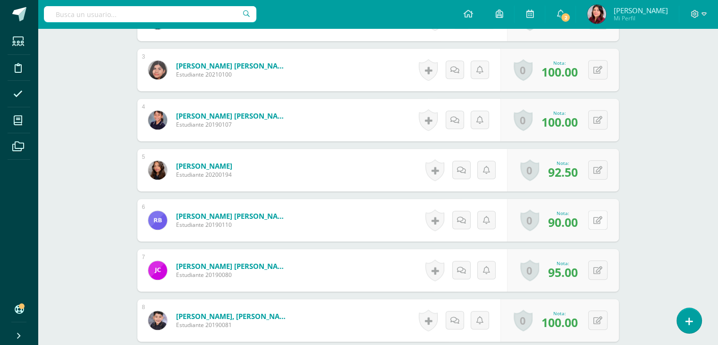
click at [601, 222] on icon at bounding box center [598, 220] width 9 height 8
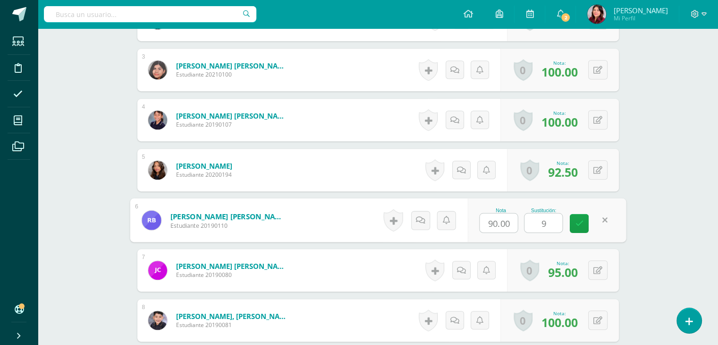
type input "90"
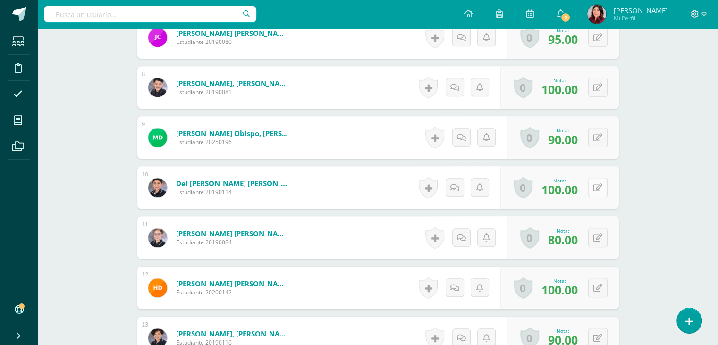
scroll to position [710, 0]
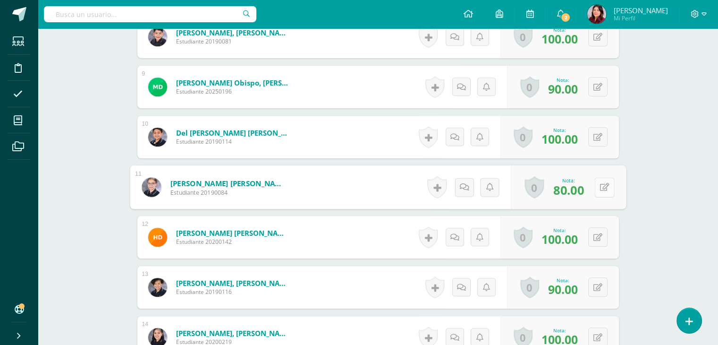
click at [605, 193] on button at bounding box center [605, 187] width 20 height 20
type input "95"
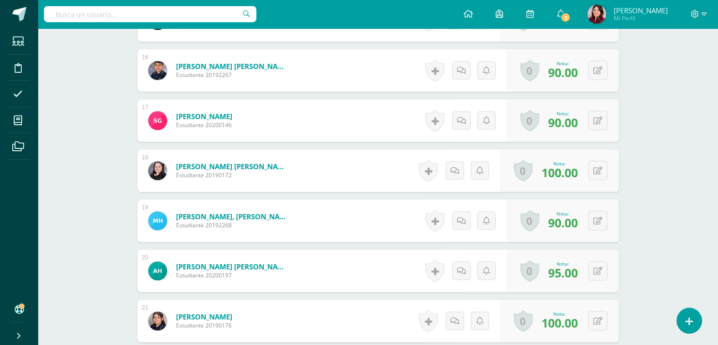
scroll to position [1087, 0]
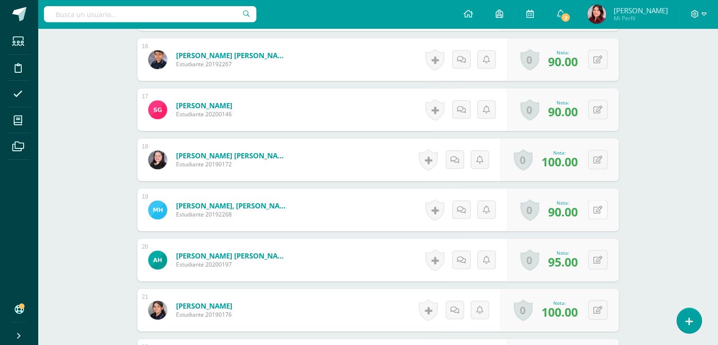
click at [605, 212] on button at bounding box center [597, 209] width 19 height 19
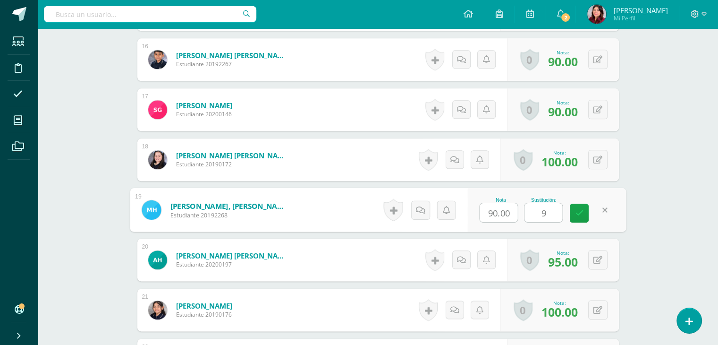
type input "90"
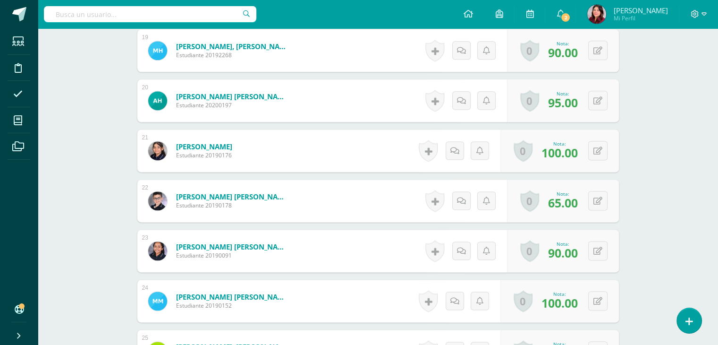
scroll to position [1324, 0]
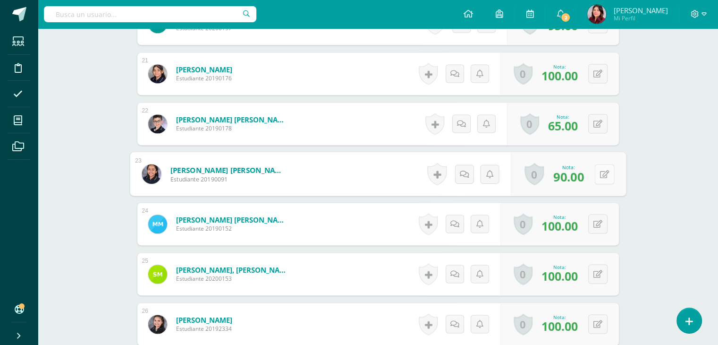
click at [599, 167] on button at bounding box center [605, 174] width 20 height 20
type input "93"
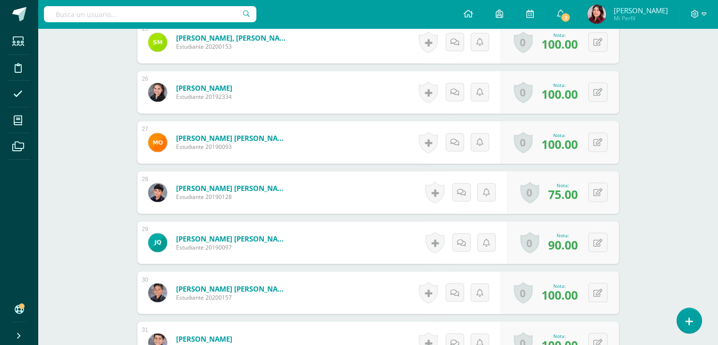
scroll to position [1607, 0]
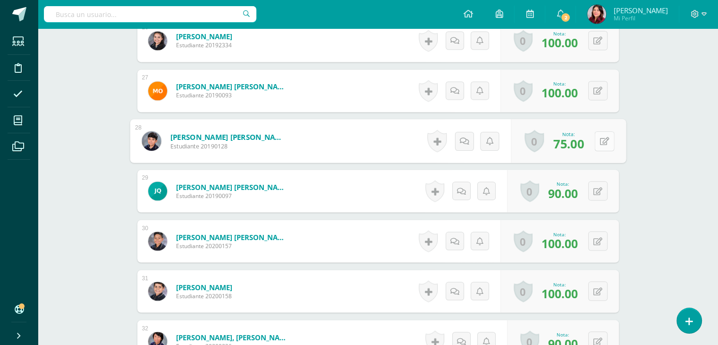
click at [597, 144] on button at bounding box center [605, 141] width 20 height 20
type input "95"
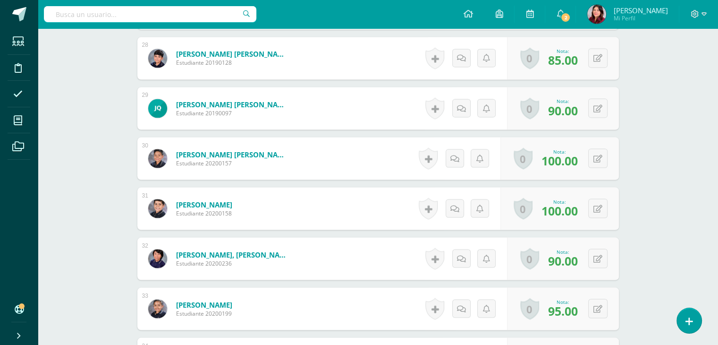
scroll to position [1749, 0]
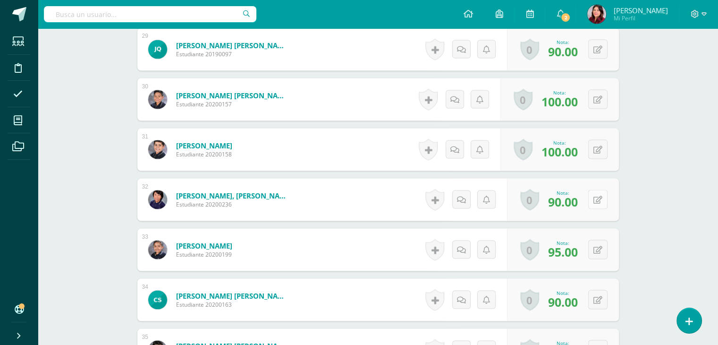
click at [595, 197] on button at bounding box center [597, 198] width 19 height 19
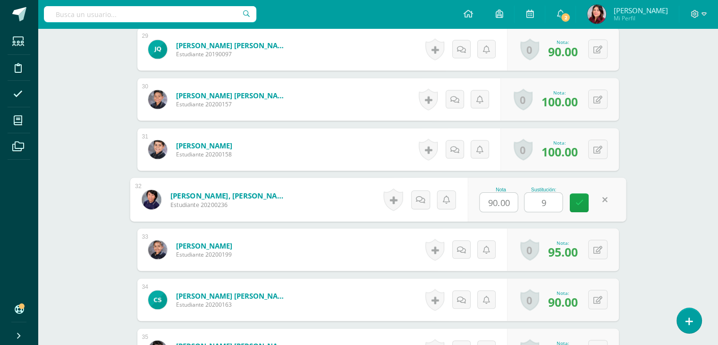
type input "93"
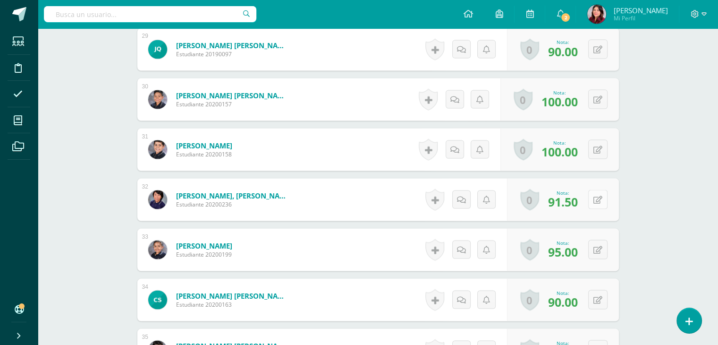
scroll to position [1796, 0]
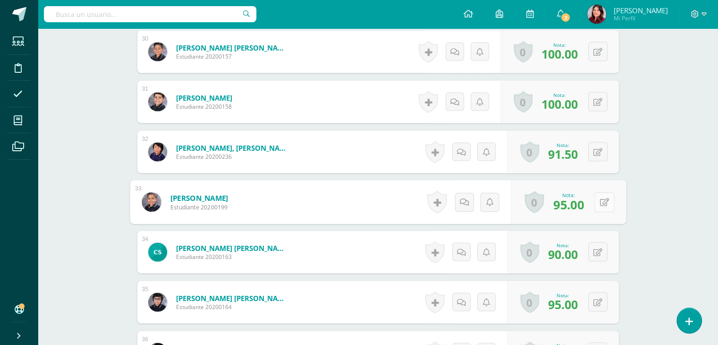
click at [596, 205] on button at bounding box center [605, 202] width 20 height 20
type input "98"
click at [596, 248] on button at bounding box center [597, 251] width 19 height 19
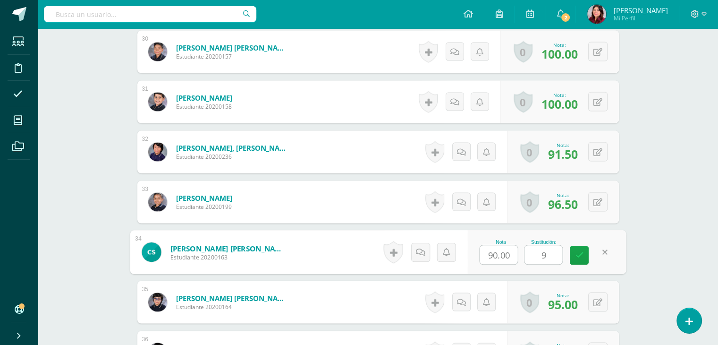
type input "95"
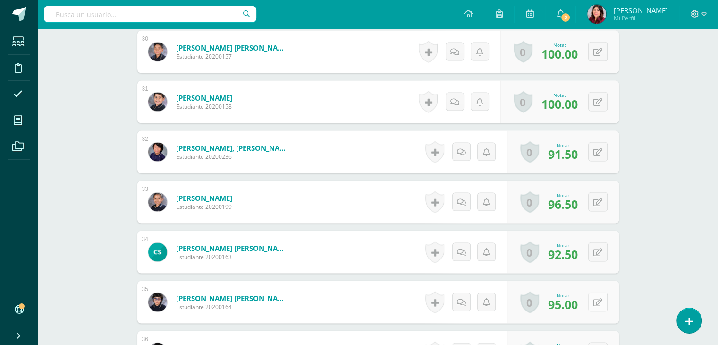
click at [601, 300] on icon at bounding box center [598, 302] width 9 height 8
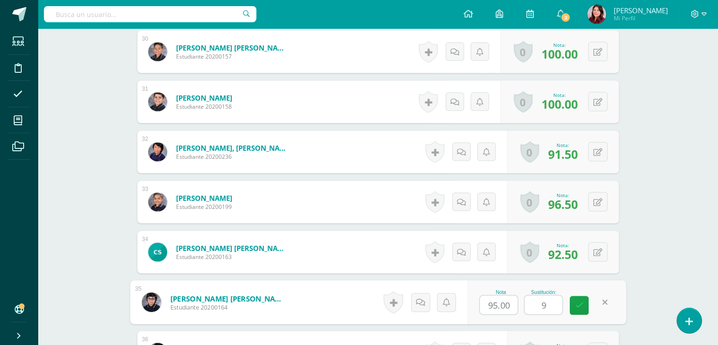
type input "95"
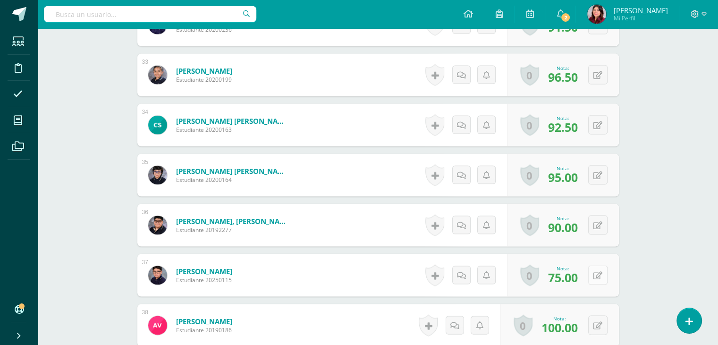
scroll to position [1985, 0]
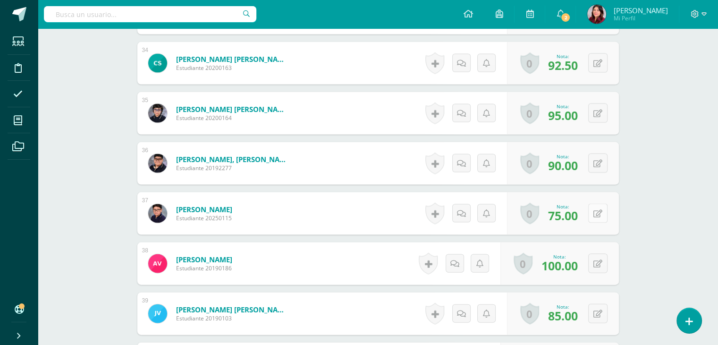
click at [603, 217] on button at bounding box center [597, 213] width 19 height 19
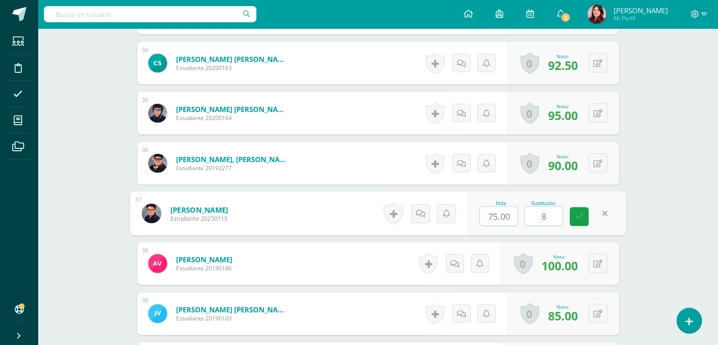
type input "88"
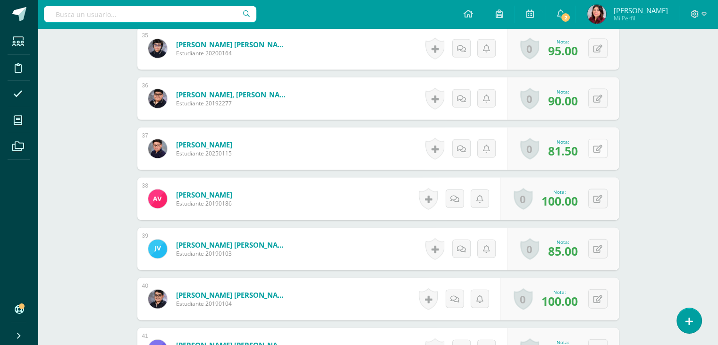
scroll to position [2126, 0]
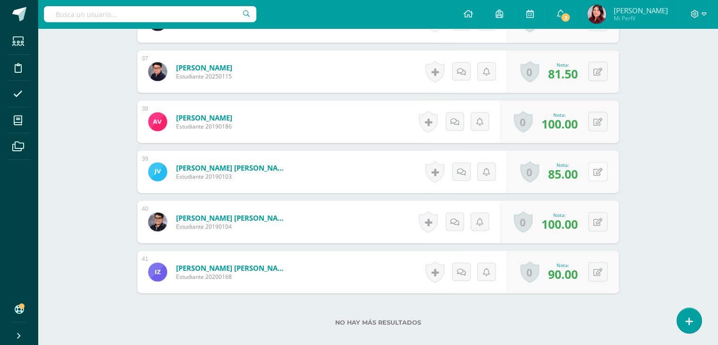
click at [601, 173] on icon at bounding box center [598, 172] width 9 height 8
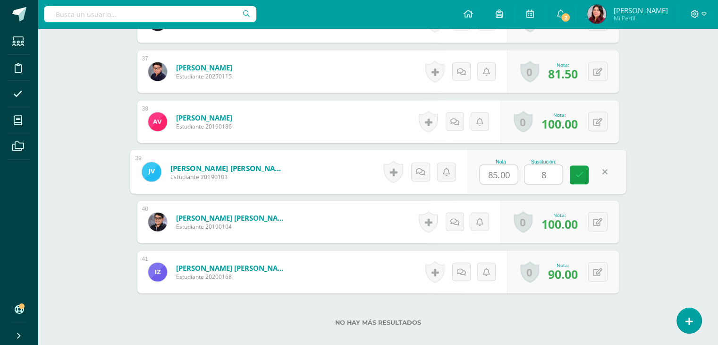
type input "88"
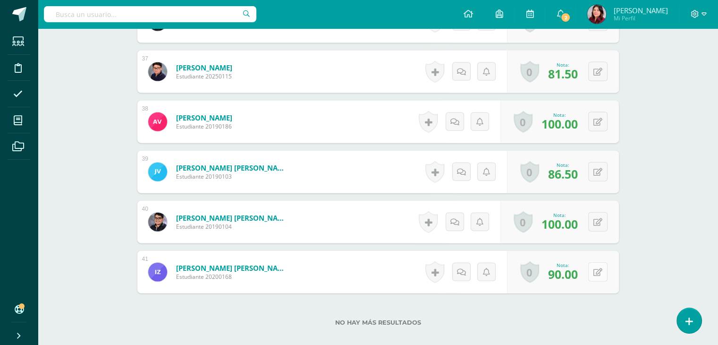
click at [595, 268] on button at bounding box center [597, 271] width 19 height 19
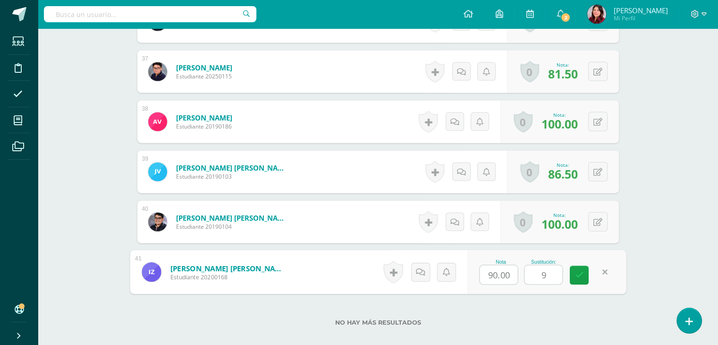
type input "93"
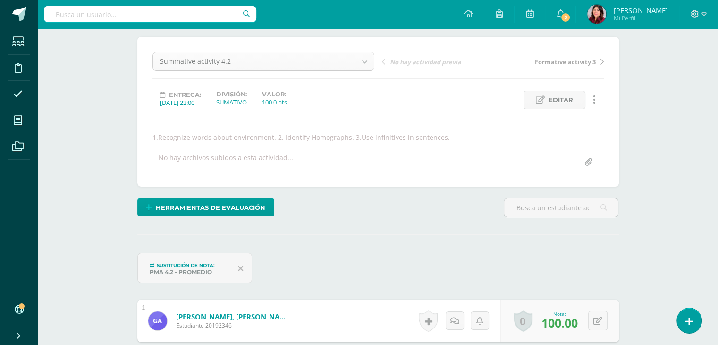
scroll to position [47, 0]
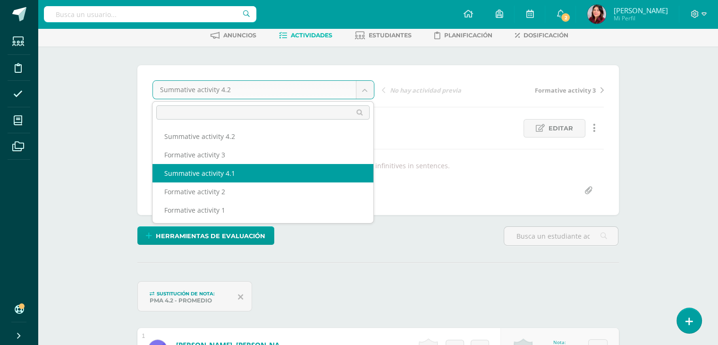
drag, startPoint x: 212, startPoint y: 176, endPoint x: 213, endPoint y: 170, distance: 6.2
select select "/dashboard/teacher/grade-activity/225861/"
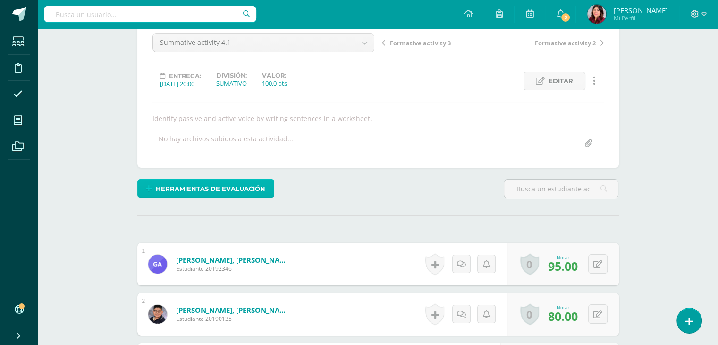
click at [225, 183] on span "Herramientas de evaluación" at bounding box center [211, 188] width 110 height 17
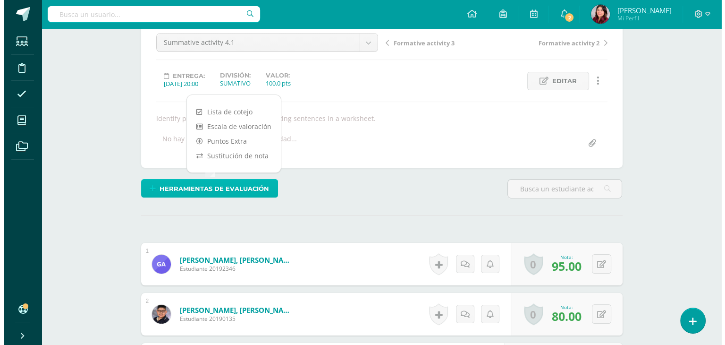
scroll to position [94, 0]
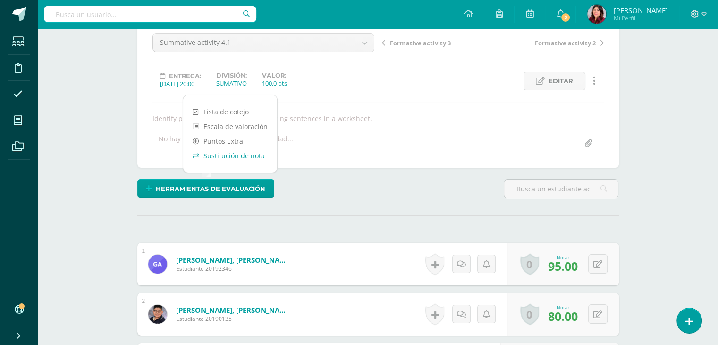
click at [238, 156] on link "Sustitución de nota" at bounding box center [230, 155] width 94 height 15
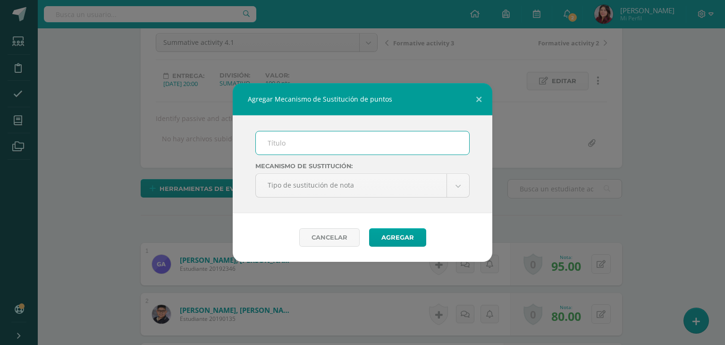
click at [271, 137] on input "text" at bounding box center [362, 142] width 213 height 23
type input "PMA 4.1"
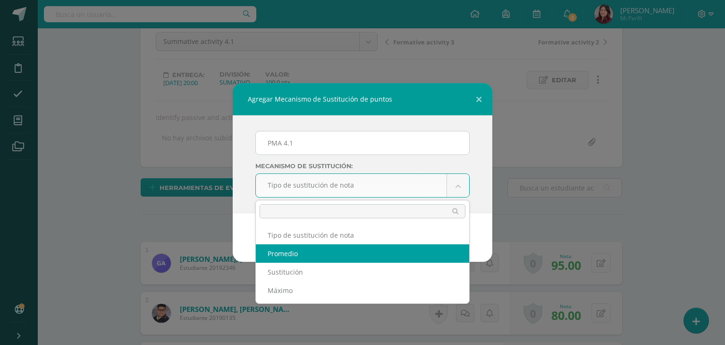
select select "average"
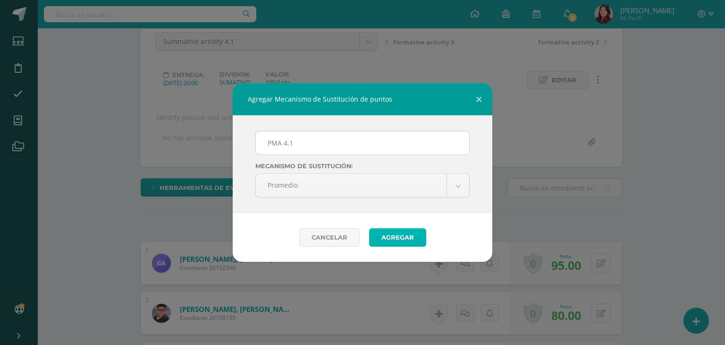
click at [386, 235] on button "Agregar" at bounding box center [397, 237] width 57 height 18
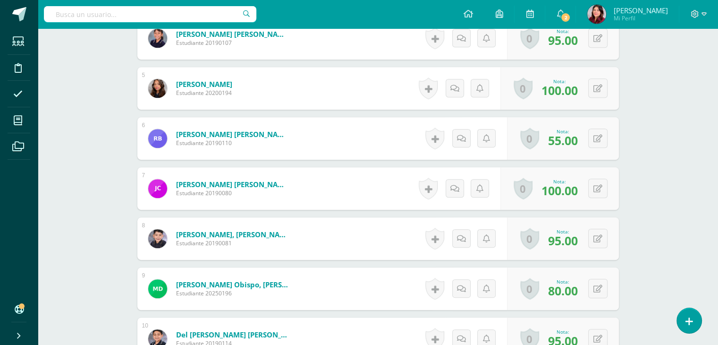
scroll to position [520, 0]
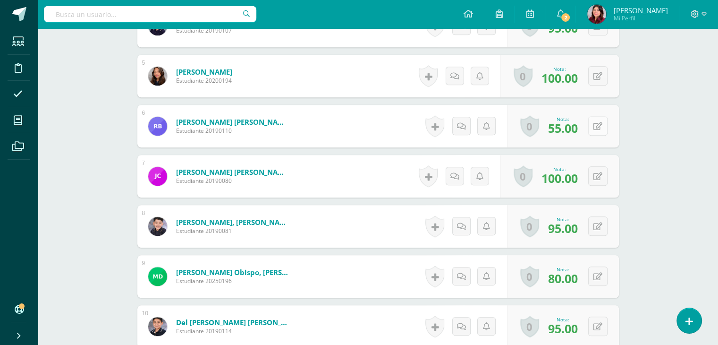
click at [593, 127] on button at bounding box center [597, 125] width 19 height 19
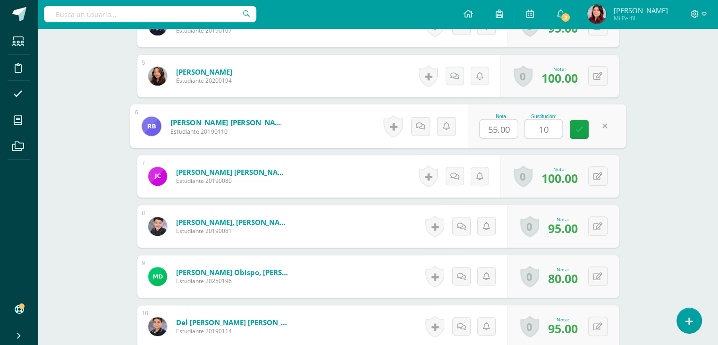
type input "100"
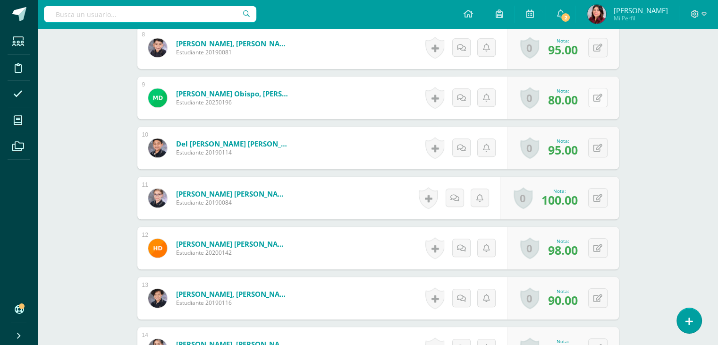
scroll to position [663, 0]
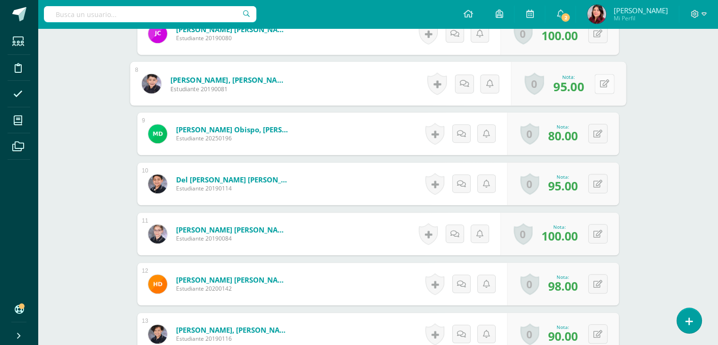
click at [604, 87] on button at bounding box center [605, 84] width 20 height 20
type input "100"
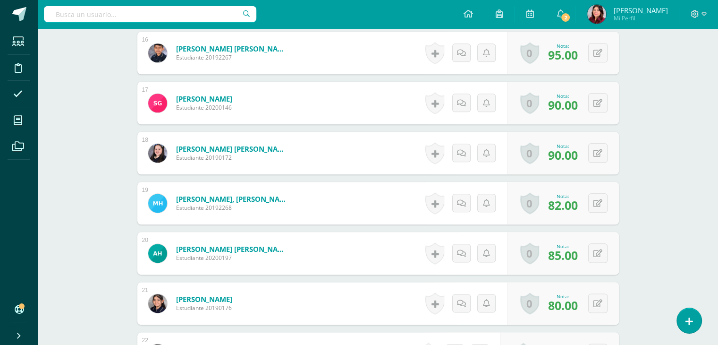
scroll to position [1135, 0]
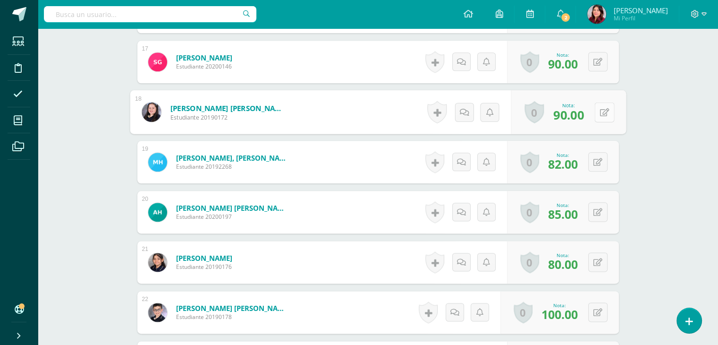
click at [597, 115] on button at bounding box center [605, 112] width 20 height 20
type input "90"
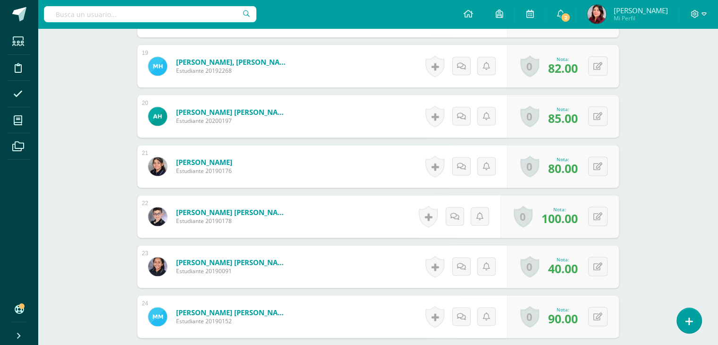
scroll to position [1277, 0]
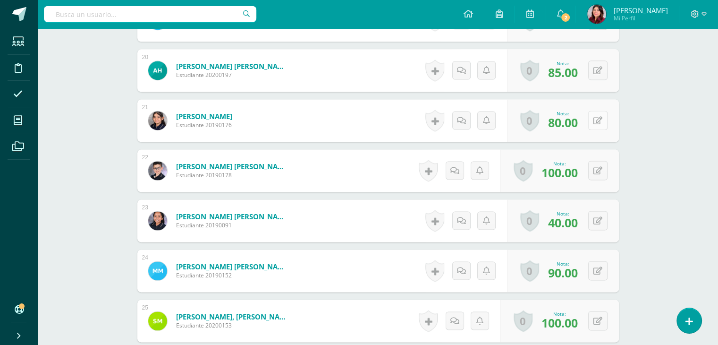
click at [595, 116] on button at bounding box center [597, 119] width 19 height 19
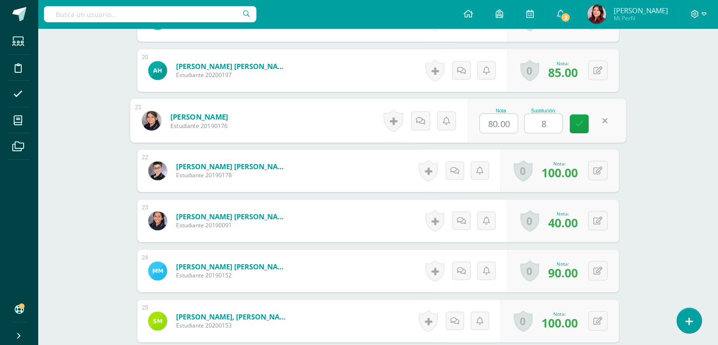
type input "80"
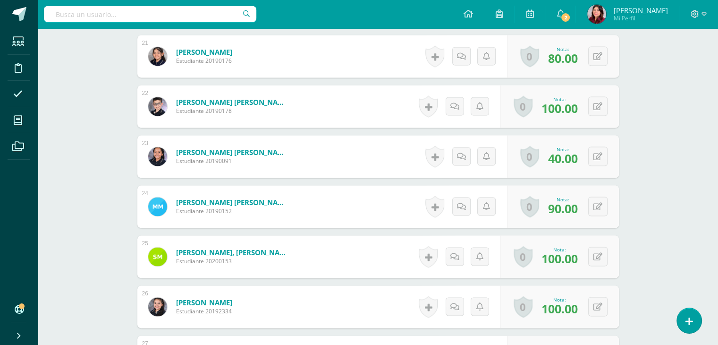
scroll to position [1418, 0]
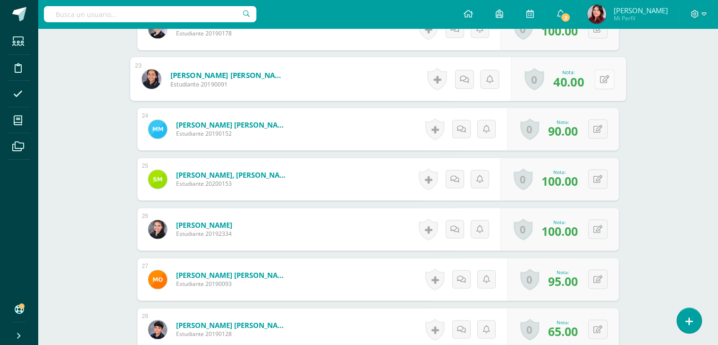
click at [605, 81] on button at bounding box center [605, 79] width 20 height 20
type input "90"
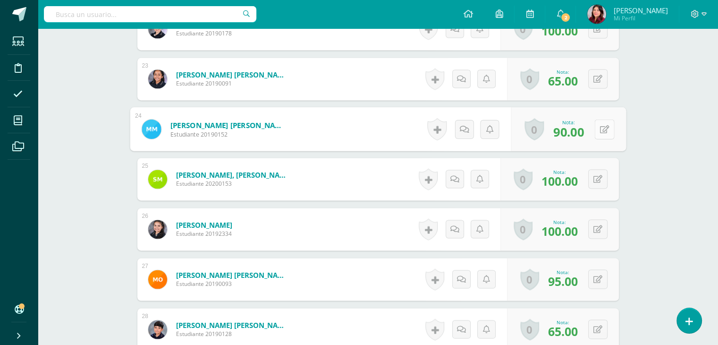
click at [599, 135] on button at bounding box center [605, 129] width 20 height 20
type input "90"
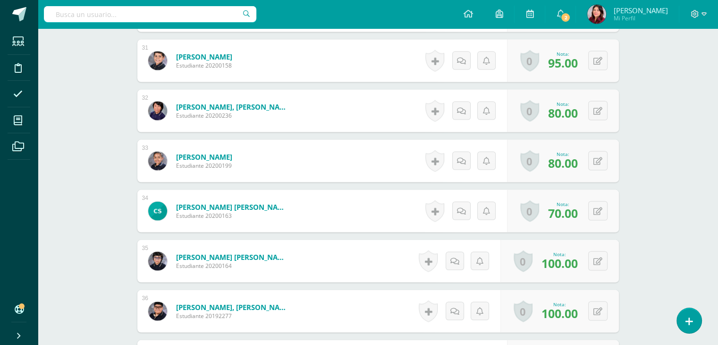
scroll to position [1891, 0]
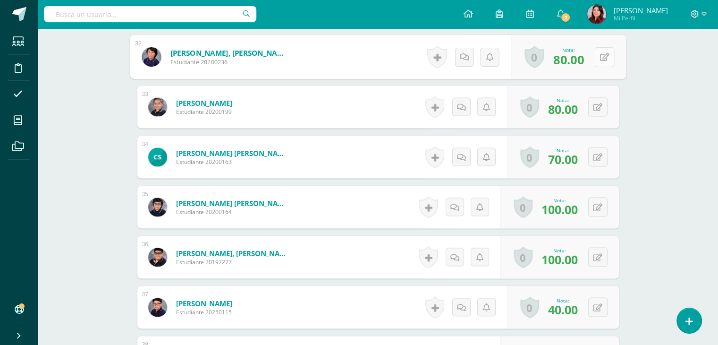
click at [595, 59] on button at bounding box center [605, 57] width 20 height 20
type input "90"
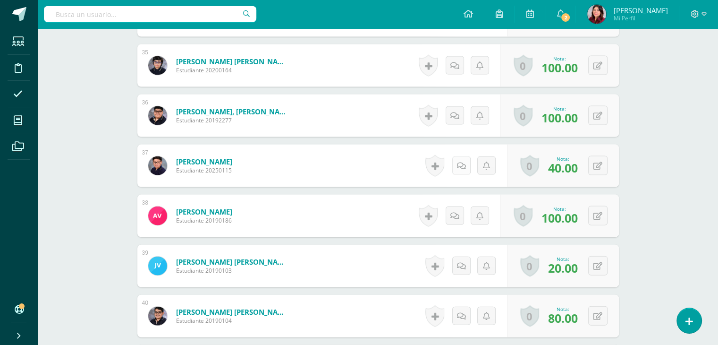
scroll to position [1938, 0]
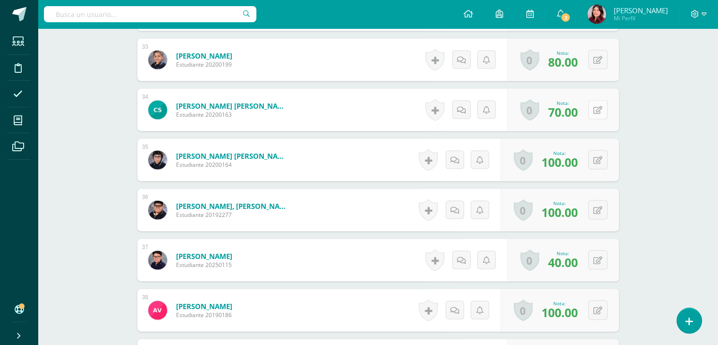
click at [598, 110] on button at bounding box center [597, 109] width 19 height 19
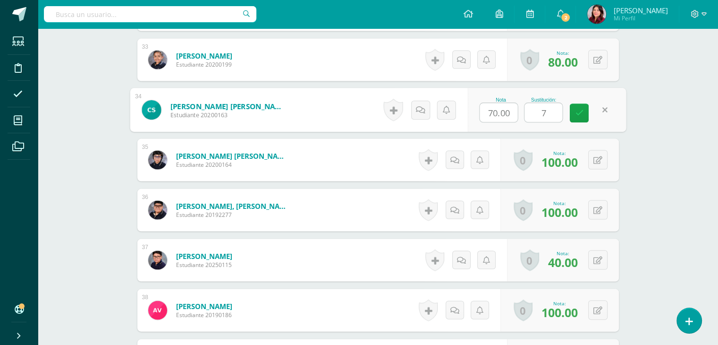
type input "70"
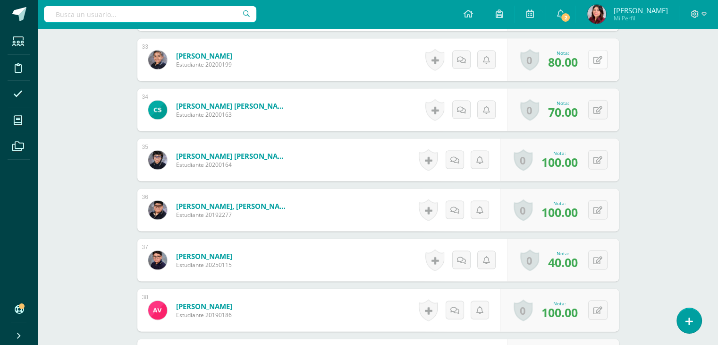
click at [598, 61] on button at bounding box center [597, 59] width 19 height 19
click at [606, 59] on link at bounding box center [598, 60] width 18 height 18
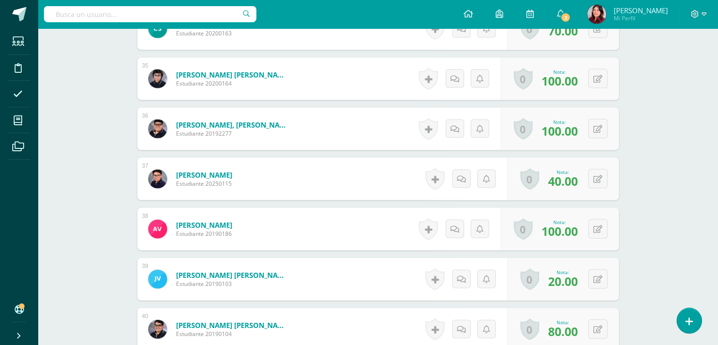
scroll to position [2127, 0]
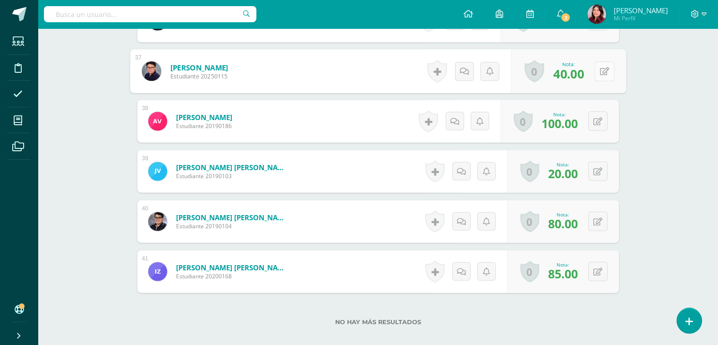
click at [598, 70] on button at bounding box center [605, 71] width 20 height 20
type input "70"
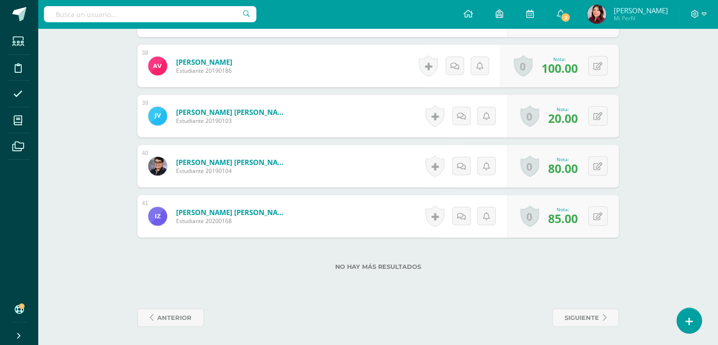
scroll to position [2183, 0]
click at [594, 114] on button at bounding box center [597, 114] width 19 height 19
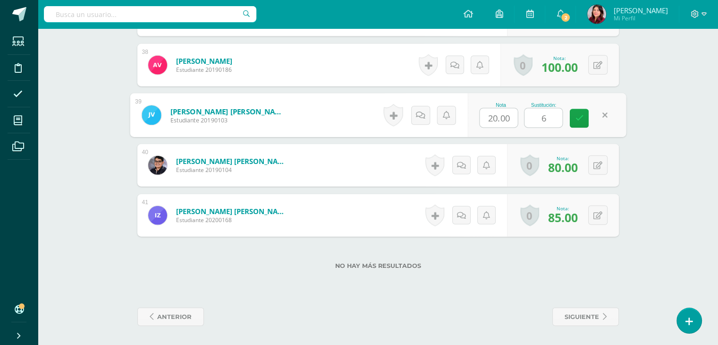
type input "60"
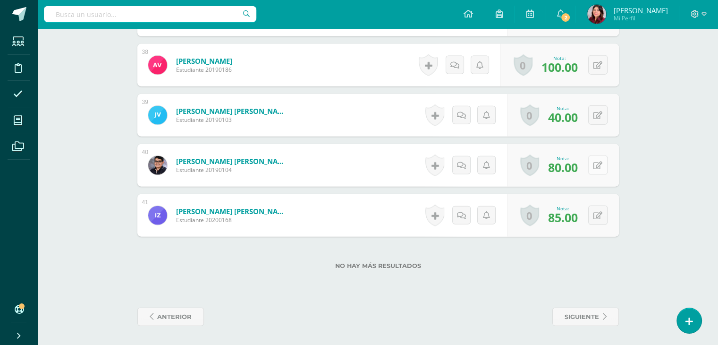
click at [593, 163] on button at bounding box center [597, 164] width 19 height 19
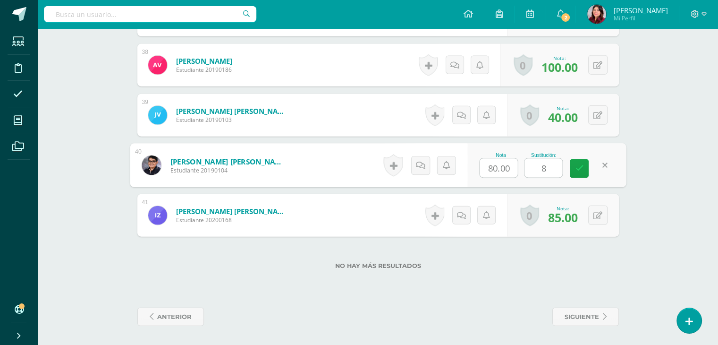
type input "80"
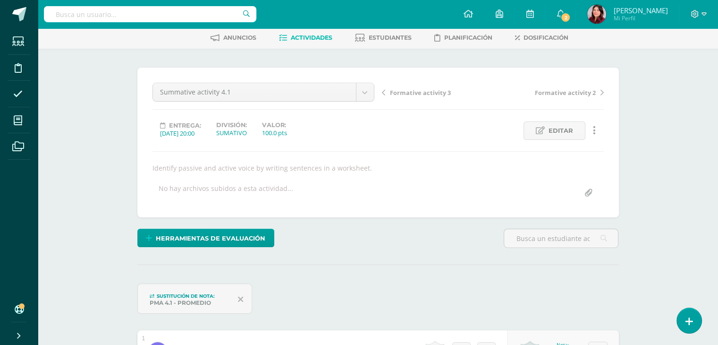
scroll to position [0, 0]
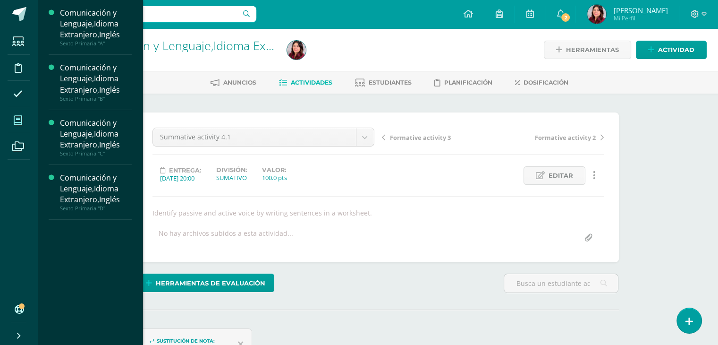
click at [22, 119] on icon at bounding box center [18, 120] width 8 height 9
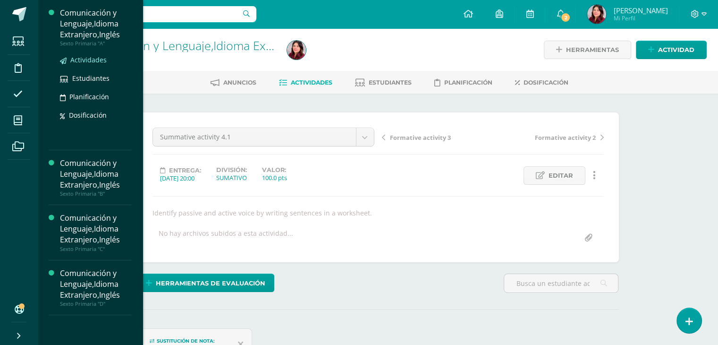
click at [92, 59] on span "Actividades" at bounding box center [88, 59] width 36 height 9
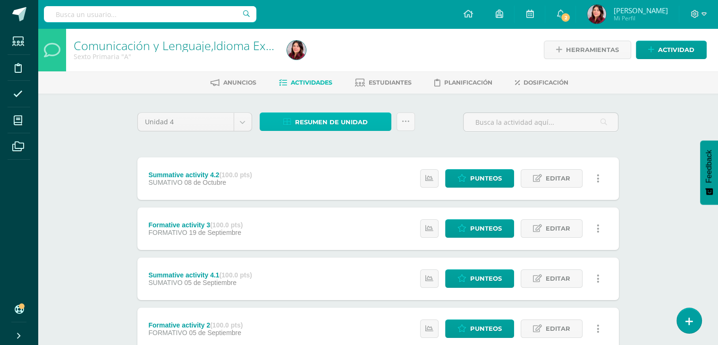
click at [345, 127] on span "Resumen de unidad" at bounding box center [331, 121] width 73 height 17
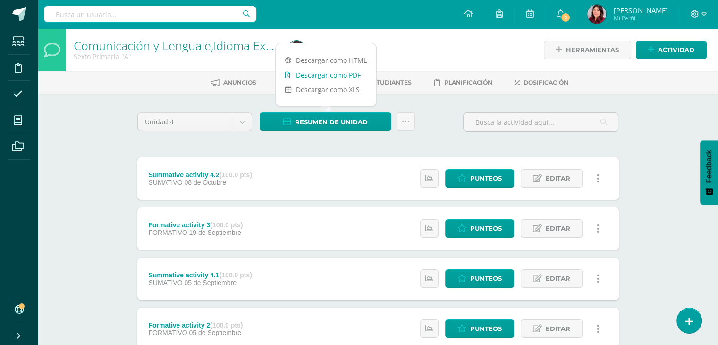
click at [345, 73] on link "Descargar como PDF" at bounding box center [326, 75] width 101 height 15
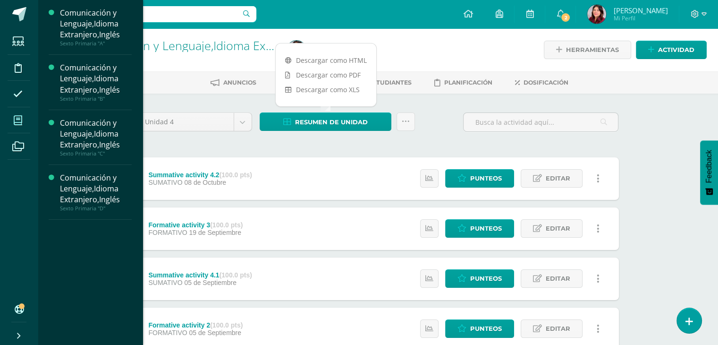
click at [18, 120] on icon at bounding box center [18, 120] width 8 height 9
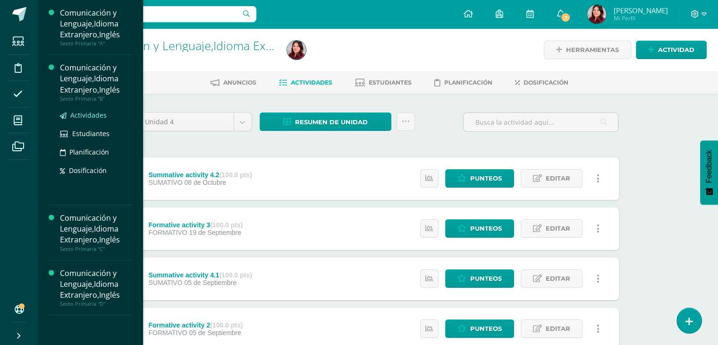
click at [80, 112] on span "Actividades" at bounding box center [88, 114] width 36 height 9
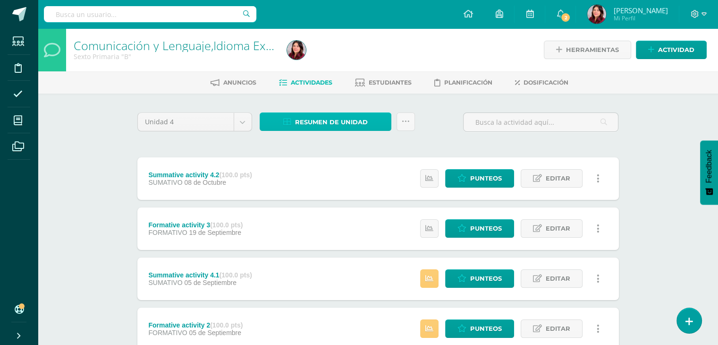
click at [341, 120] on span "Resumen de unidad" at bounding box center [331, 121] width 73 height 17
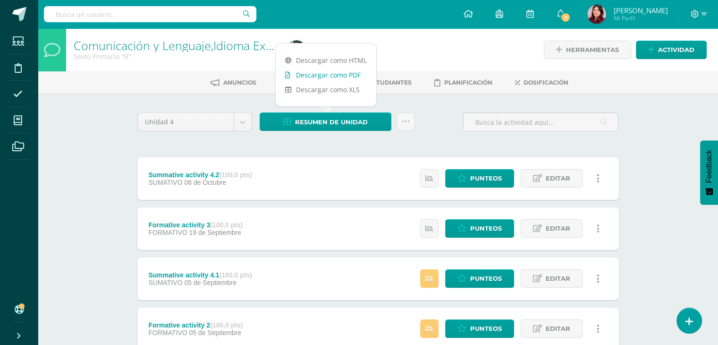
click at [339, 69] on link "Descargar como PDF" at bounding box center [326, 75] width 101 height 15
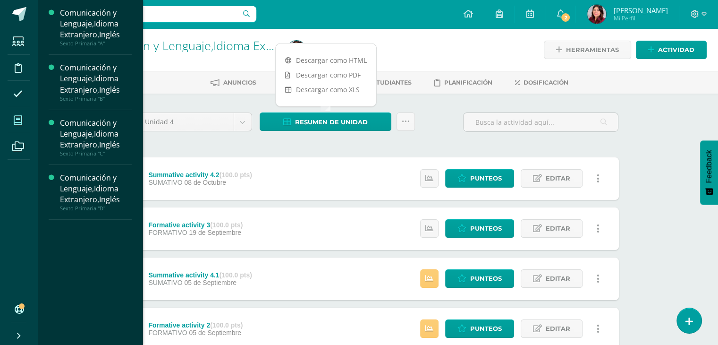
click at [17, 116] on icon at bounding box center [18, 120] width 8 height 9
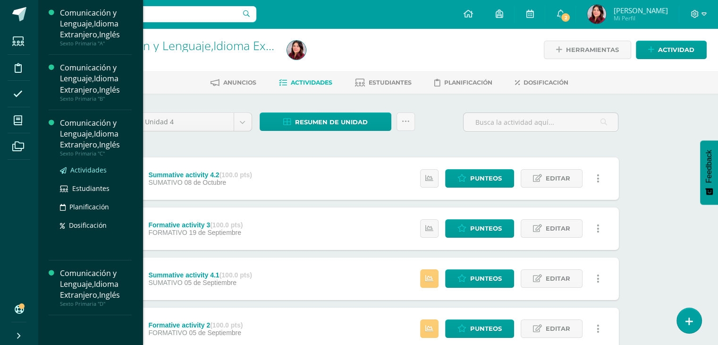
click at [91, 170] on span "Actividades" at bounding box center [88, 169] width 36 height 9
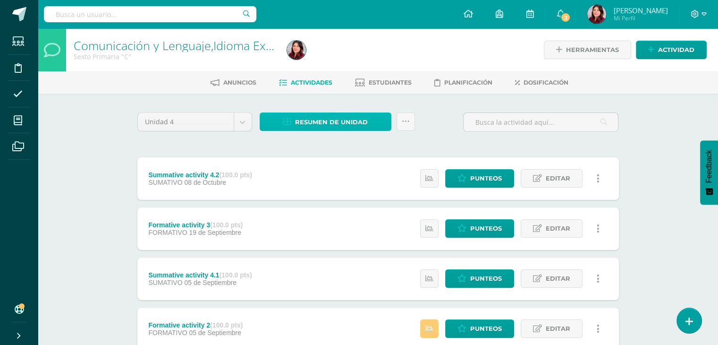
click at [340, 119] on span "Resumen de unidad" at bounding box center [331, 121] width 73 height 17
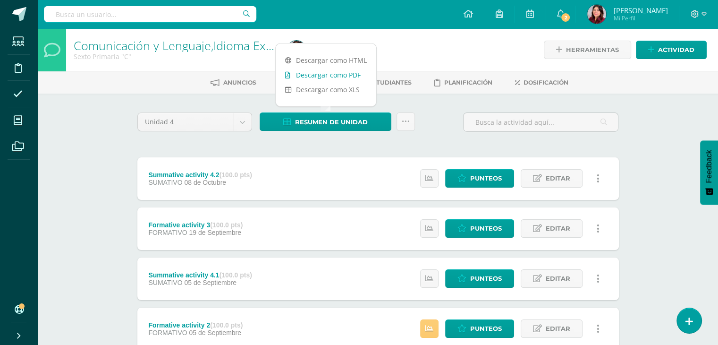
click at [338, 78] on link "Descargar como PDF" at bounding box center [326, 75] width 101 height 15
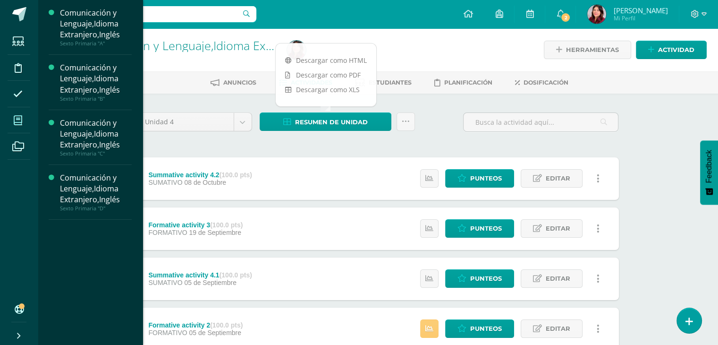
click at [13, 119] on span at bounding box center [18, 120] width 21 height 21
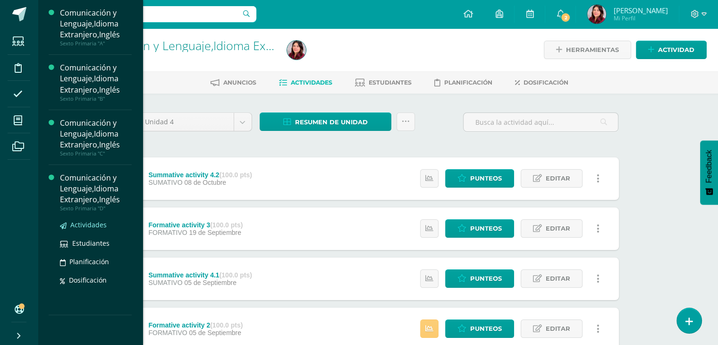
click at [89, 224] on span "Actividades" at bounding box center [88, 224] width 36 height 9
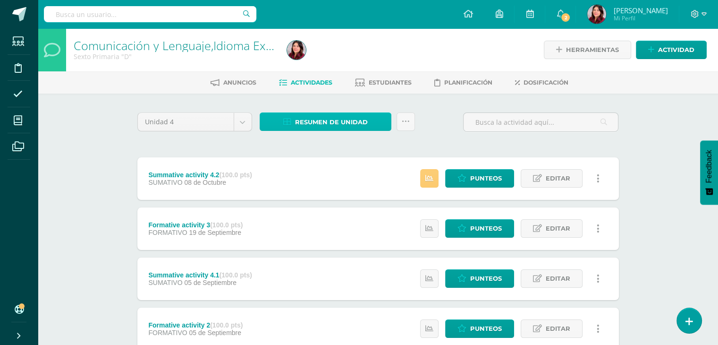
click at [323, 117] on span "Resumen de unidad" at bounding box center [331, 121] width 73 height 17
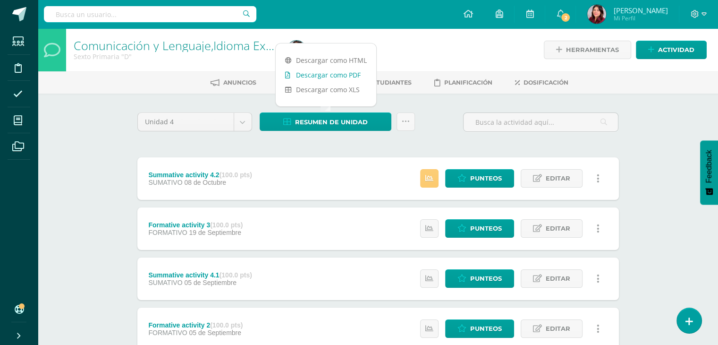
click at [344, 77] on link "Descargar como PDF" at bounding box center [326, 75] width 101 height 15
